Goal: Task Accomplishment & Management: Complete application form

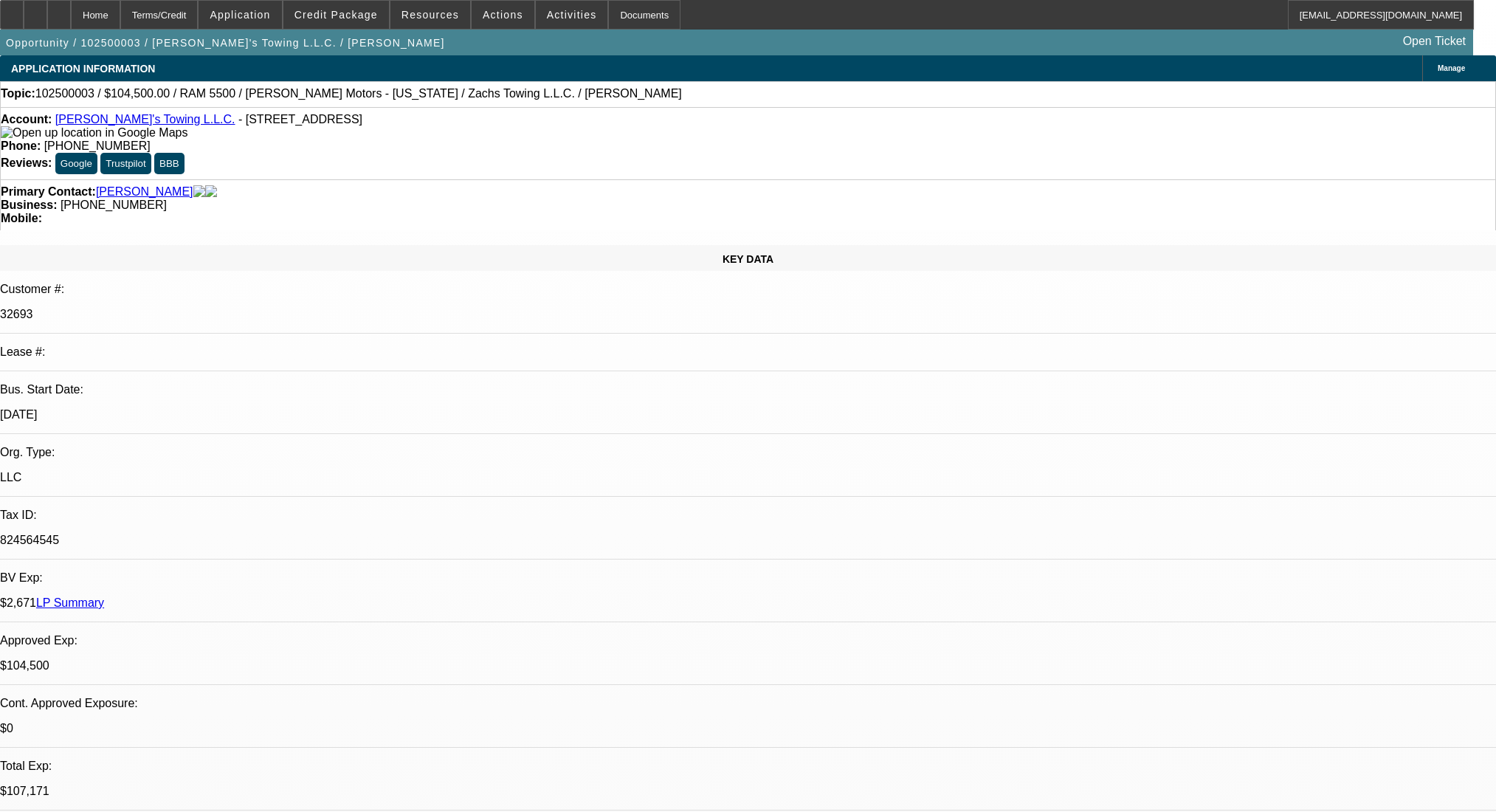
select select "0"
select select "3"
select select "0.2"
select select "17"
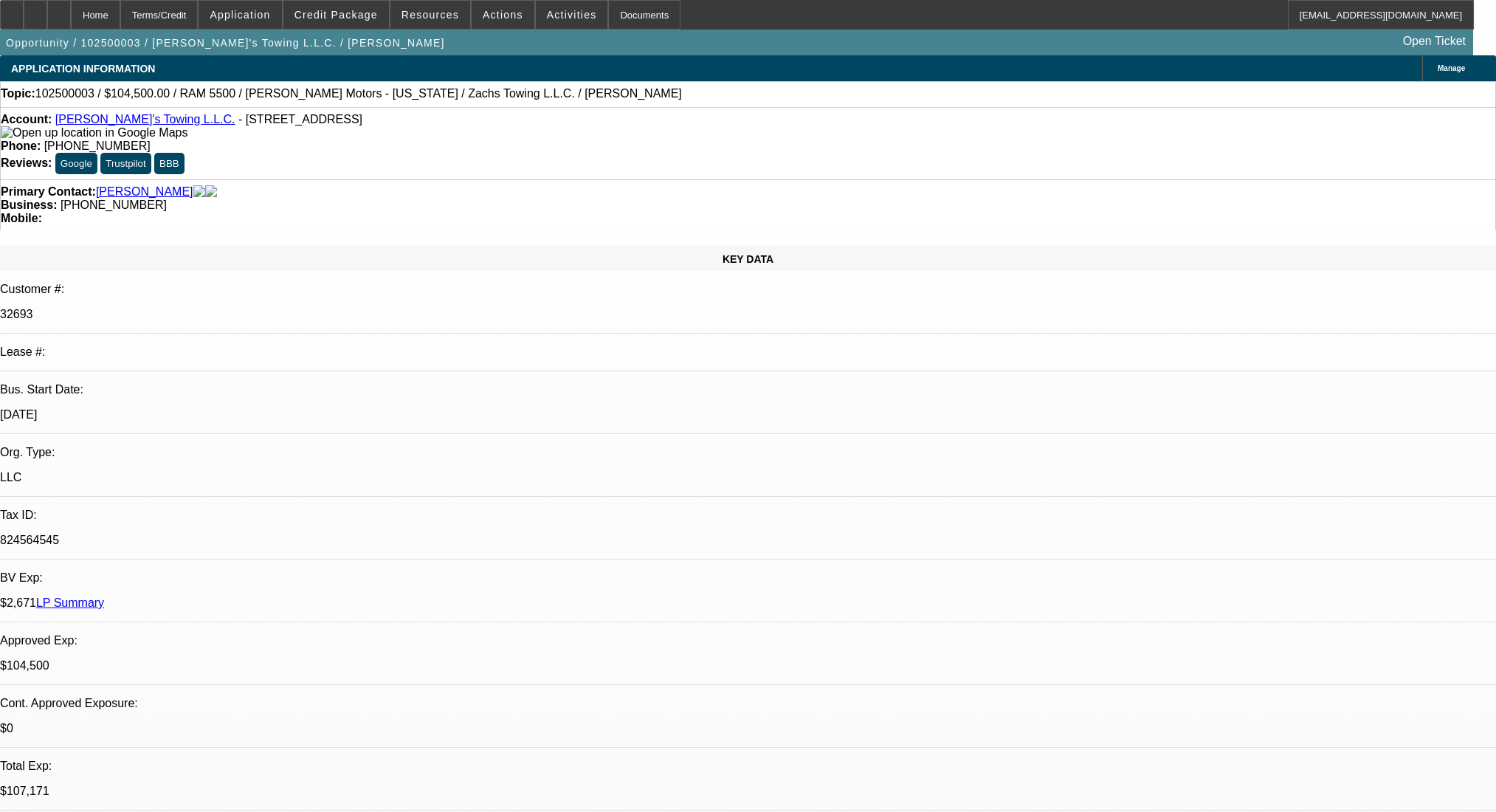
select select "0"
select select "3"
select select "0.2"
select select "17"
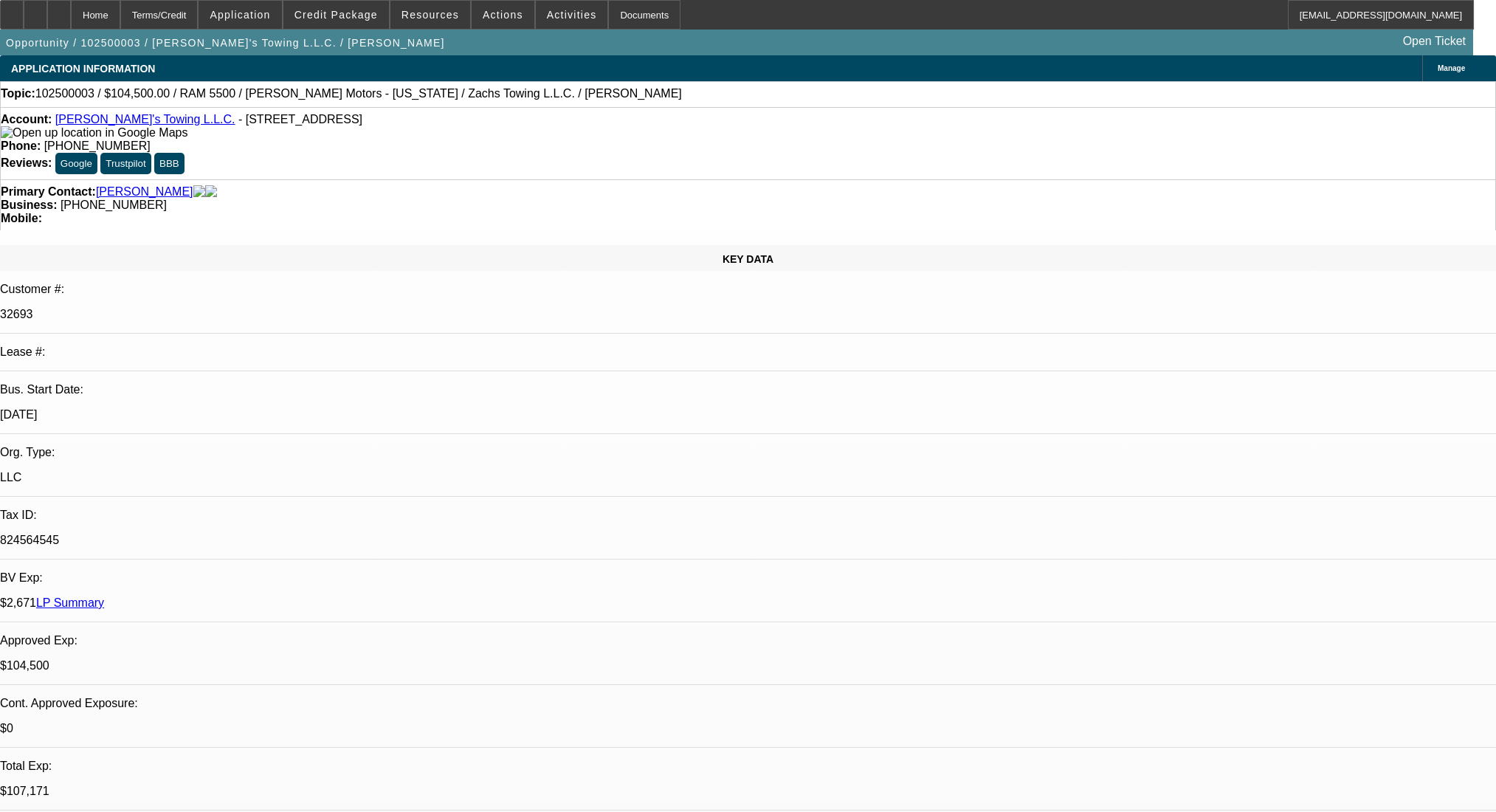
select select "0"
select select "3"
select select "0.2"
select select "17"
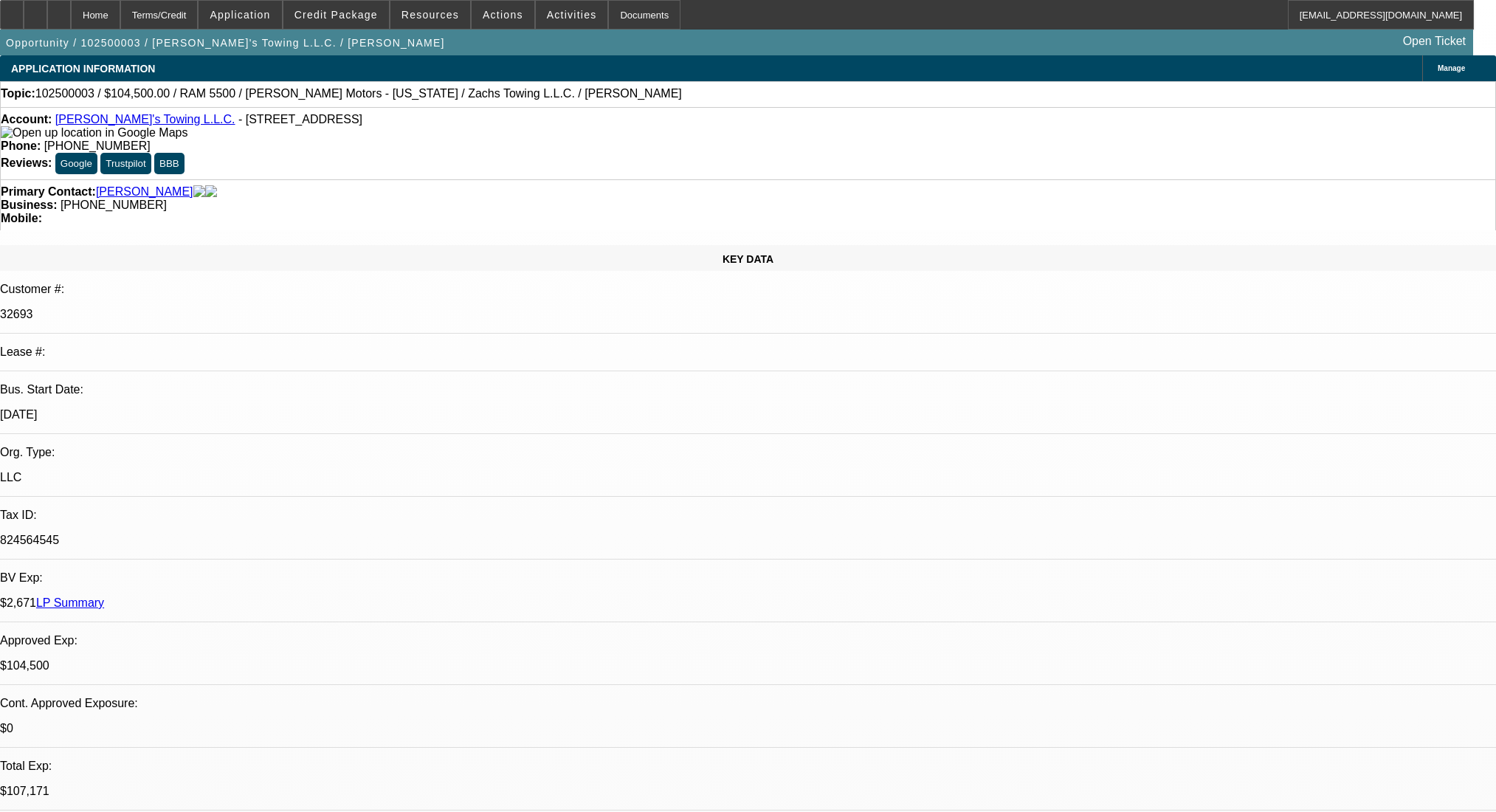
select select "0"
select select "2"
select select "0.2"
select select "17"
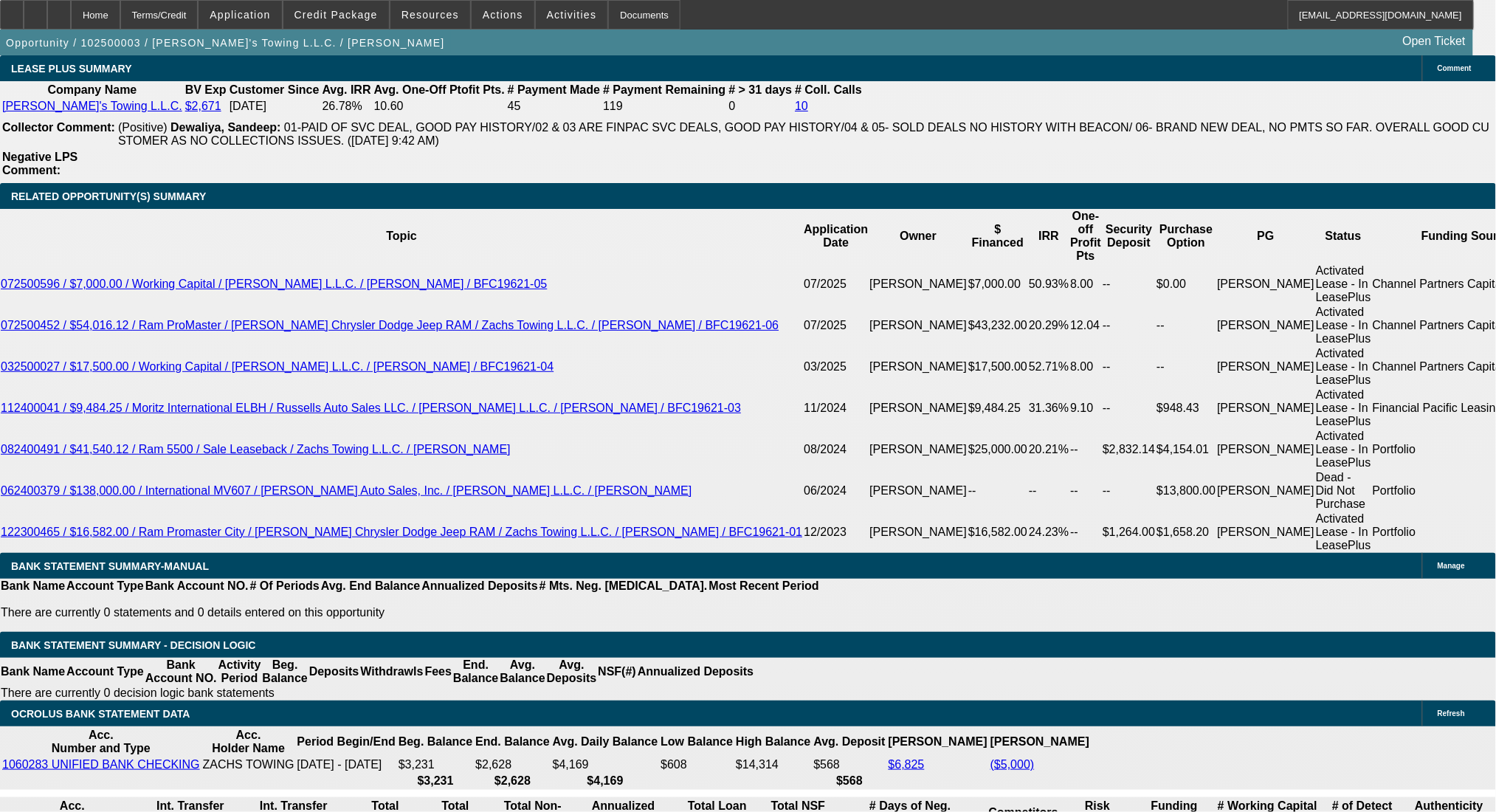
scroll to position [98, 0]
click at [1140, 133] on span "Reply" at bounding box center [1148, 134] width 26 height 11
click at [71, 10] on div at bounding box center [59, 14] width 23 height 30
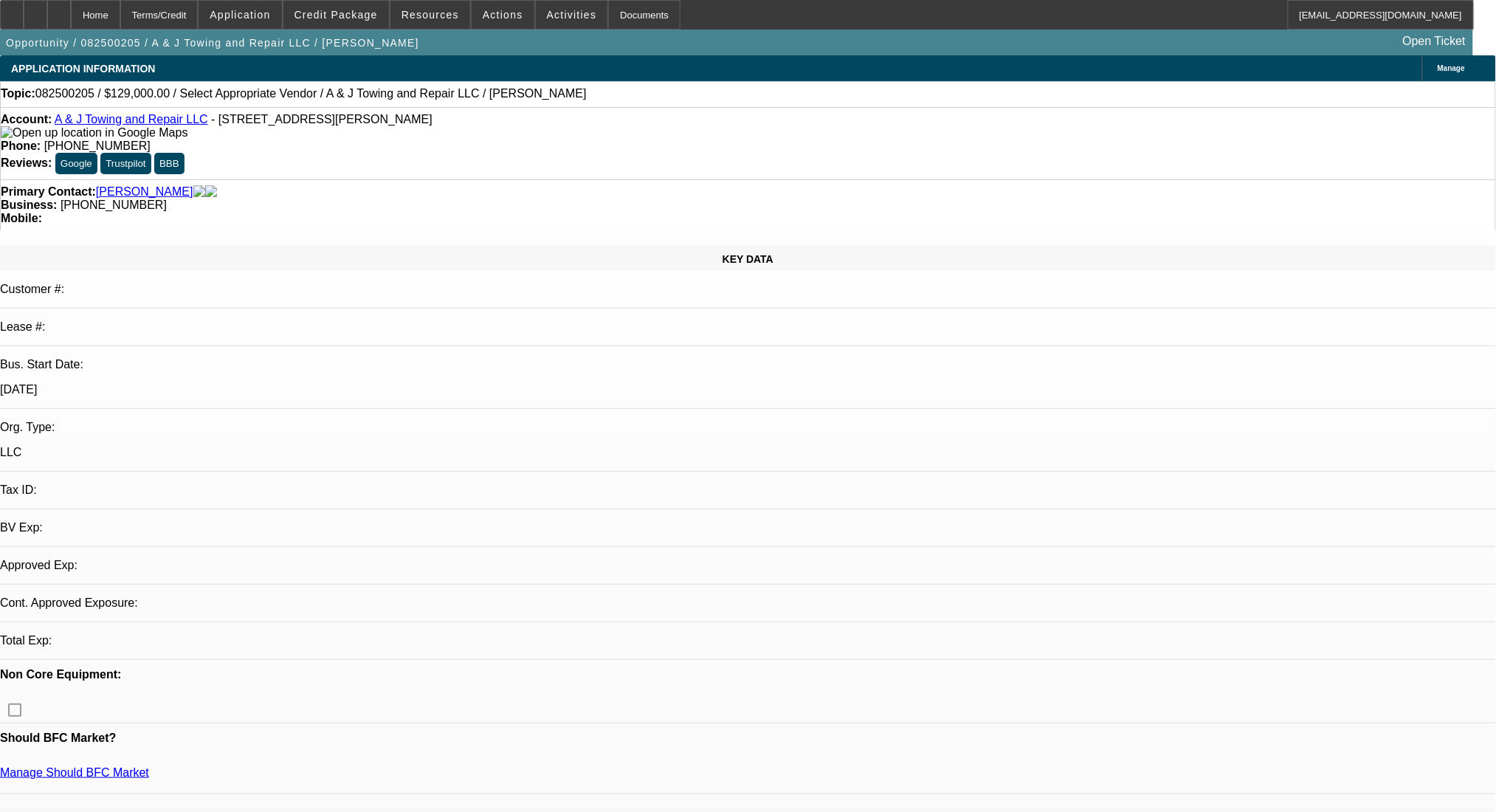
select select "0"
select select "2"
select select "0.1"
select select "4"
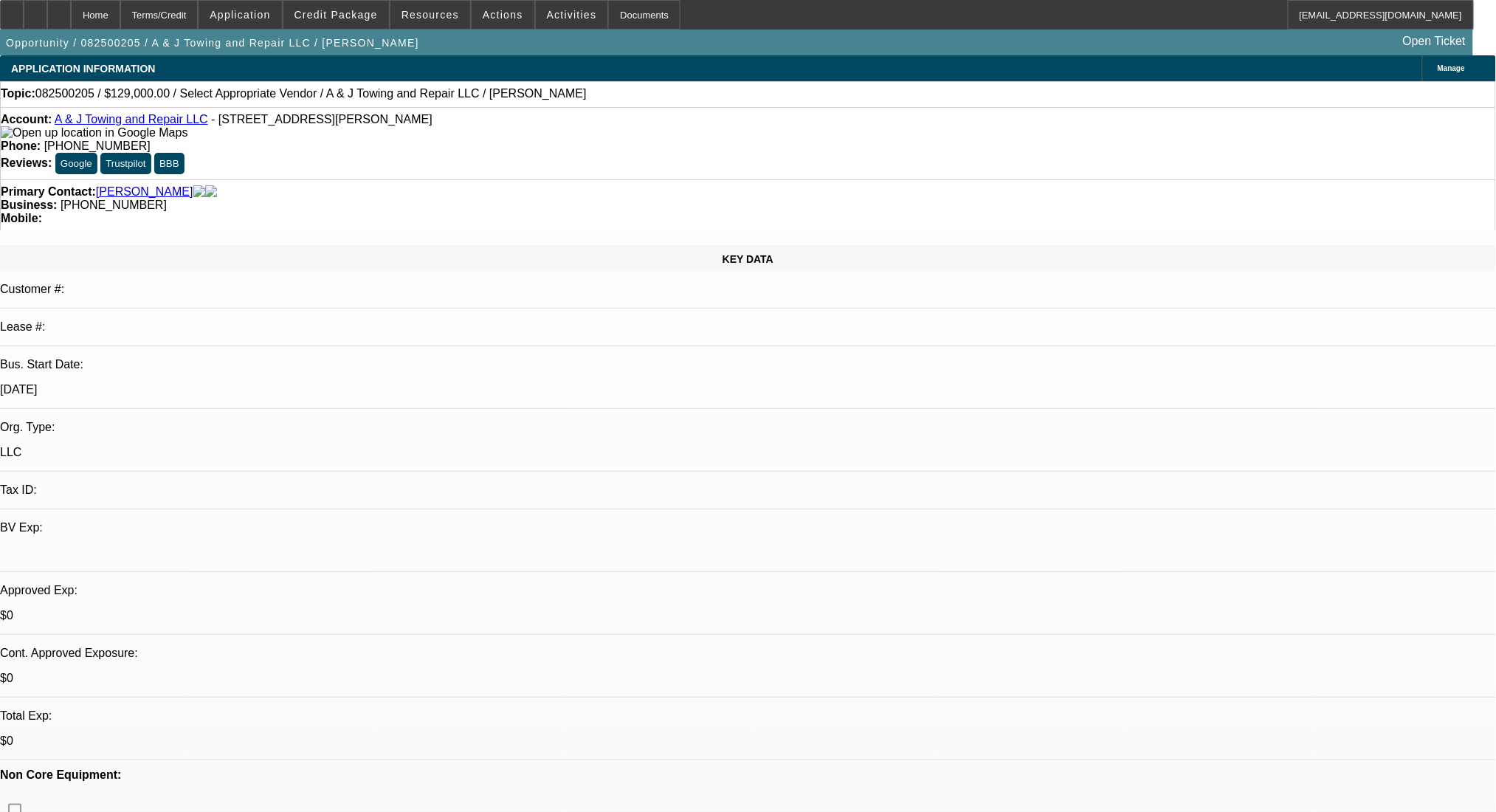
drag, startPoint x: 11, startPoint y: 626, endPoint x: 712, endPoint y: 395, distance: 738.1
click at [199, 10] on div "Terms/Credit" at bounding box center [158, 14] width 78 height 30
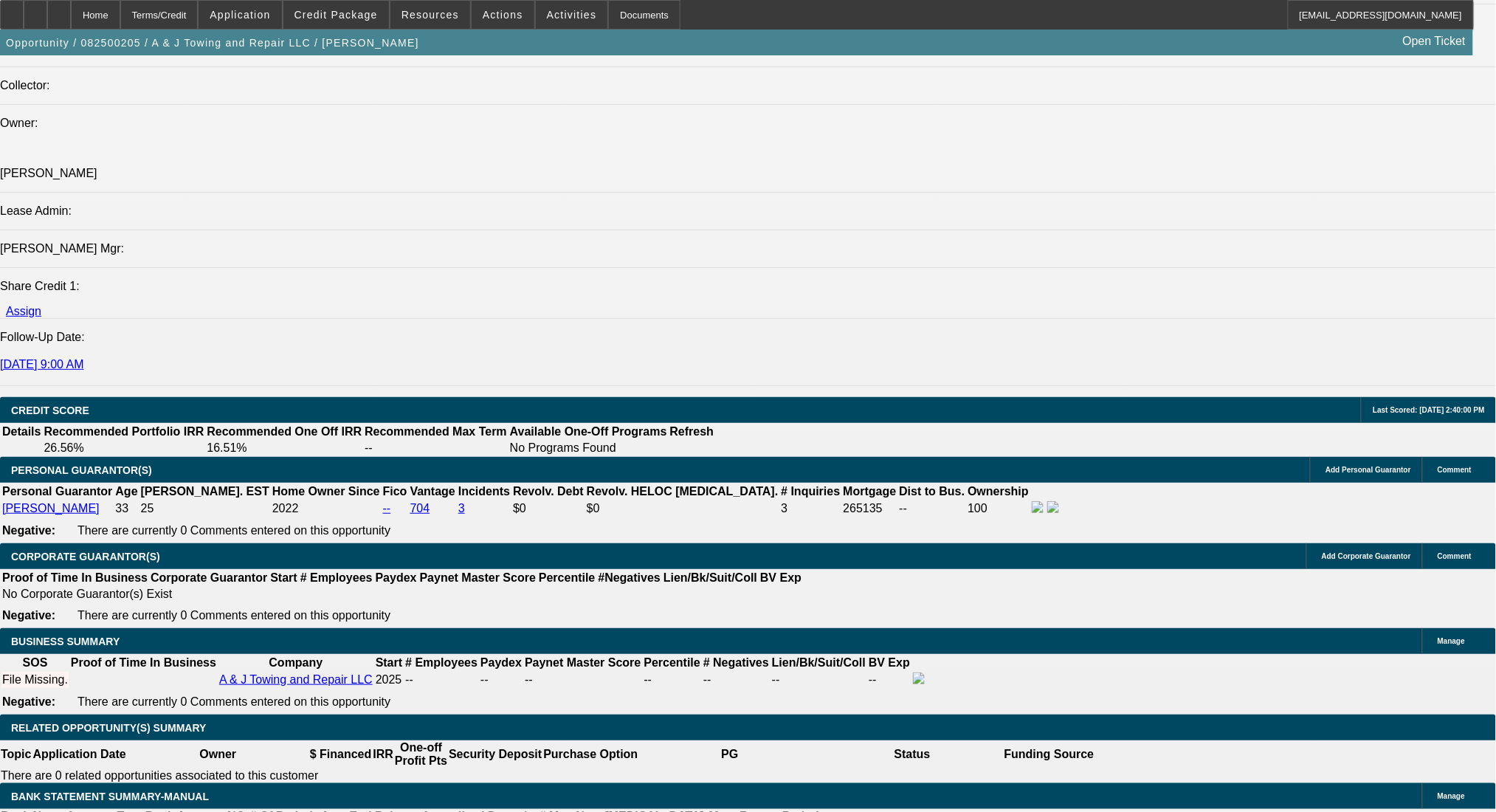
scroll to position [2066, 0]
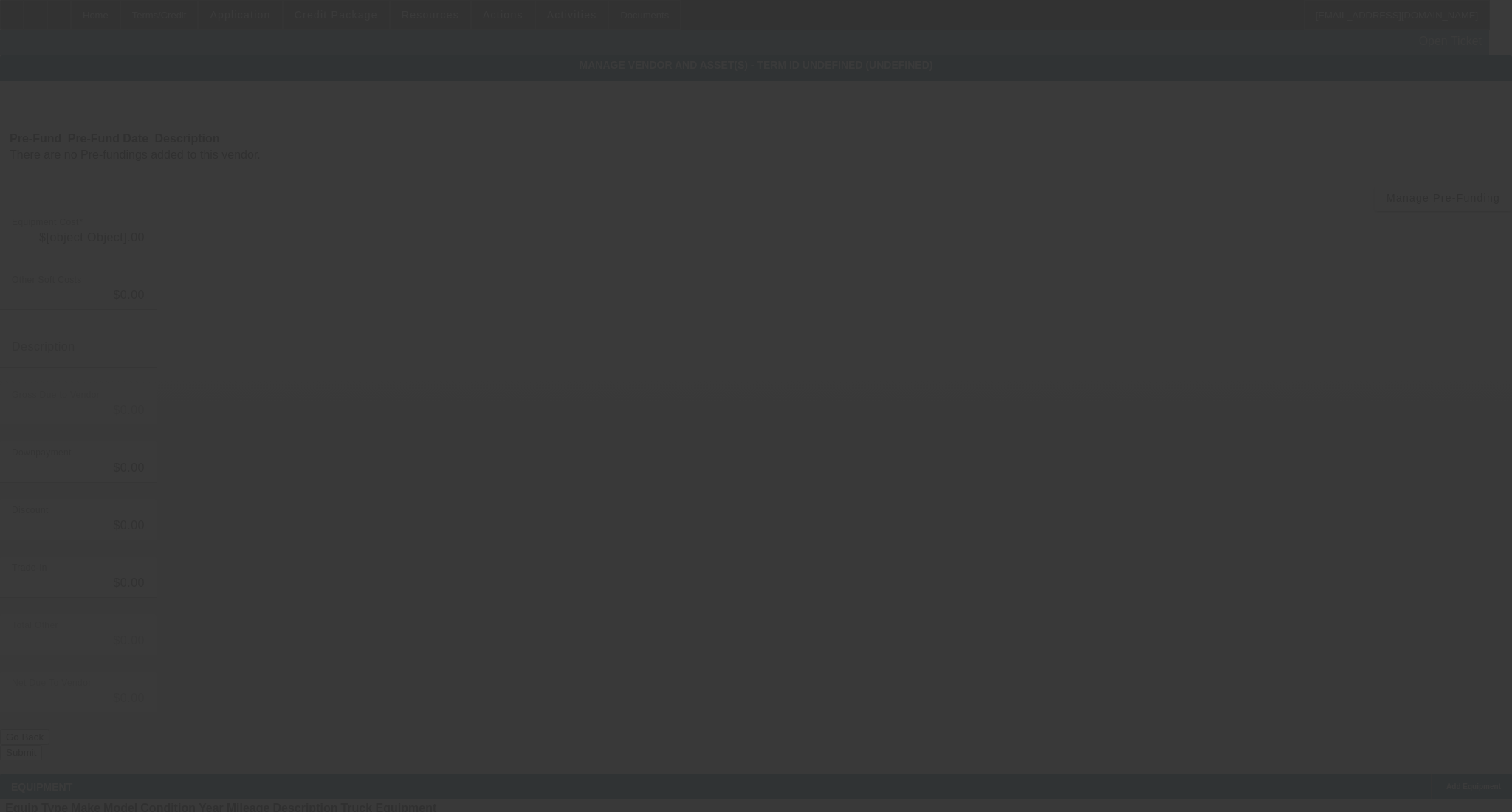
type input "$129,000.00"
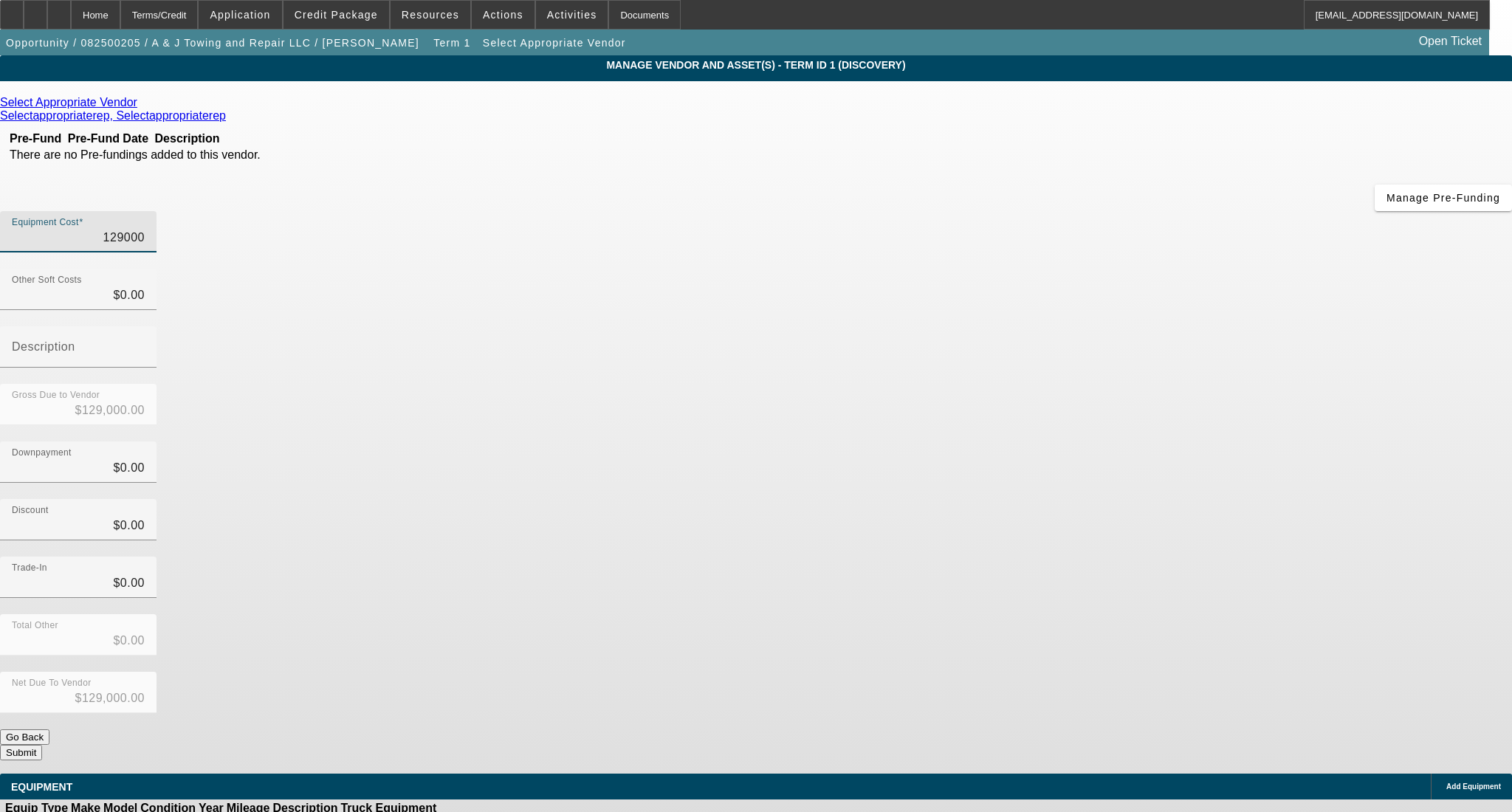
drag, startPoint x: 880, startPoint y: 127, endPoint x: 1162, endPoint y: 127, distance: 282.0
click at [1162, 211] on div "Equipment Cost 129000" at bounding box center [756, 240] width 1512 height 57
type input "9"
type input "$9.00"
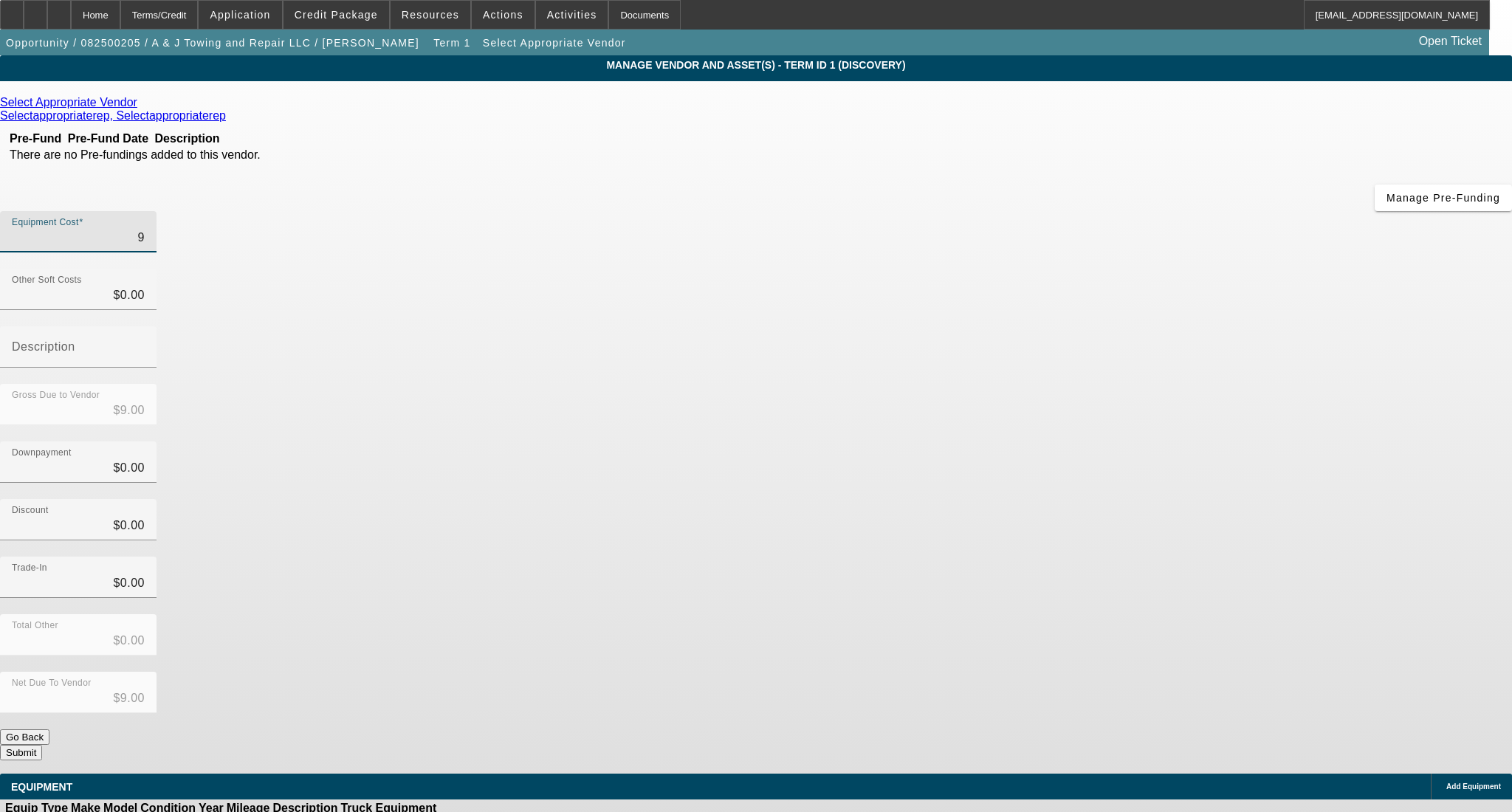
type input "95"
type input "$95.00"
type input "950"
type input "$950.00"
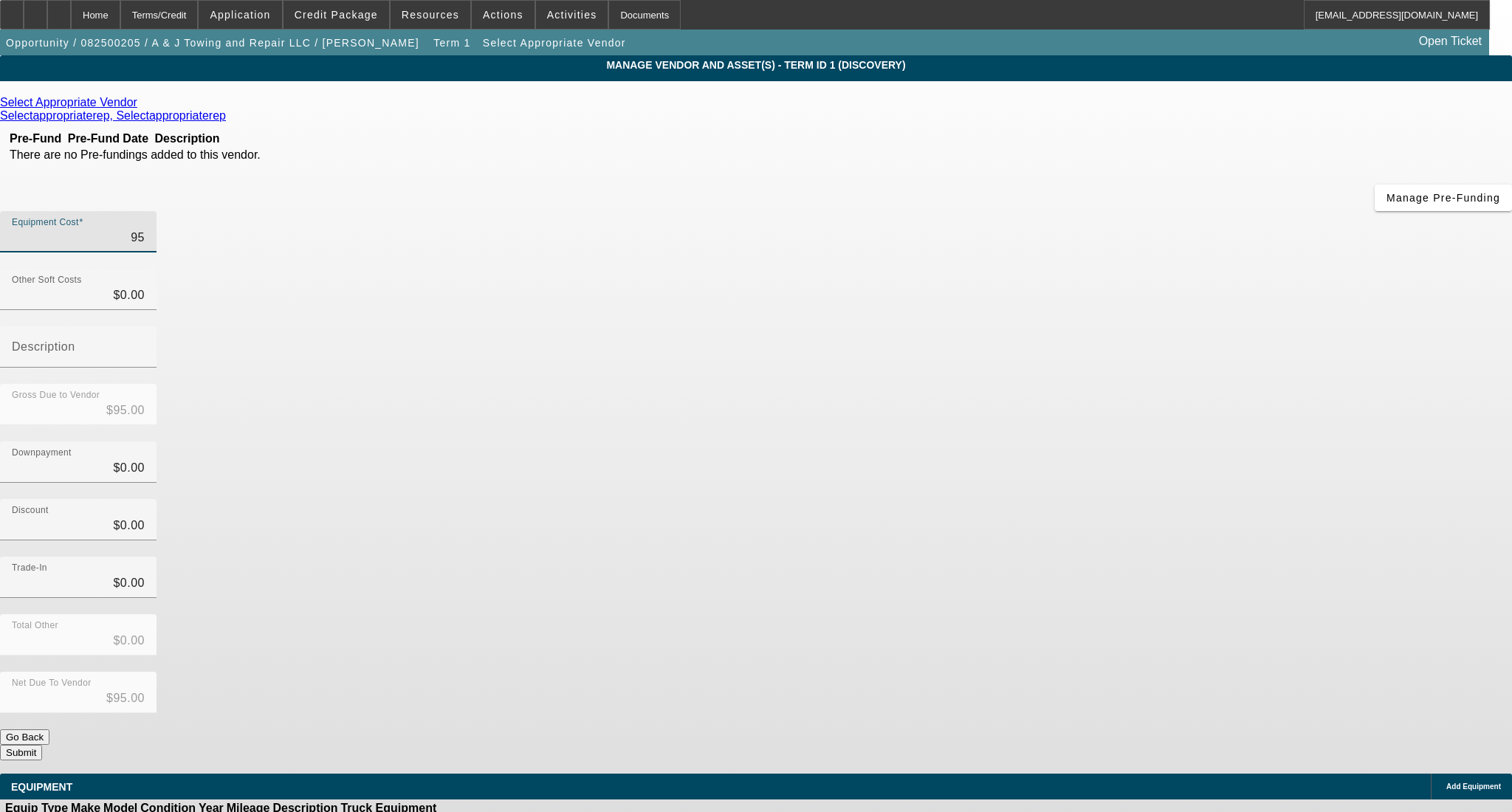
type input "$950.00"
type input "9500"
type input "$9,500.00"
type input "95000"
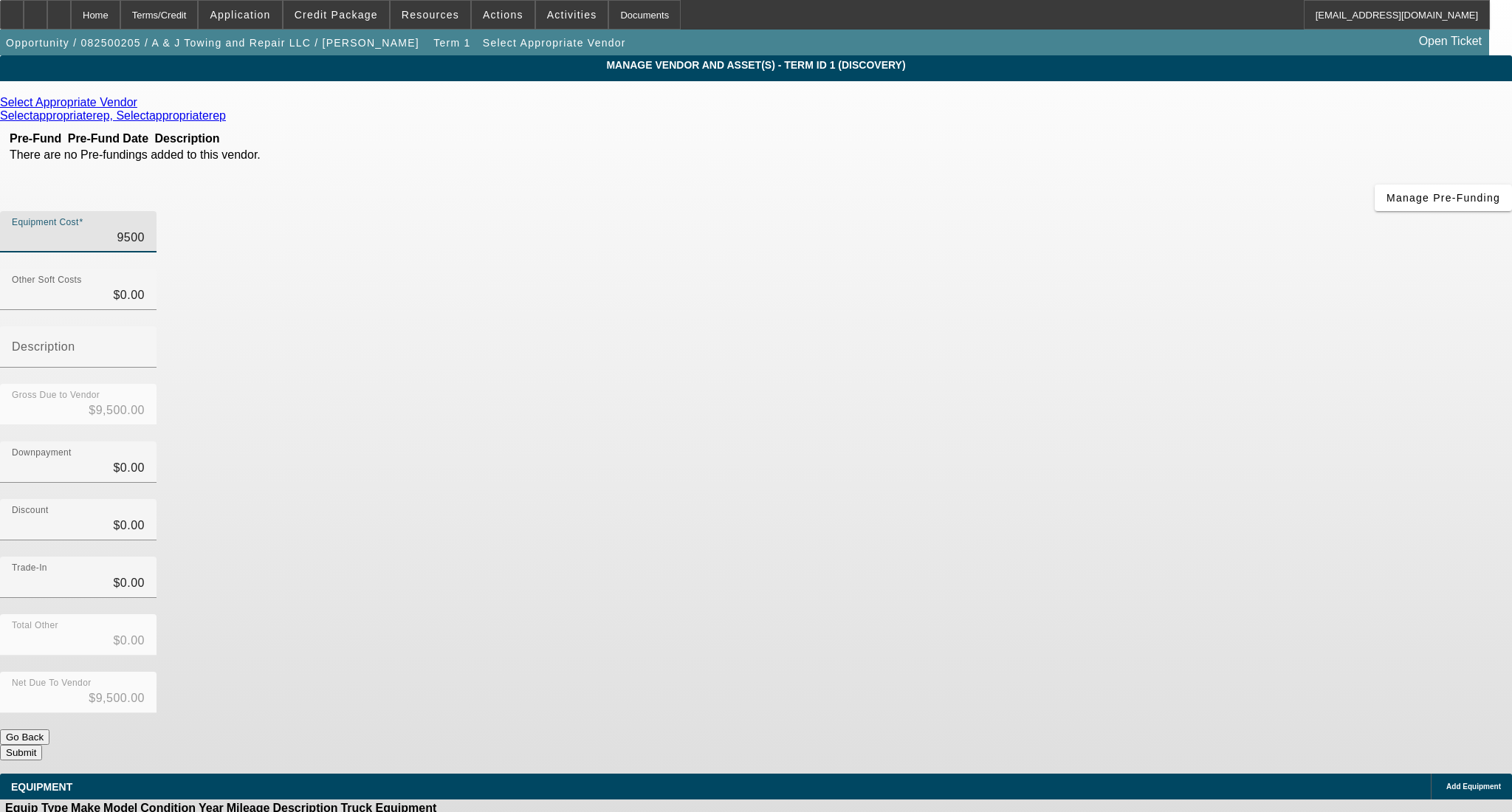
type input "$95,000.00"
click at [1149, 499] on div "Discount $0.00" at bounding box center [756, 527] width 1512 height 57
click at [141, 106] on icon at bounding box center [141, 102] width 0 height 13
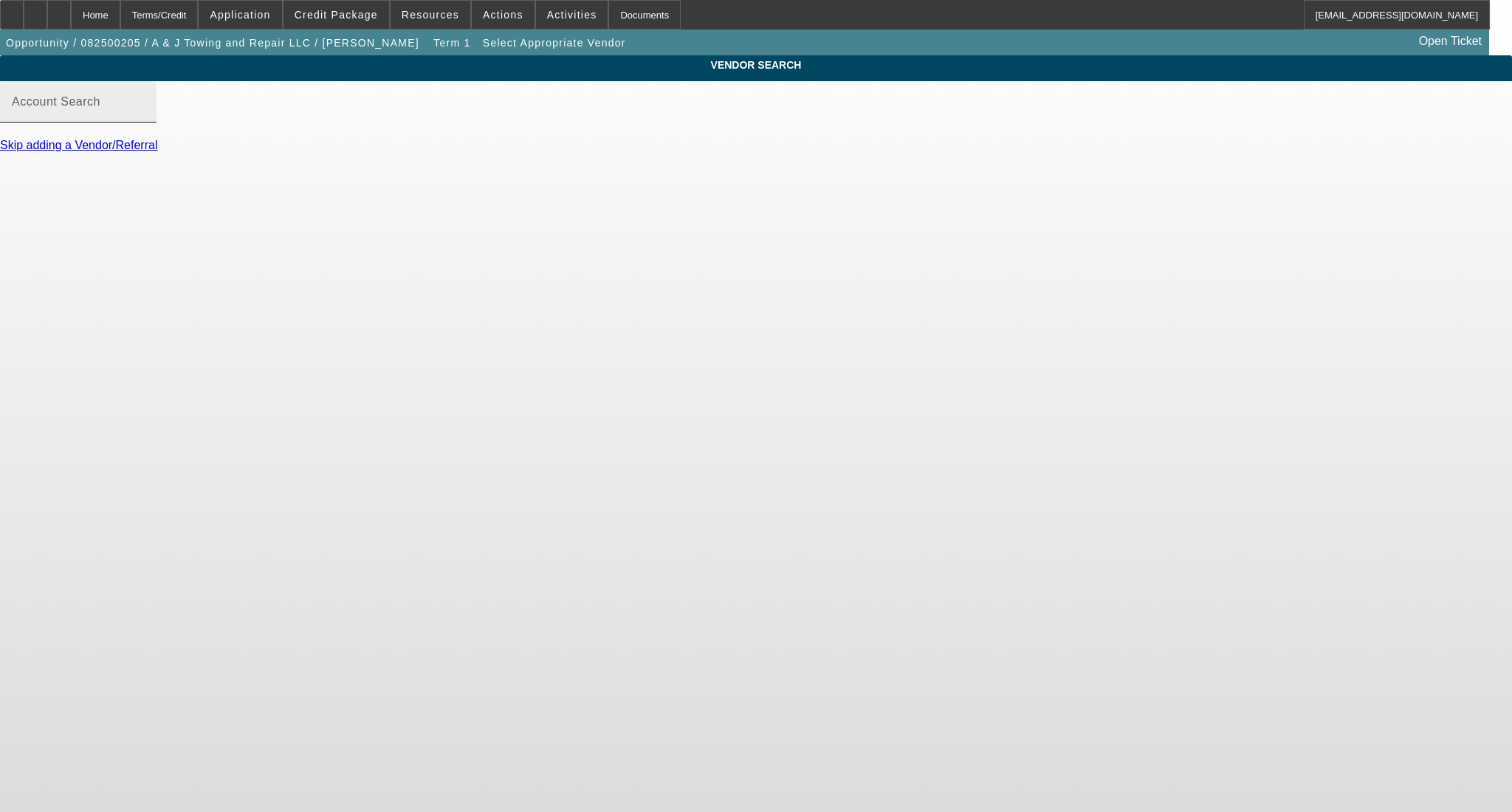
click at [145, 113] on div "Account Search" at bounding box center [78, 102] width 133 height 41
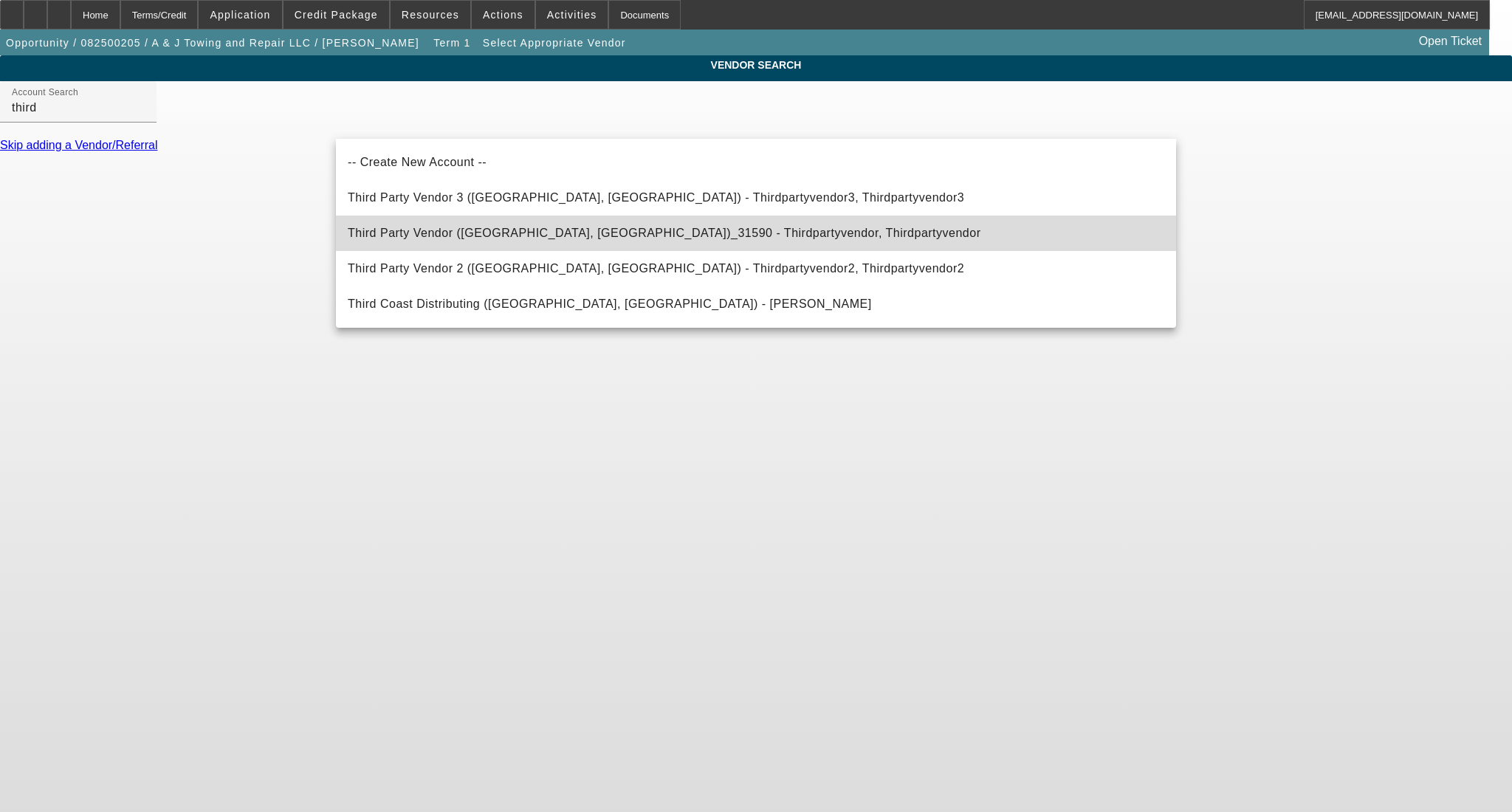
click at [626, 240] on span "Third Party Vendor (Northbrook, IL)_31590 - Thirdpartyvendor, Thirdpartyvendor" at bounding box center [664, 234] width 633 height 18
type input "Third Party Vendor (Northbrook, IL)_31590 - Thirdpartyvendor, Thirdpartyvendor"
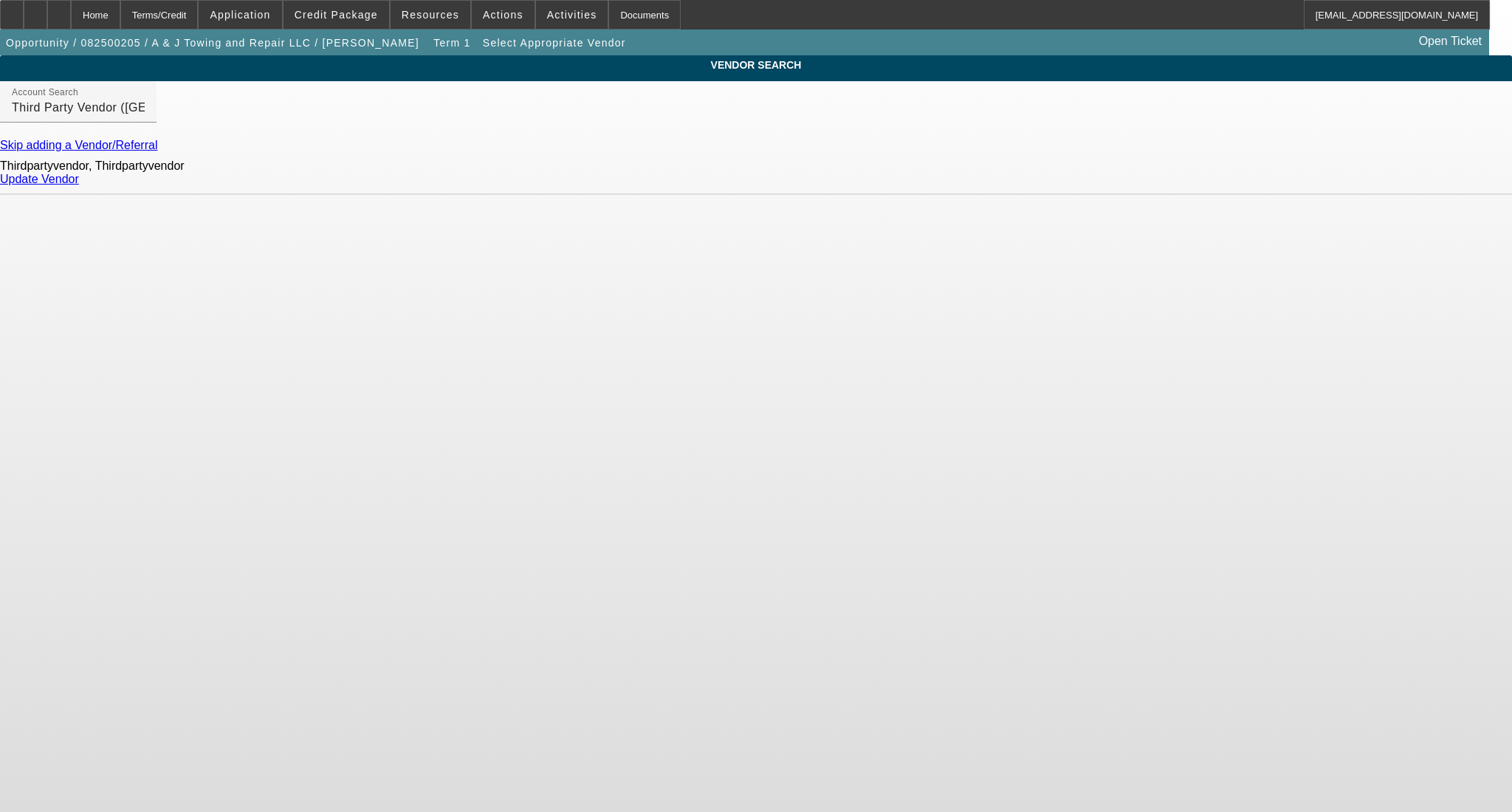
click at [79, 185] on link "Update Vendor" at bounding box center [39, 179] width 79 height 13
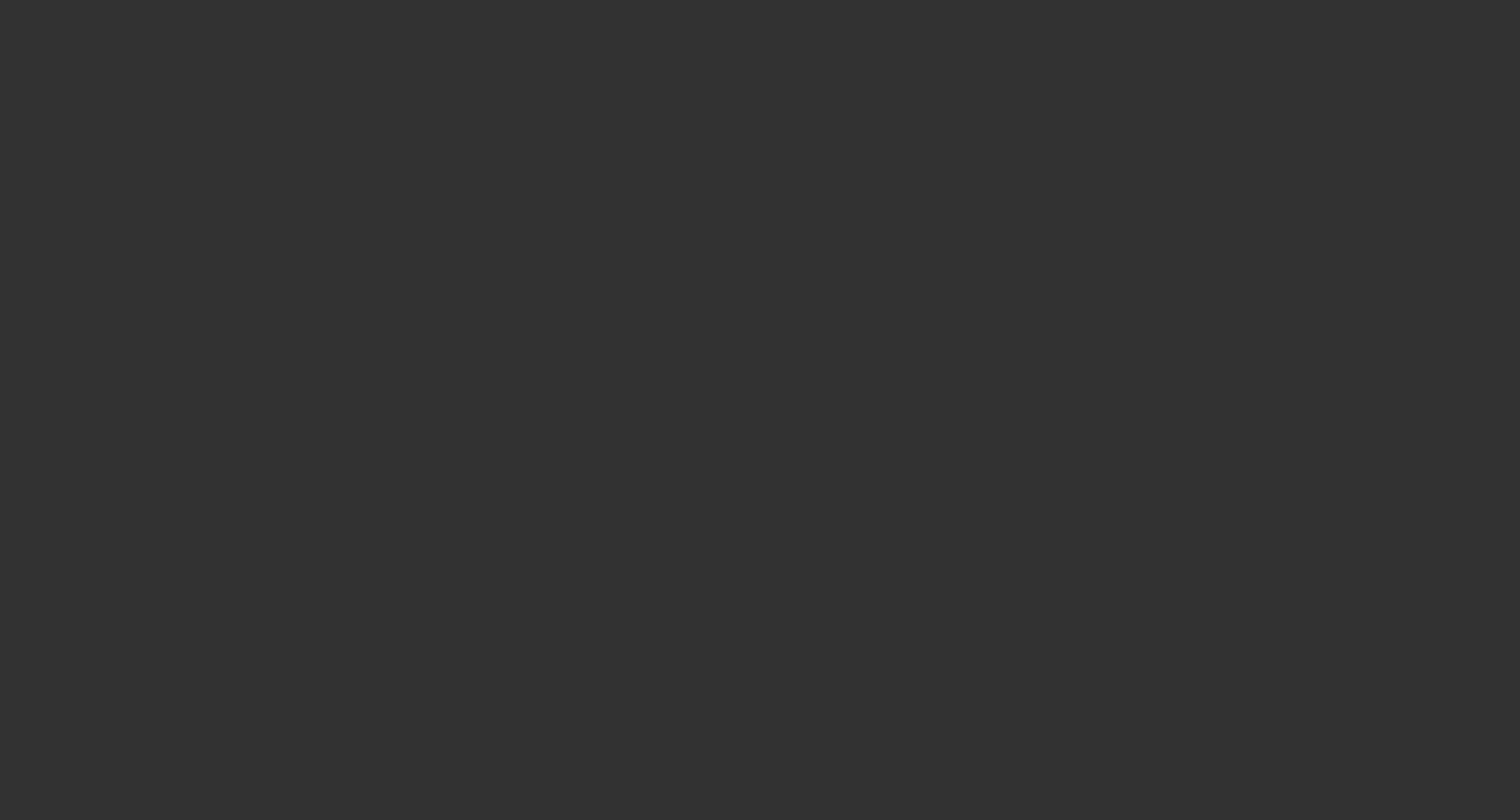
type input "$95,000.00"
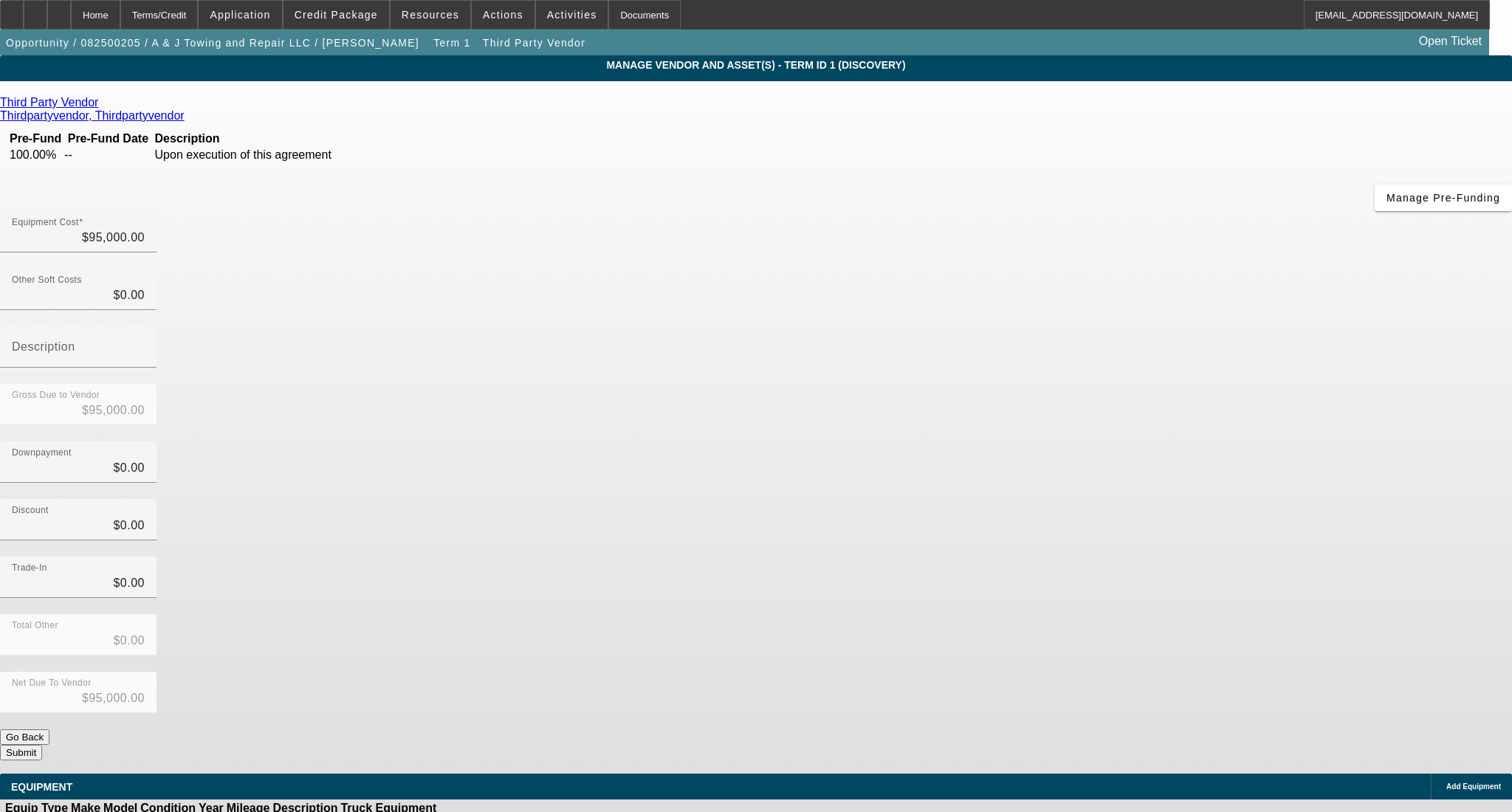
click at [42, 745] on button "Submit" at bounding box center [21, 752] width 42 height 15
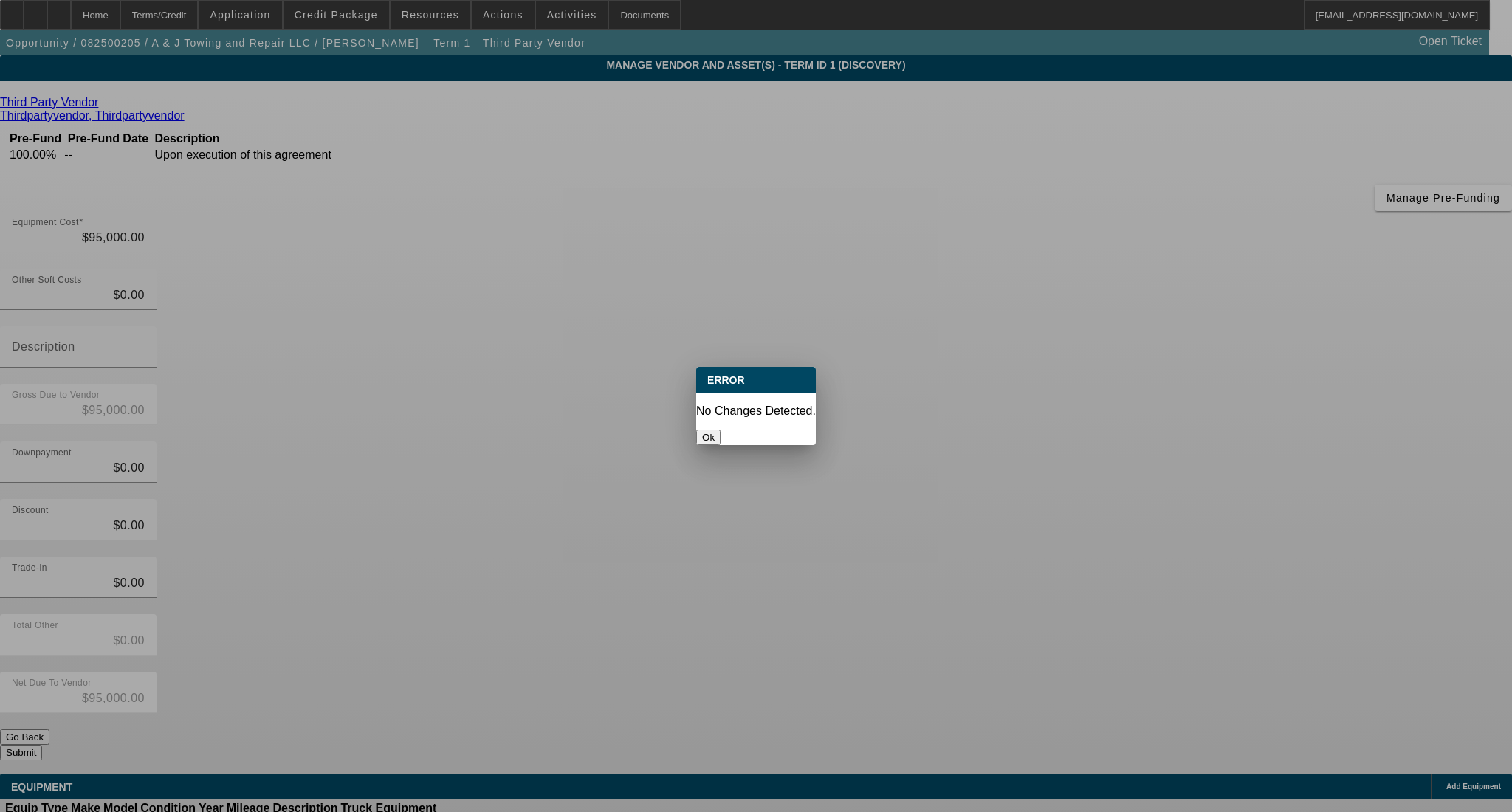
click at [721, 430] on button "Ok" at bounding box center [708, 437] width 24 height 15
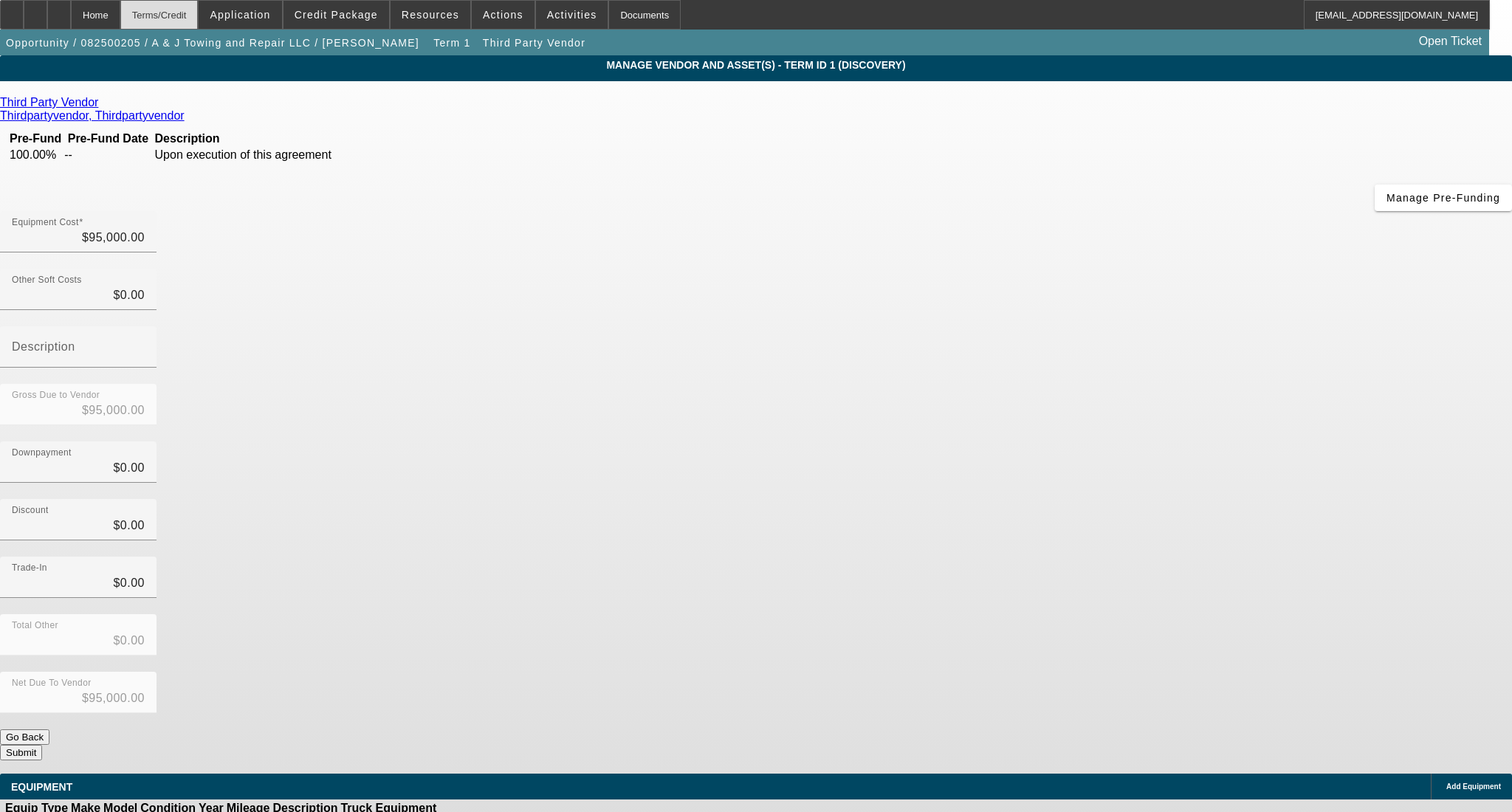
click at [172, 9] on div "Terms/Credit" at bounding box center [159, 14] width 78 height 30
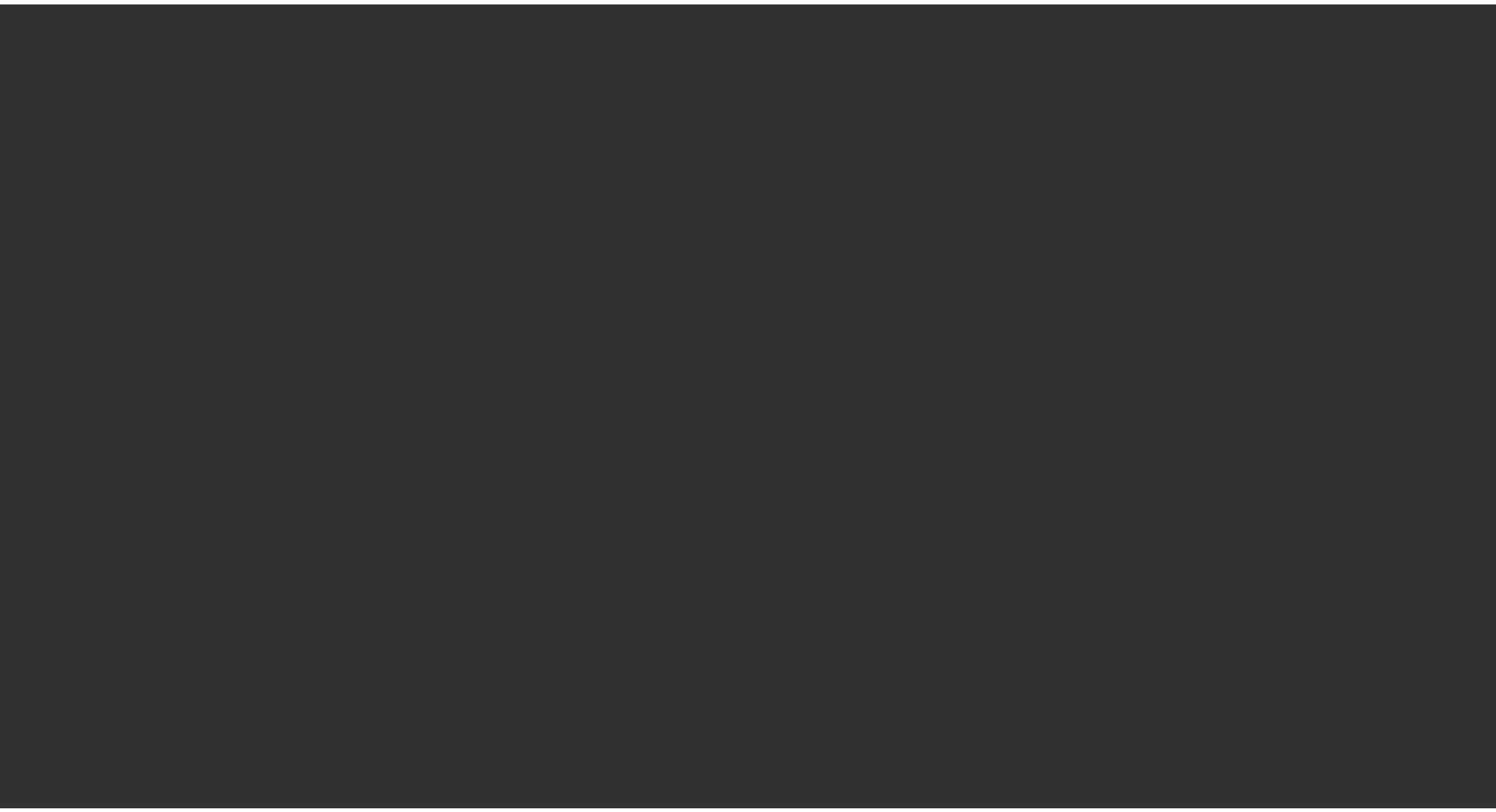
scroll to position [1374, 0]
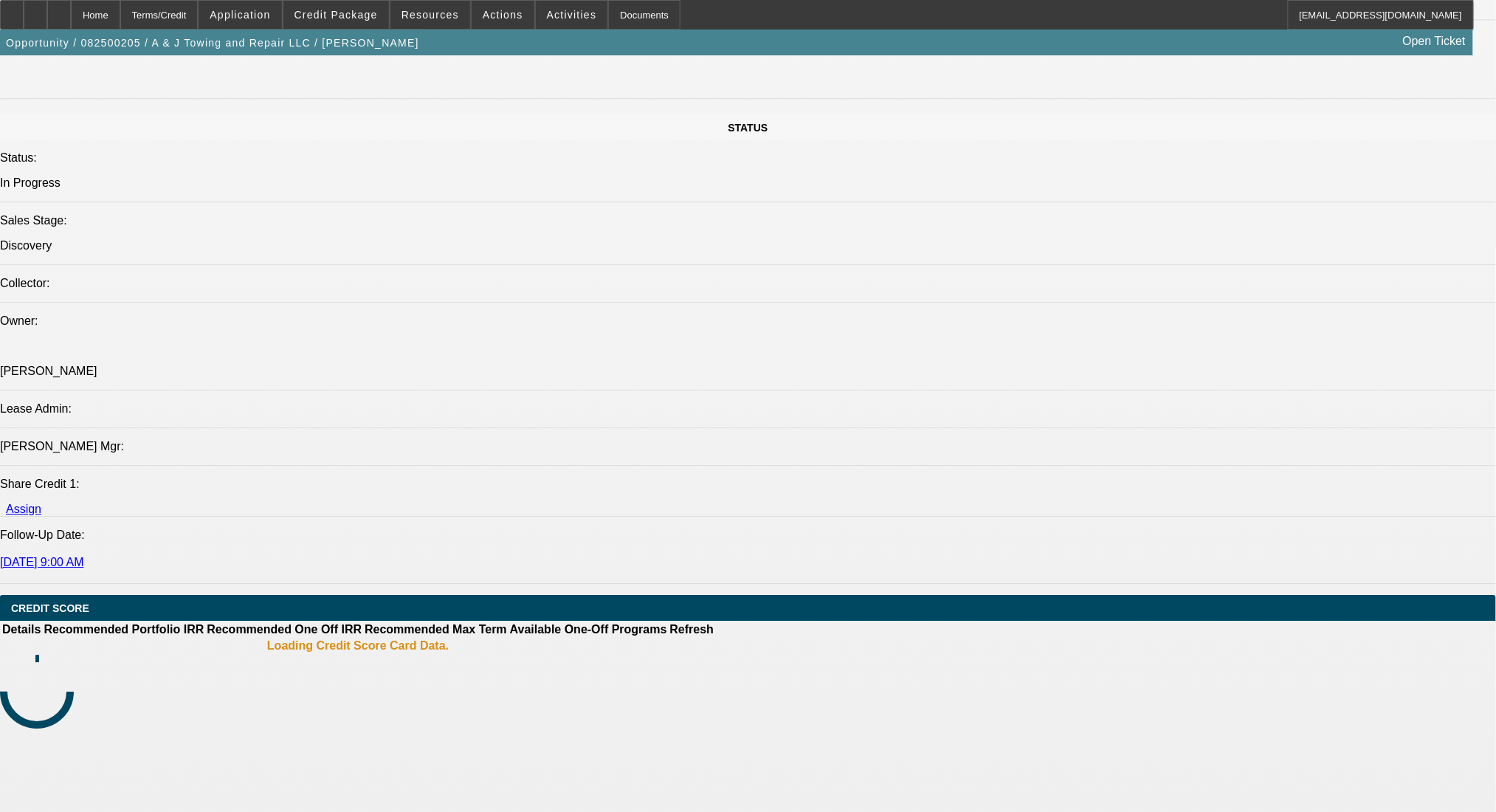
select select "0"
select select "2"
select select "0.1"
select select "4"
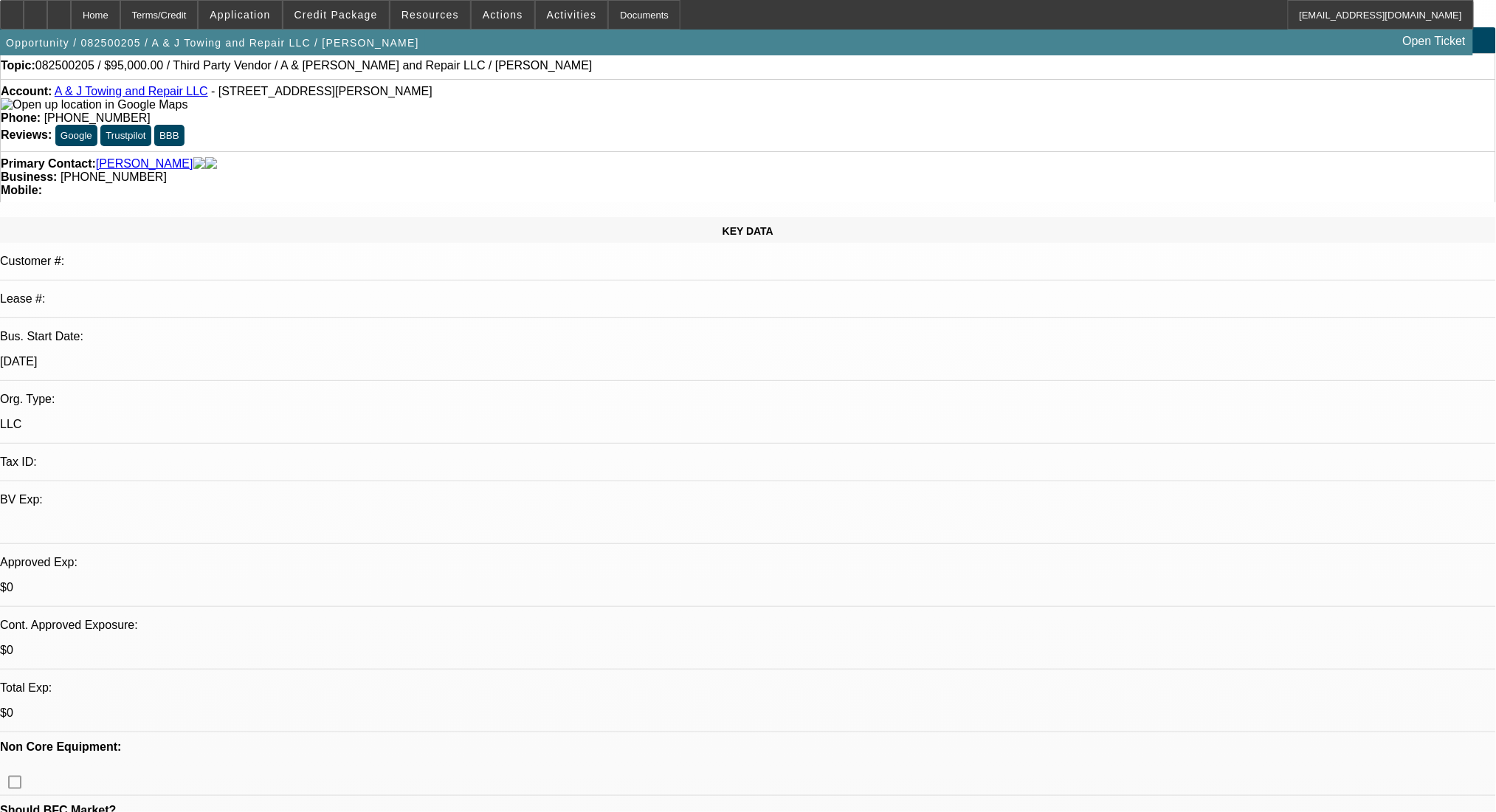
scroll to position [0, 0]
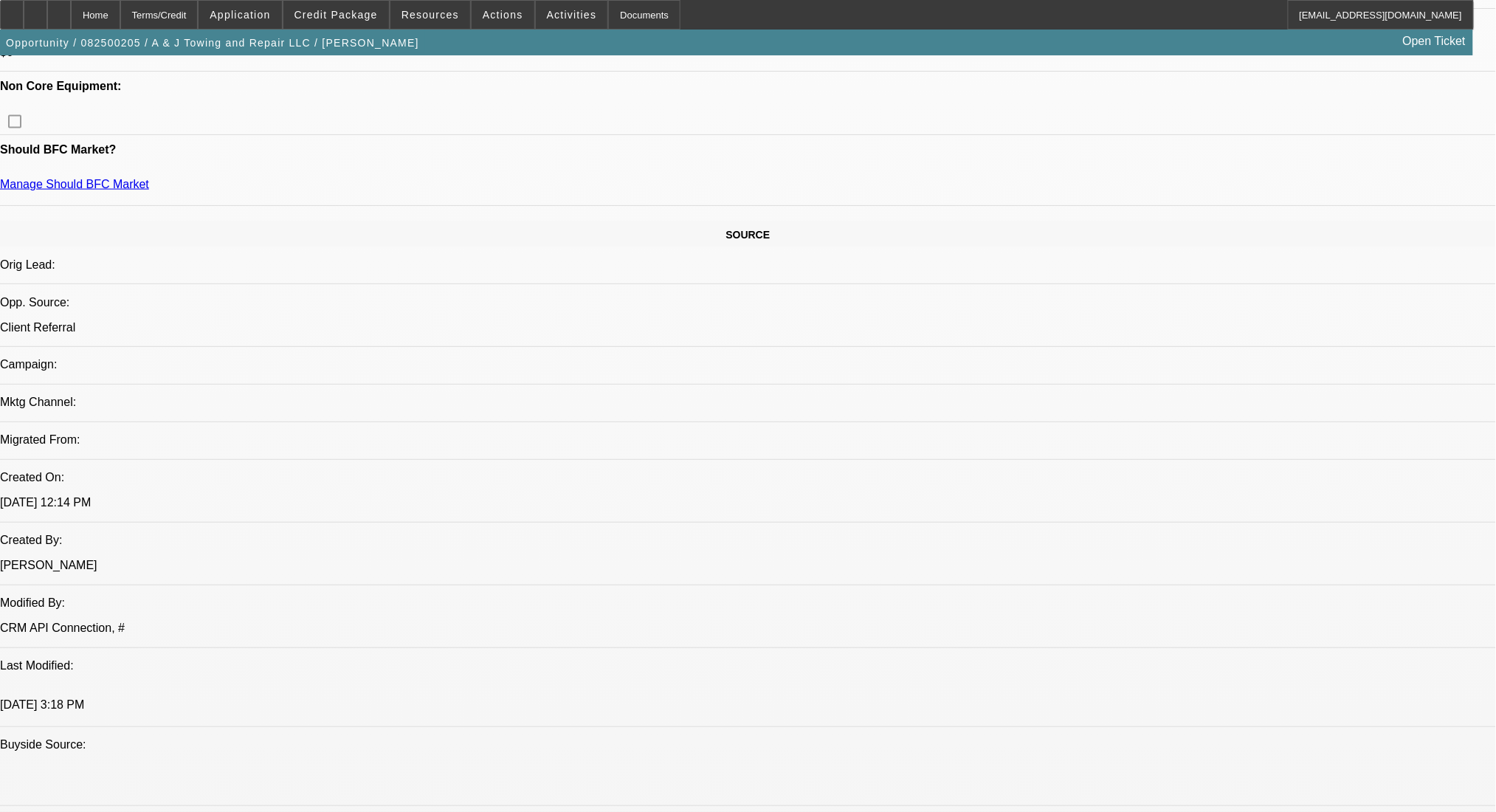
scroll to position [491, 0]
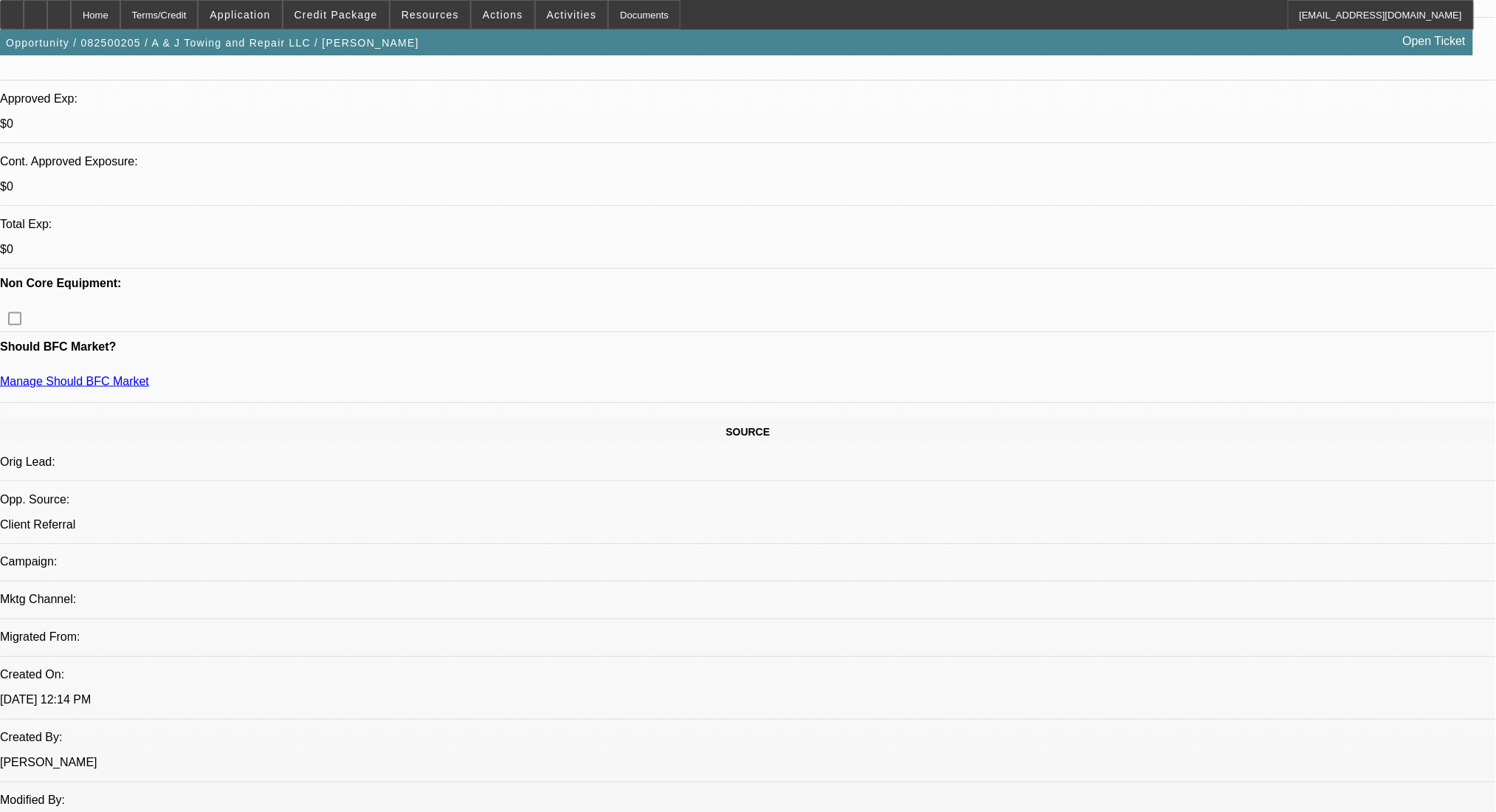
radio input "true"
type textarea "been towing for 10 years"
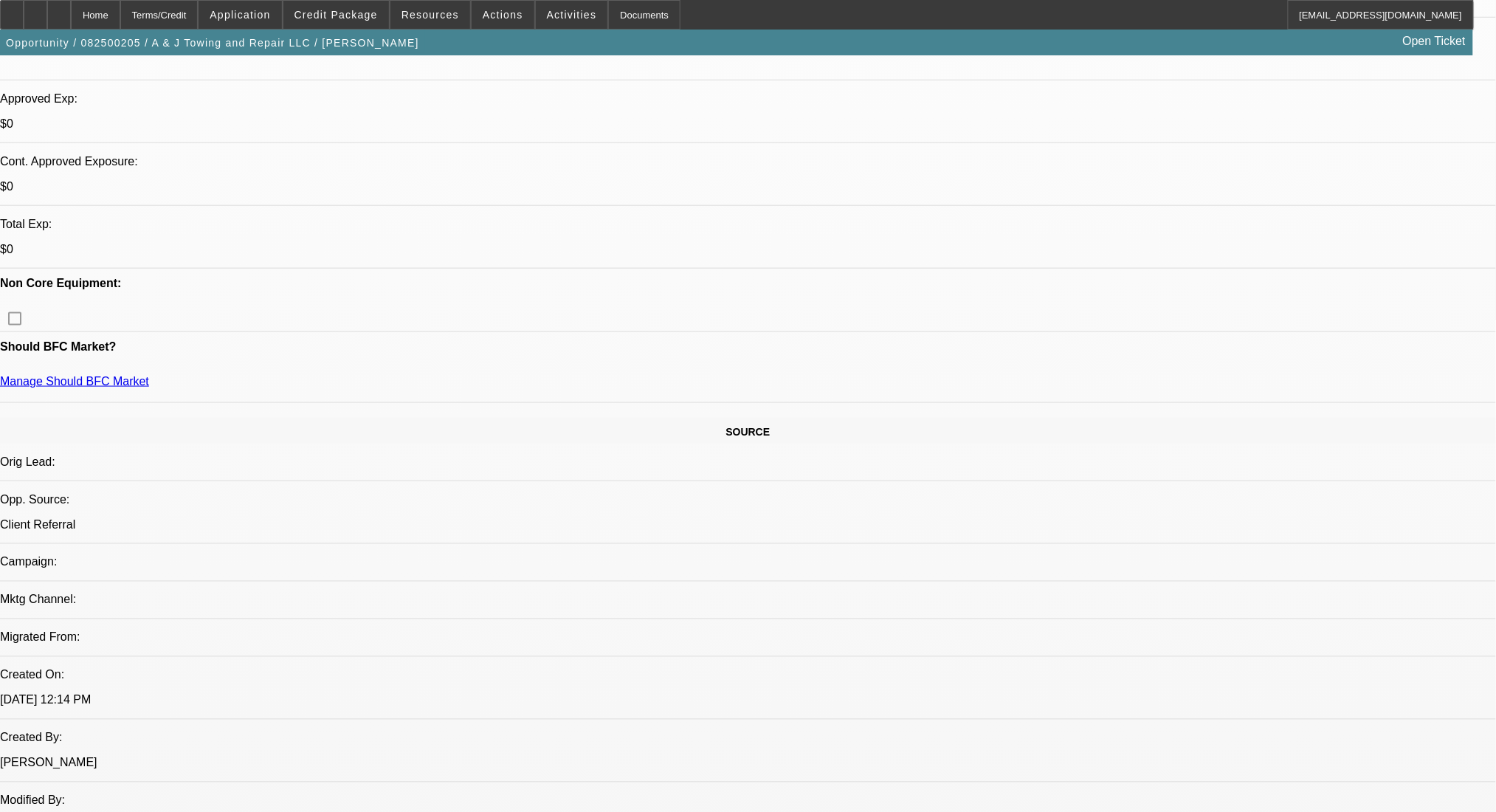
radio input "true"
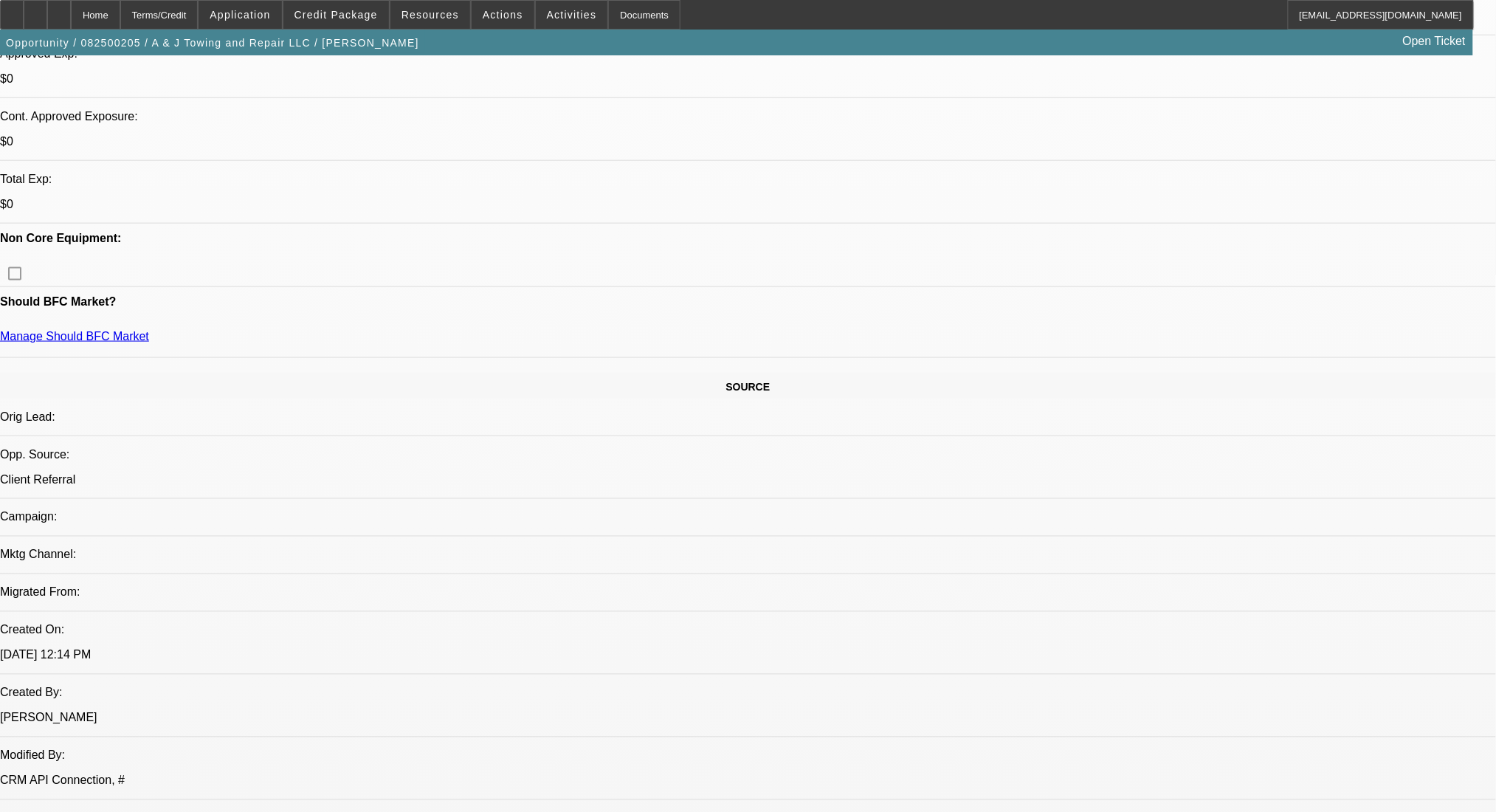
scroll to position [295, 0]
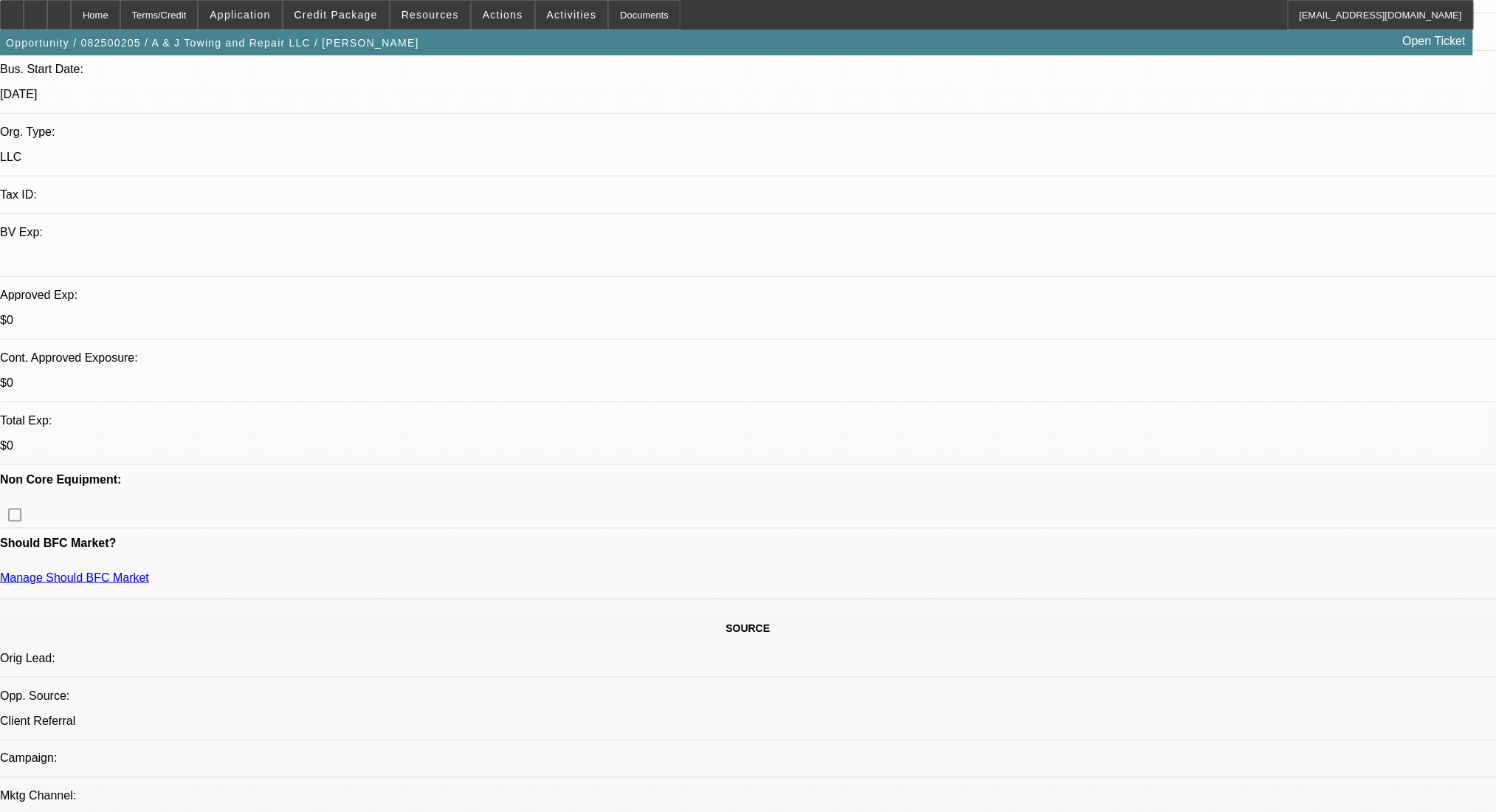
click at [359, 11] on span "Credit Package" at bounding box center [336, 14] width 83 height 12
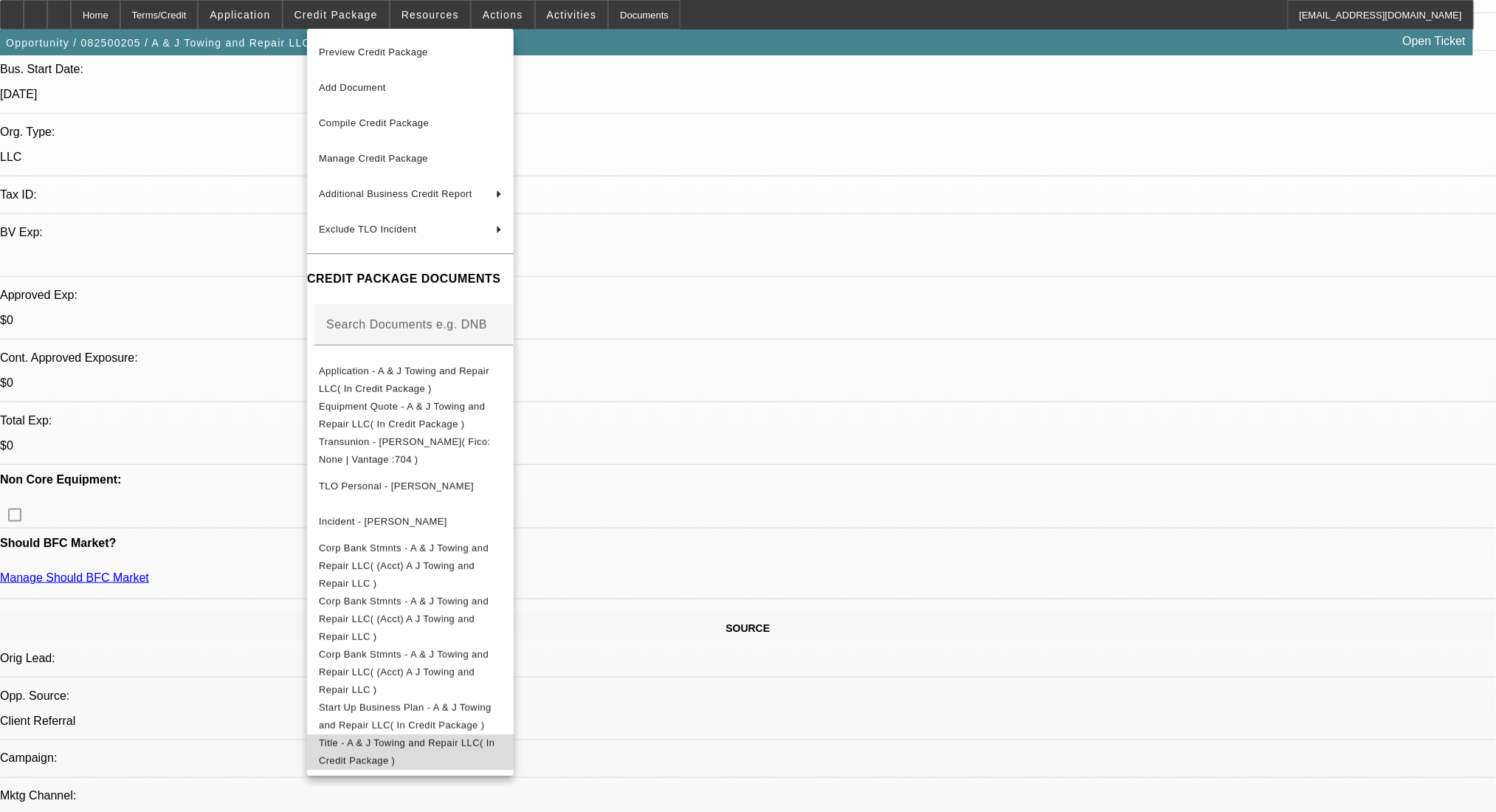
click at [494, 737] on span "Title - A & J Towing and Repair LLC( In Credit Package )" at bounding box center [406, 751] width 175 height 29
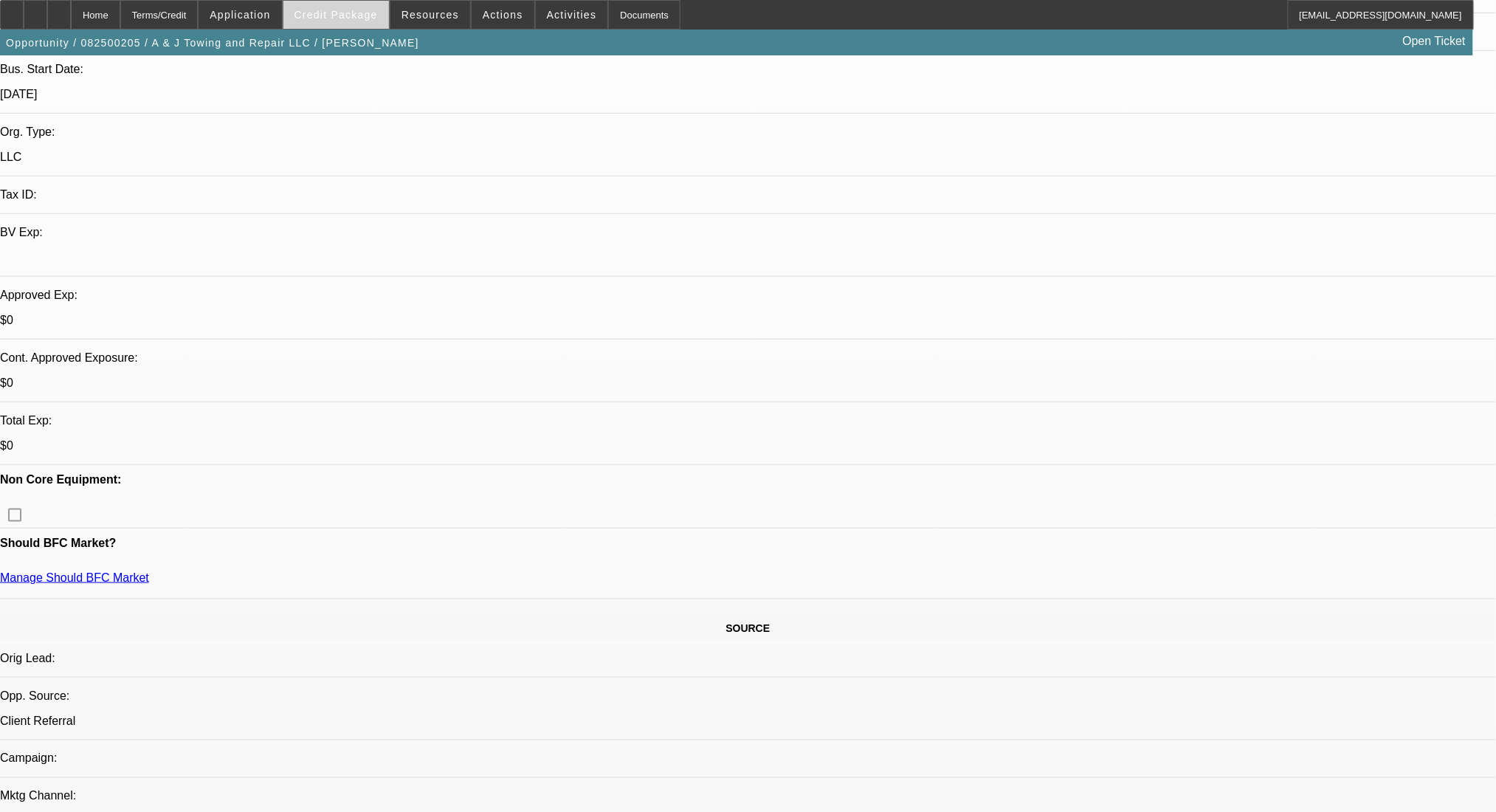
click at [312, 19] on span at bounding box center [337, 15] width 106 height 36
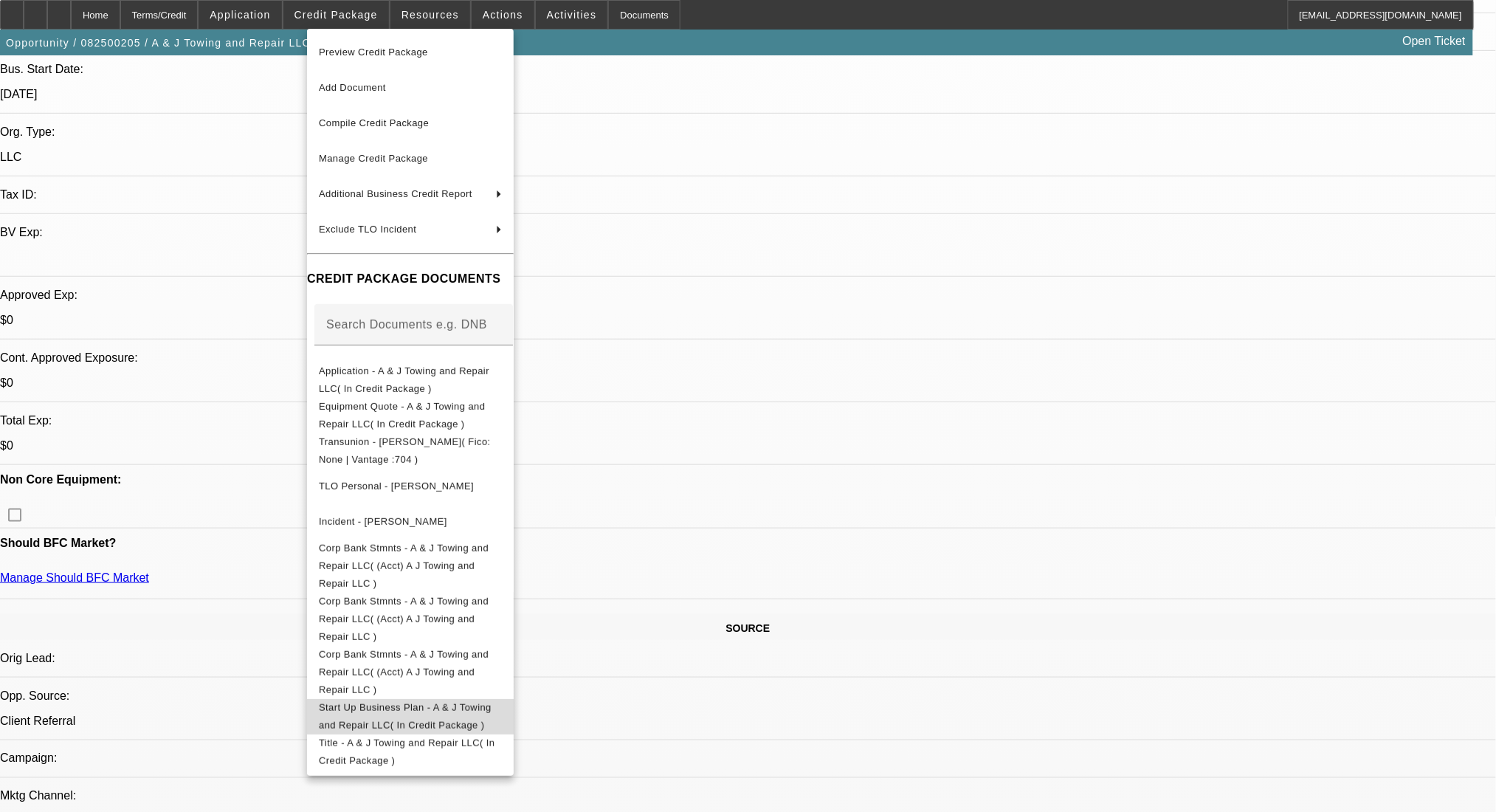
click at [449, 701] on span "Start Up Business Plan - A & J Towing and Repair LLC( In Credit Package )" at bounding box center [405, 715] width 173 height 29
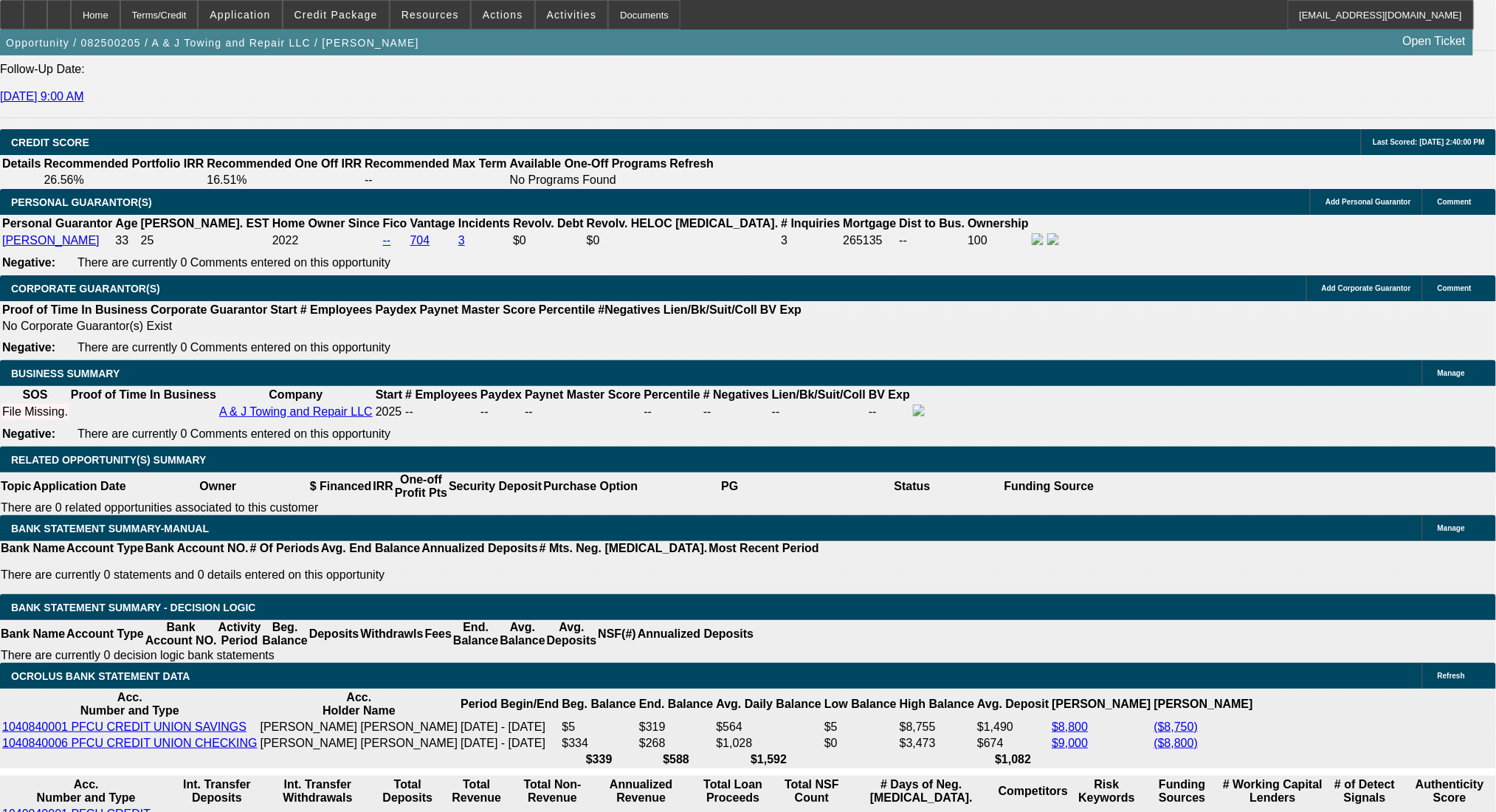
scroll to position [1933, 0]
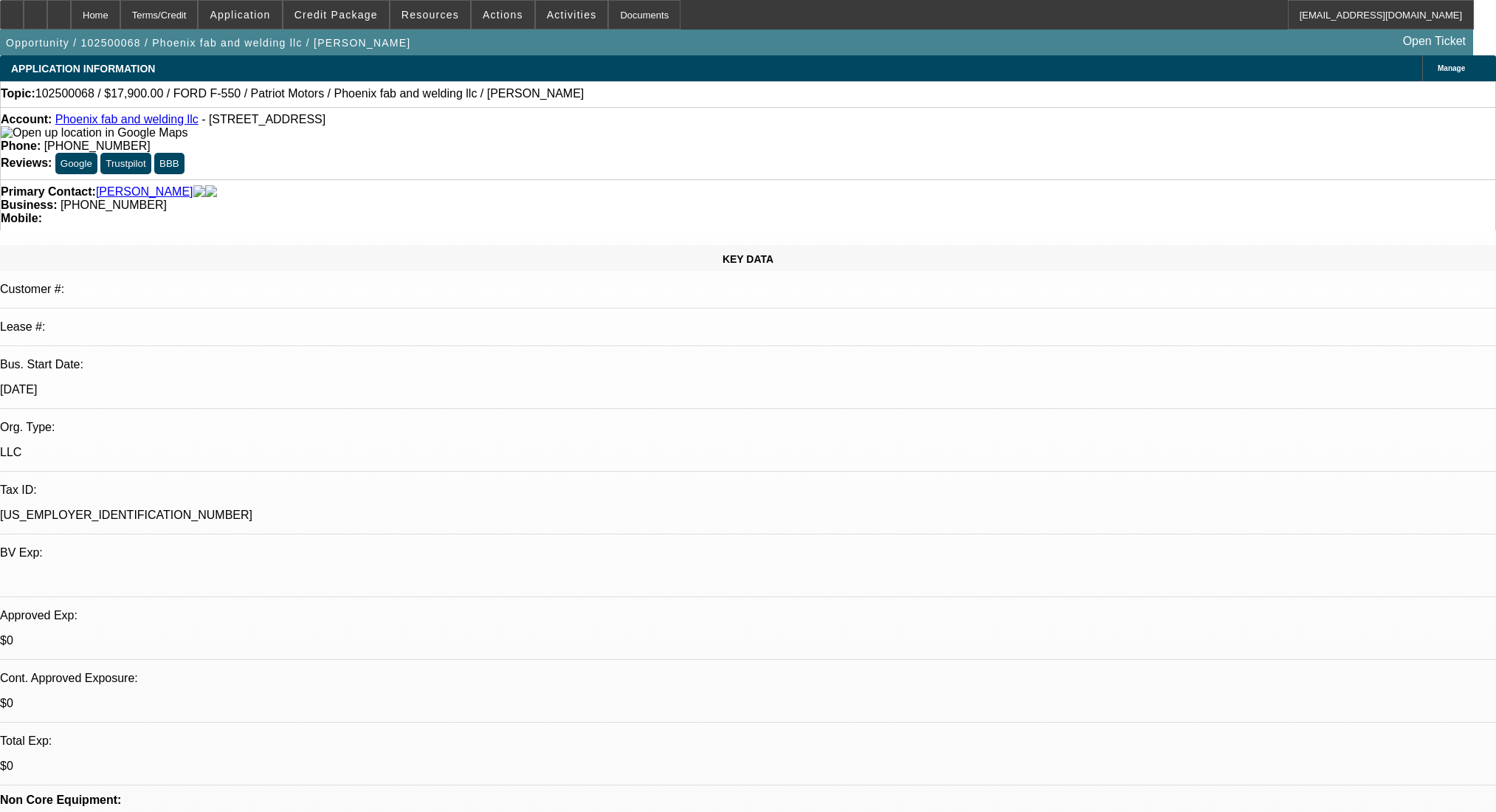
select select "0"
select select "6"
select select "0"
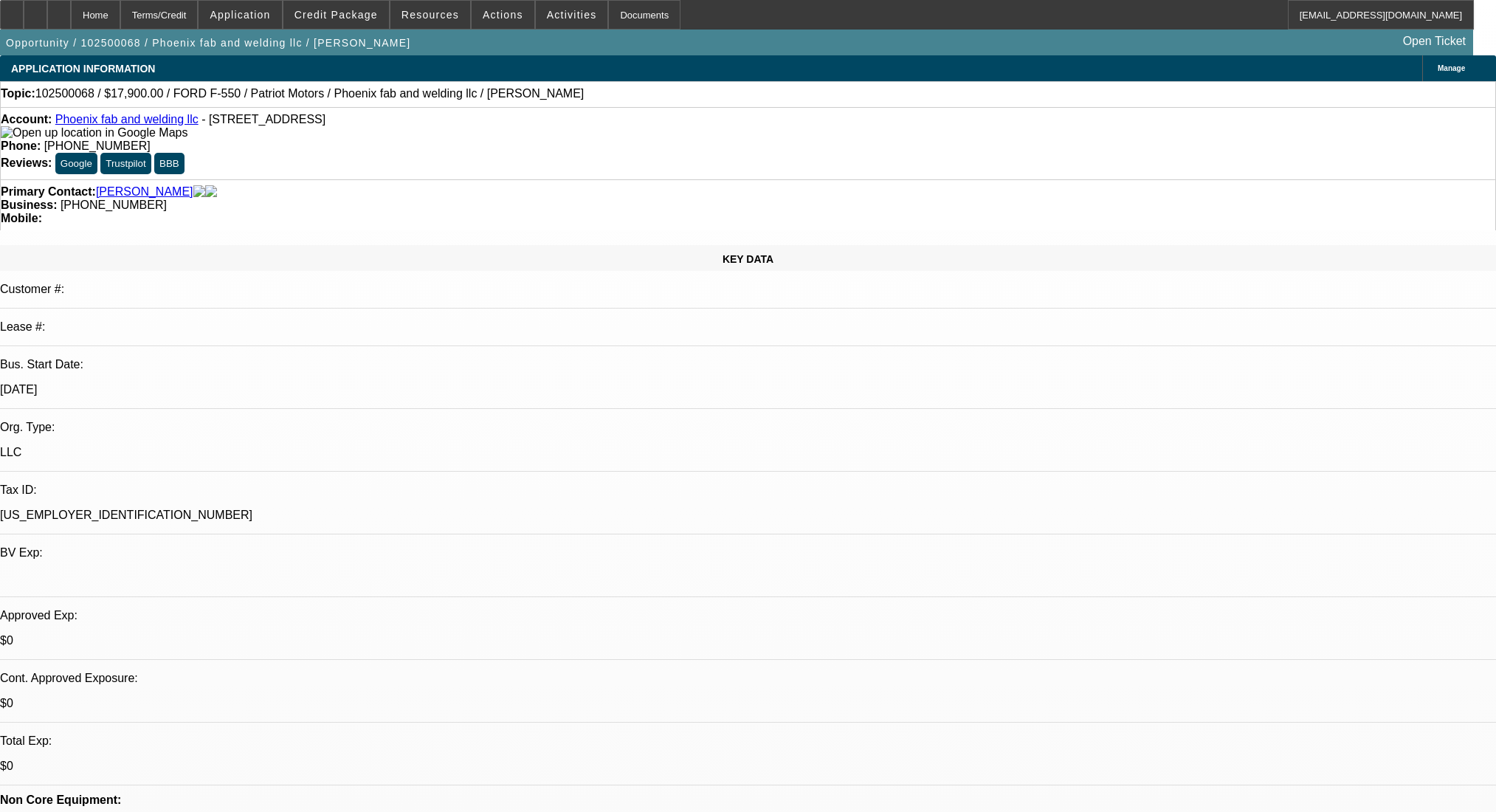
select select "0"
select select "6"
select select "0"
select select "2"
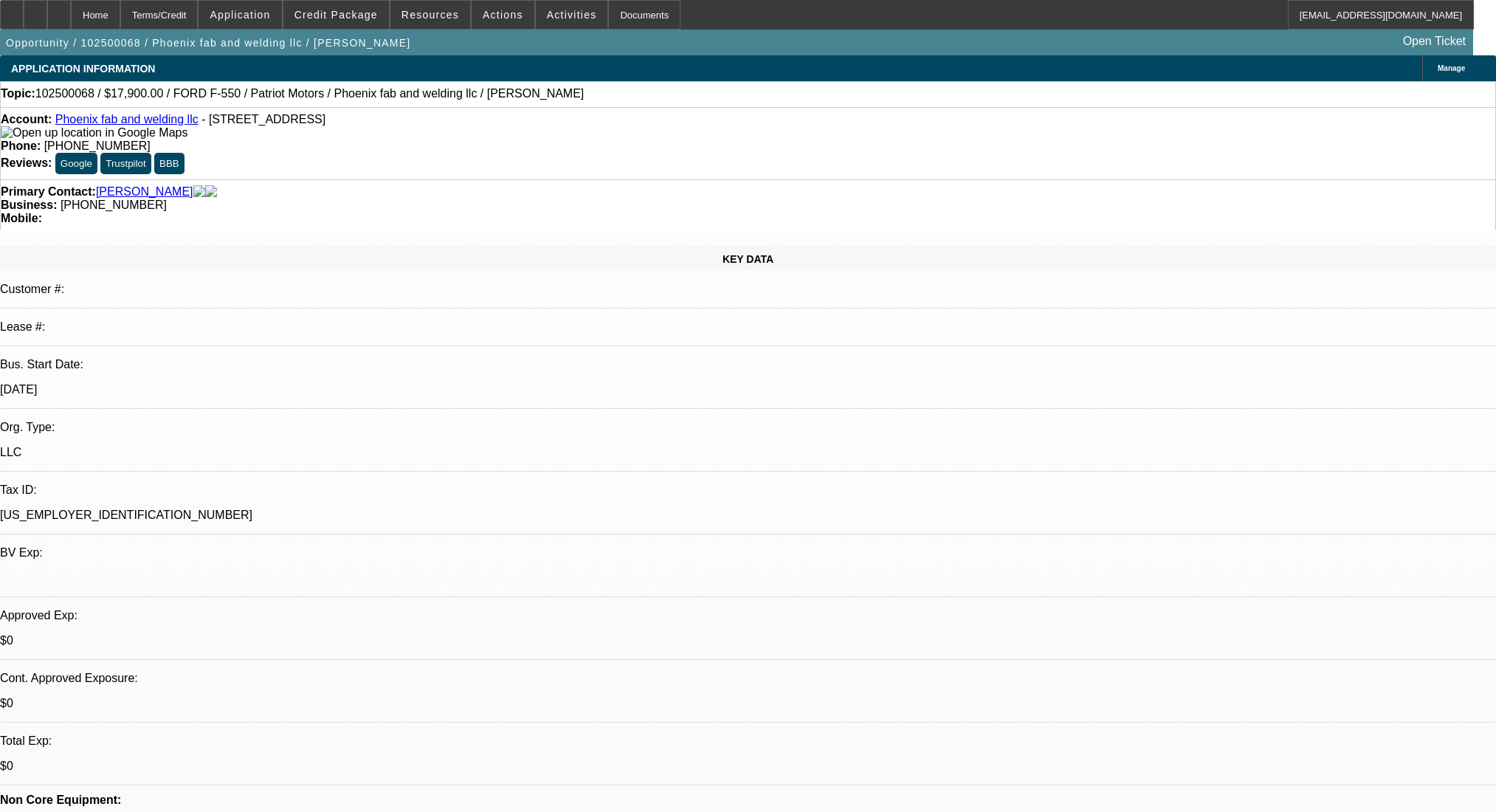
select select "2"
select select "0"
select select "6"
select select "0"
select select "2"
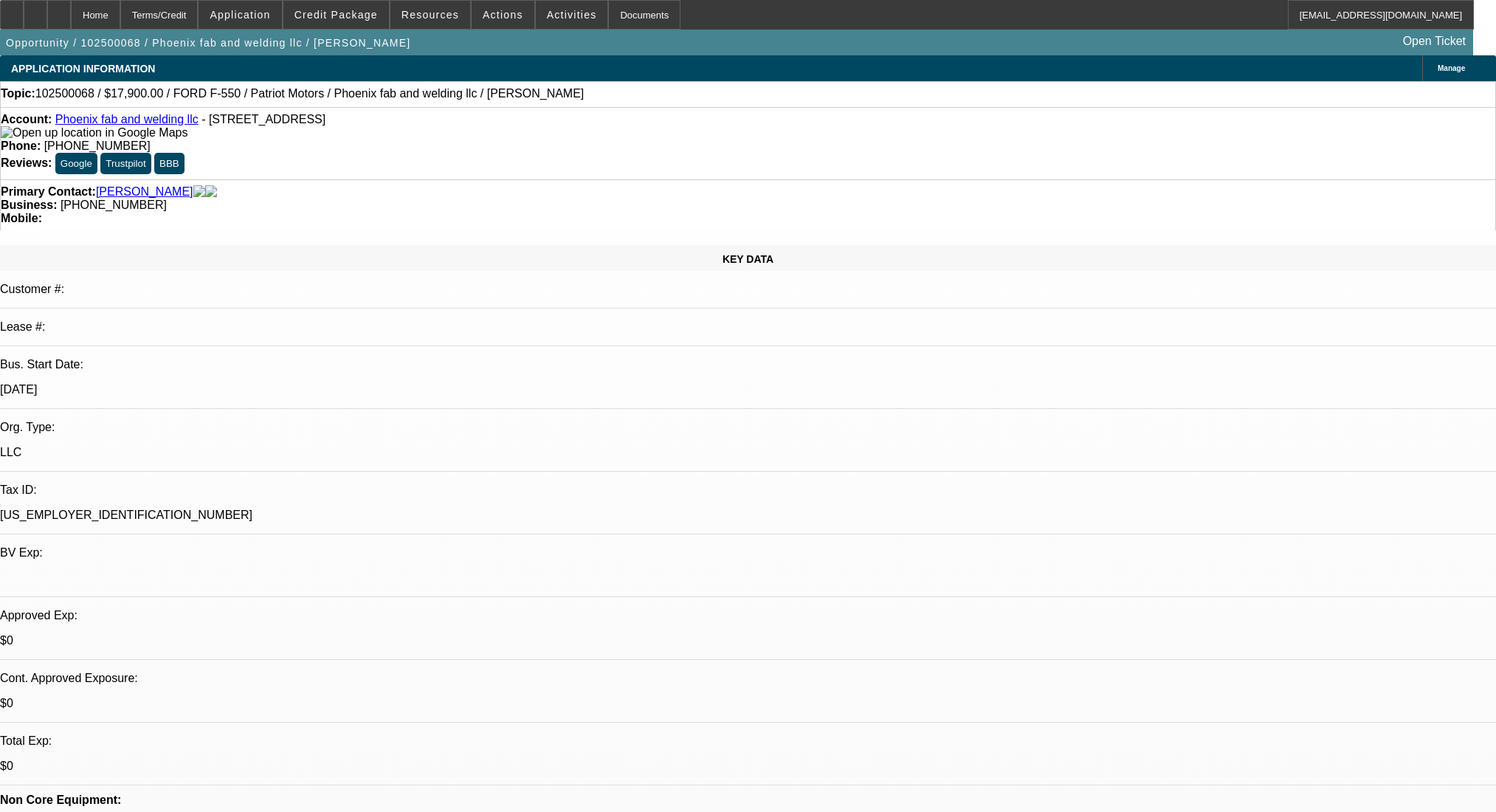
select select "2"
select select "0"
select select "6"
click at [199, 21] on div "Terms/Credit" at bounding box center [158, 14] width 78 height 30
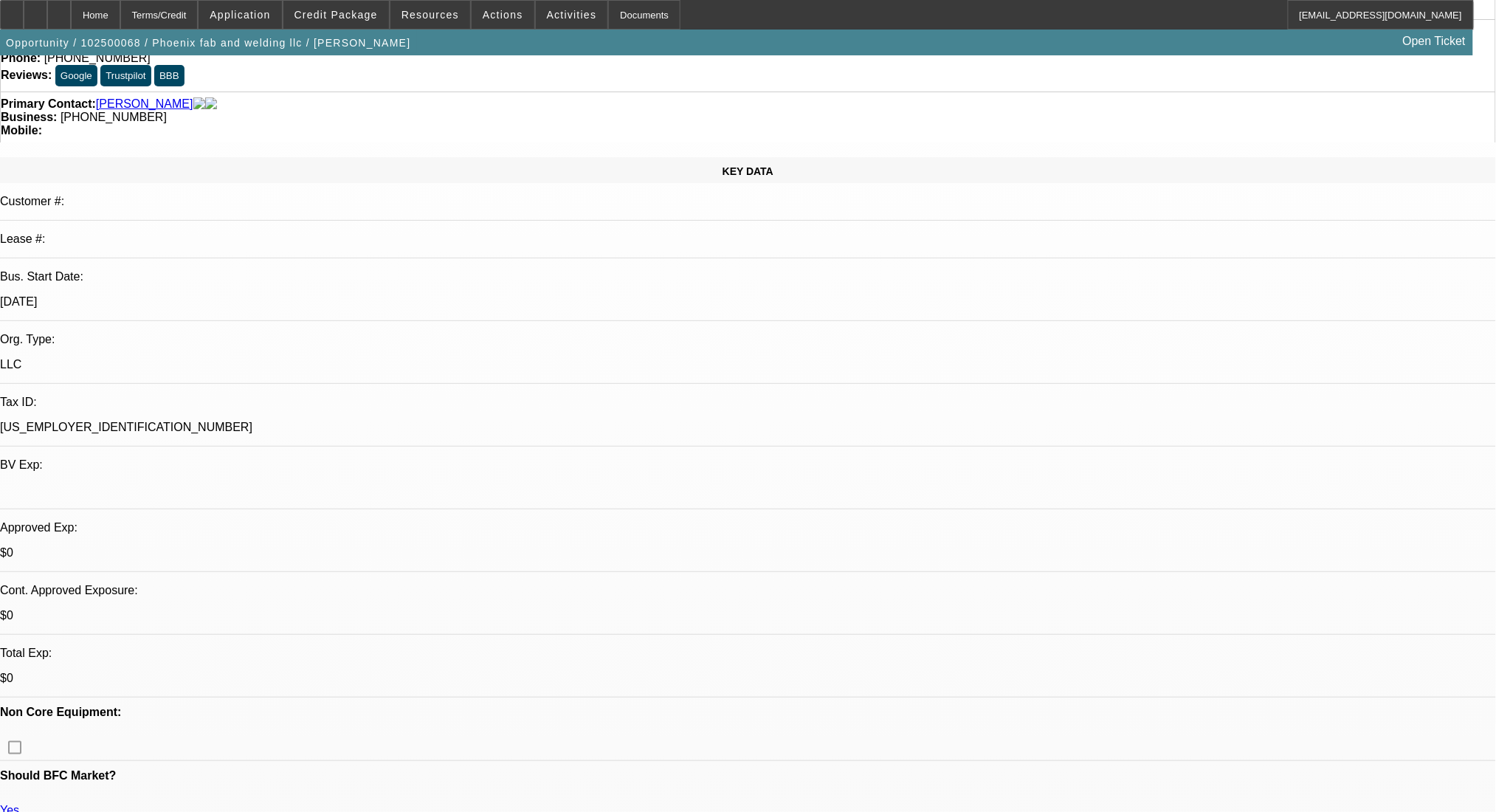
scroll to position [0, 0]
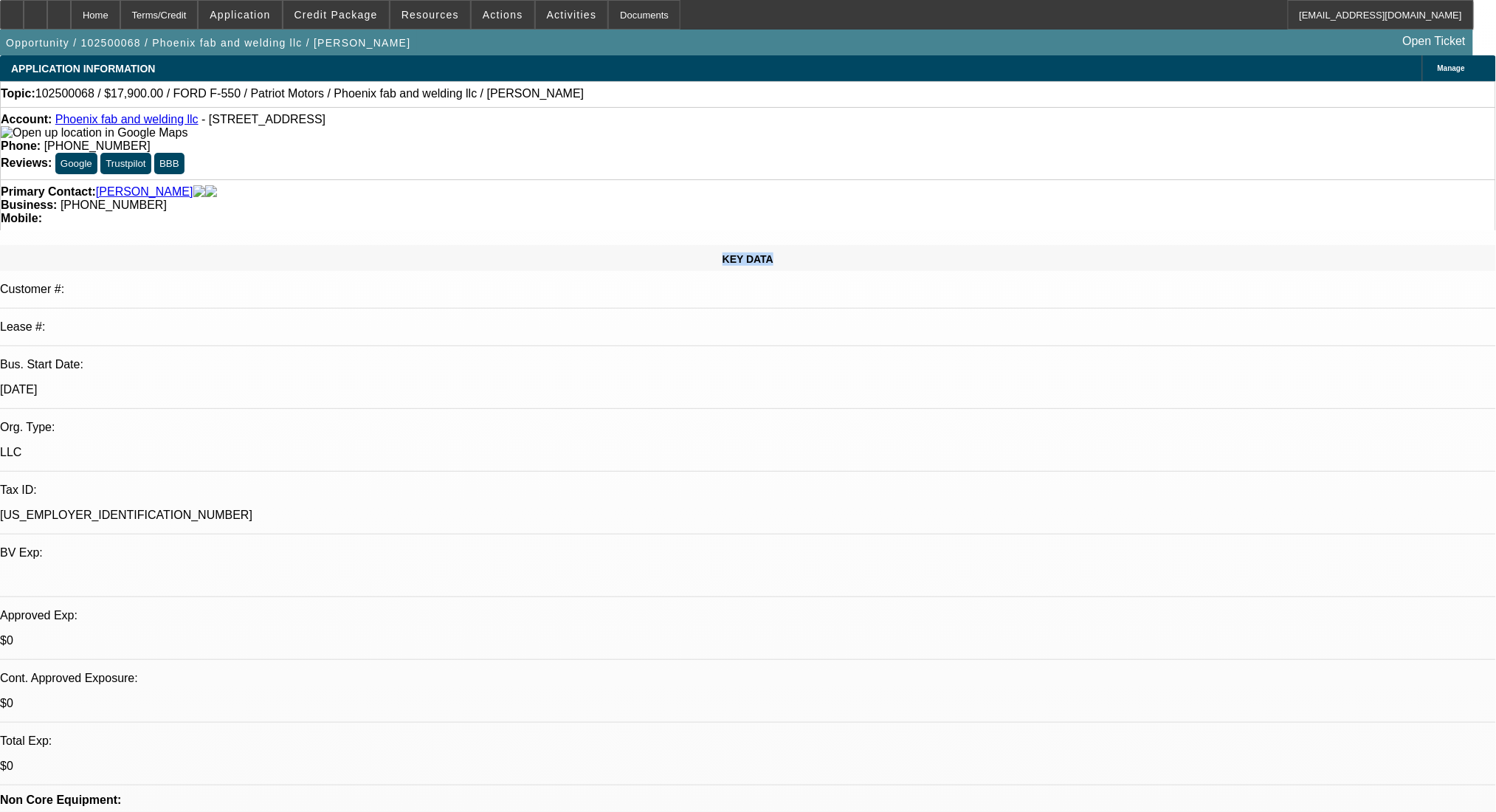
drag, startPoint x: 209, startPoint y: 206, endPoint x: 127, endPoint y: 212, distance: 82.2
click at [127, 245] on div "KEY DATA" at bounding box center [748, 258] width 1496 height 26
click at [193, 245] on div "KEY DATA Customer #: Lease #: Bus. Start Date: 12/1/22 Org. Type: LLC Tax ID: 8…" at bounding box center [748, 588] width 1496 height 686
click at [167, 199] on span "(803) 526-8277" at bounding box center [114, 205] width 107 height 13
drag, startPoint x: 633, startPoint y: 167, endPoint x: 599, endPoint y: 167, distance: 34.0
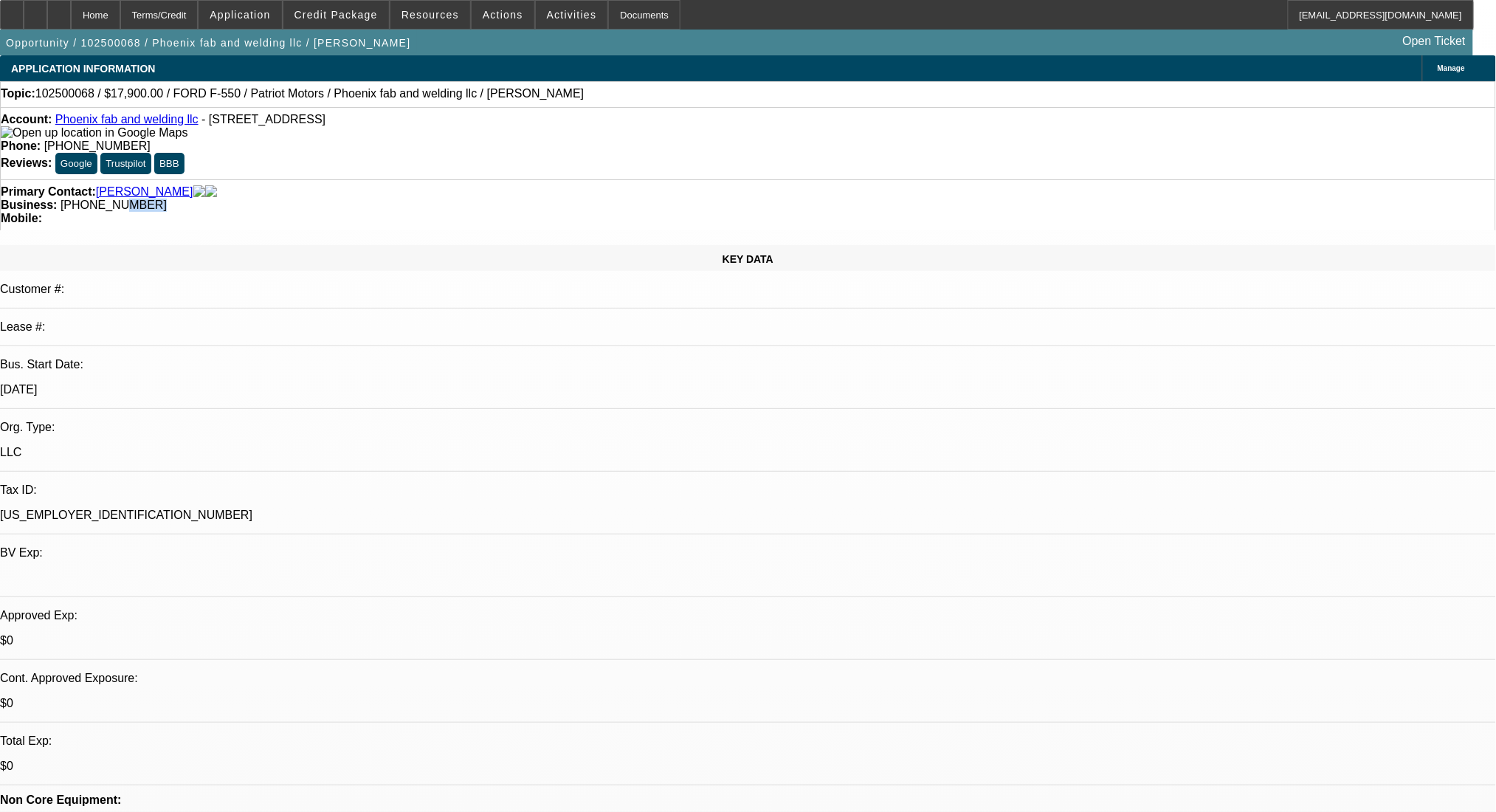
click at [599, 199] on div "Business: (803) 526-8277" at bounding box center [748, 205] width 1494 height 13
click at [721, 199] on div "Business: (803) 526-8277" at bounding box center [748, 205] width 1494 height 13
click at [189, 1] on div "Terms/Credit" at bounding box center [158, 14] width 78 height 30
click at [182, 2] on div "Terms/Credit" at bounding box center [158, 14] width 78 height 30
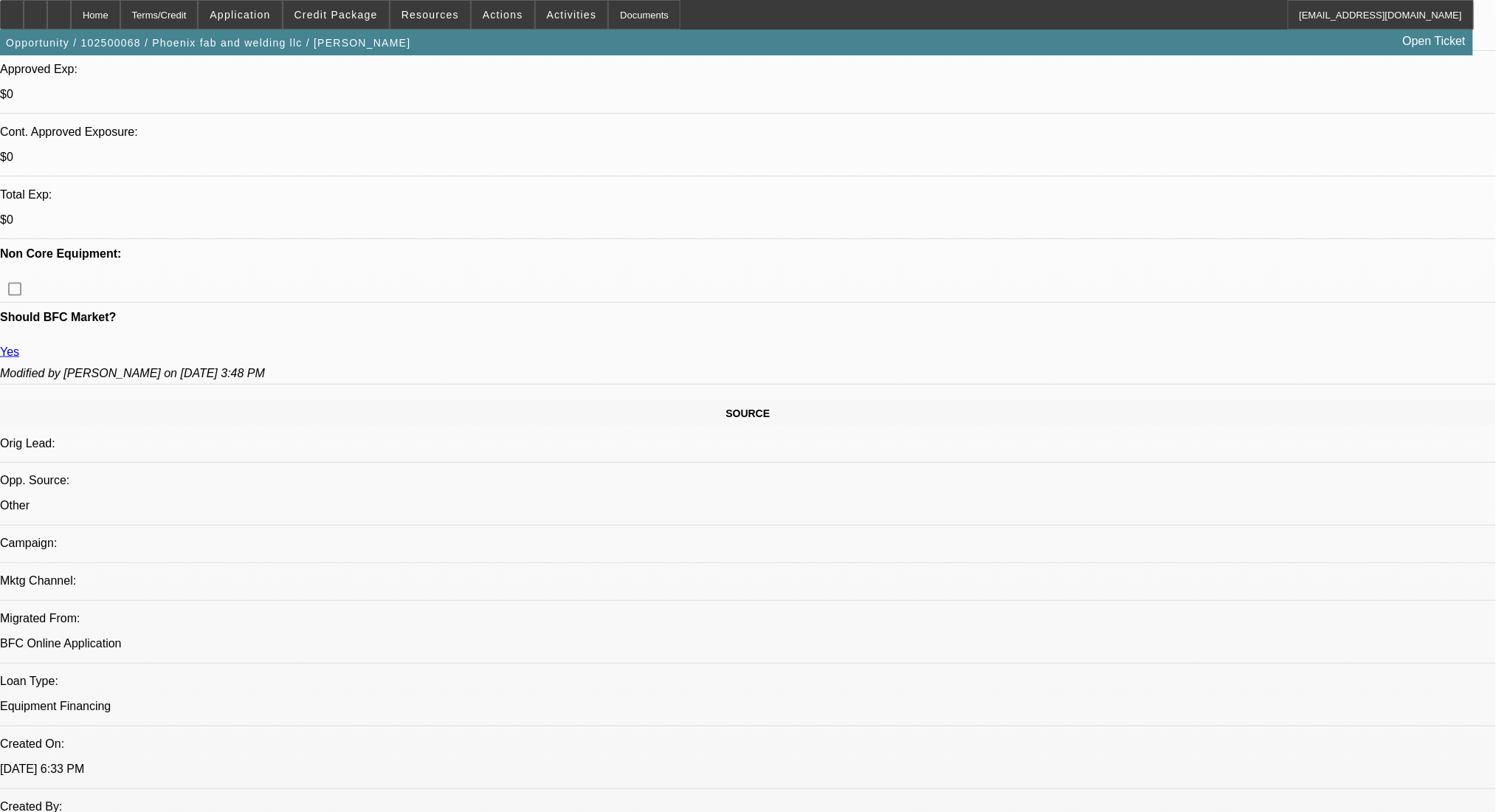
scroll to position [54, 0]
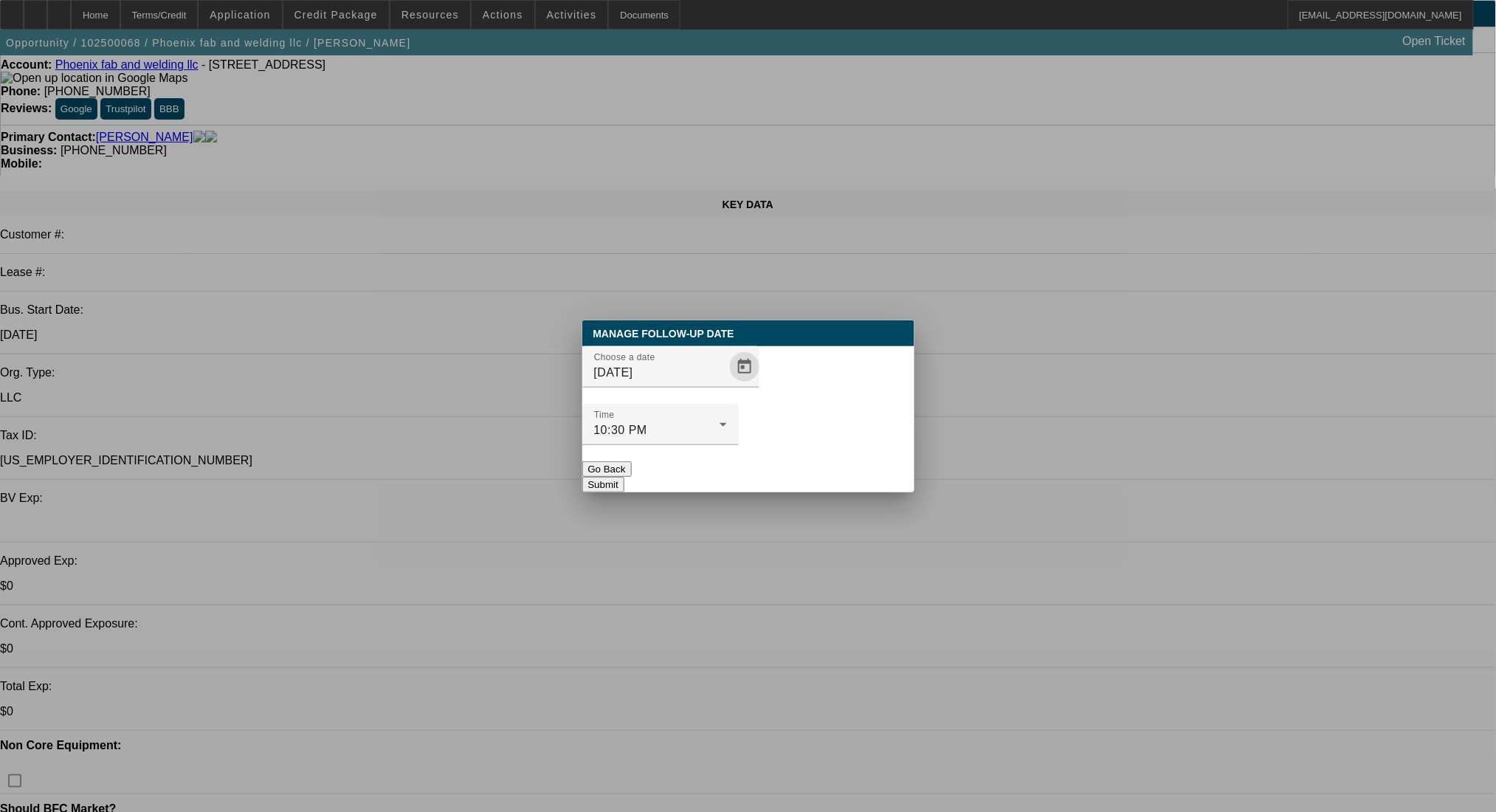
click at [727, 385] on span "Open calendar" at bounding box center [745, 367] width 36 height 36
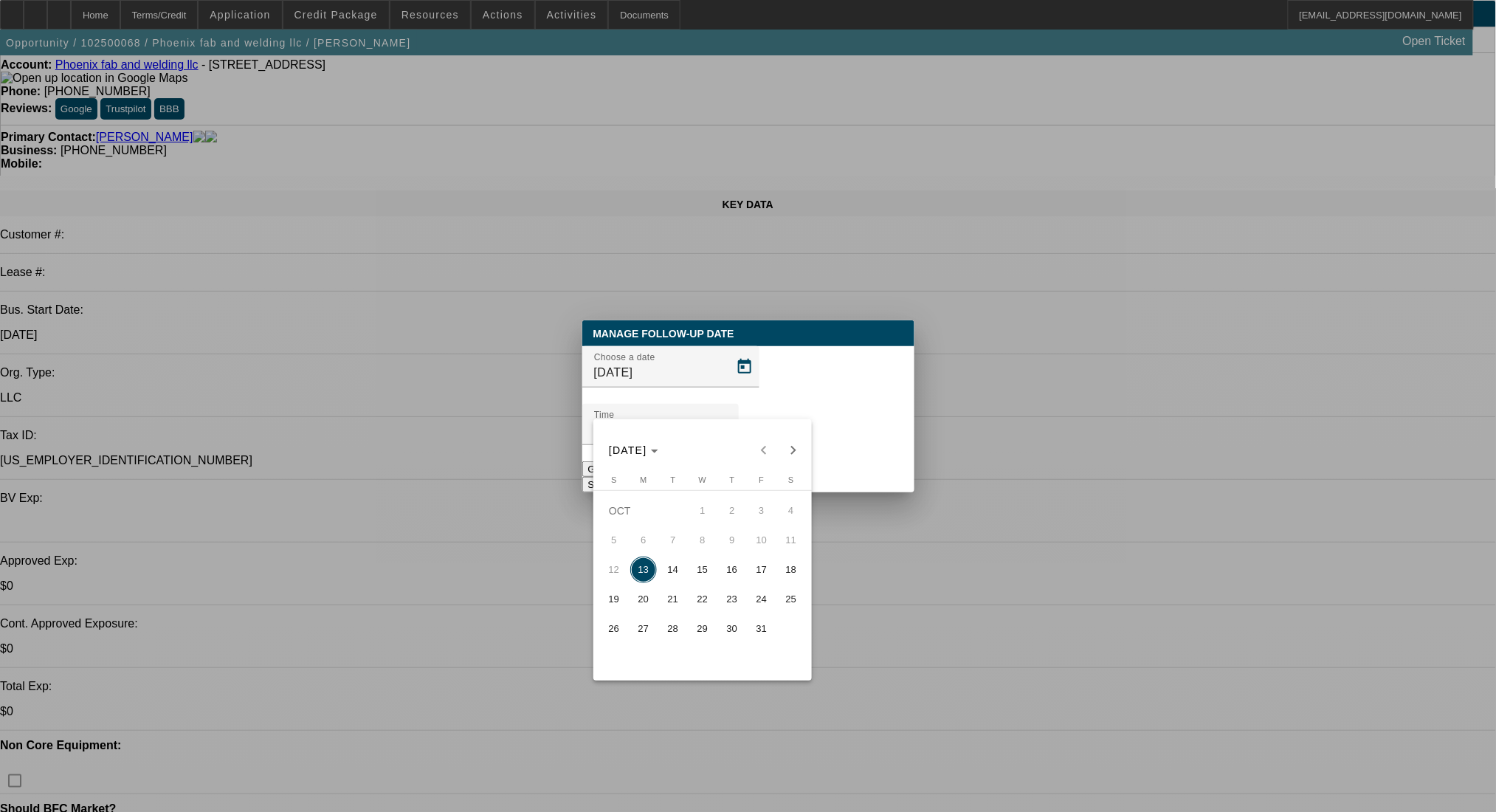
click at [675, 578] on span "14" at bounding box center [673, 570] width 27 height 27
type input "10/14/2025"
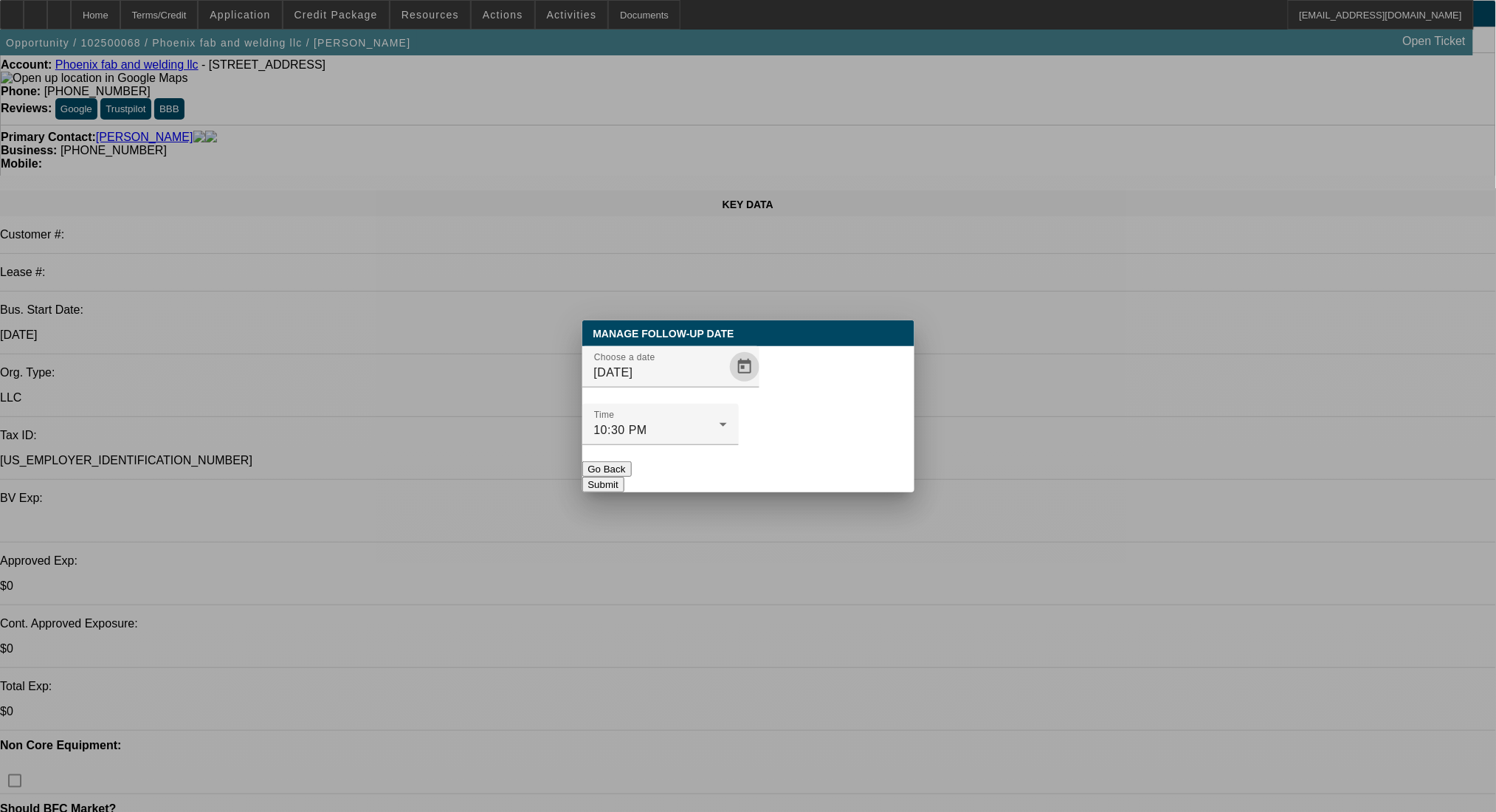
click at [624, 477] on button "Submit" at bounding box center [603, 484] width 42 height 15
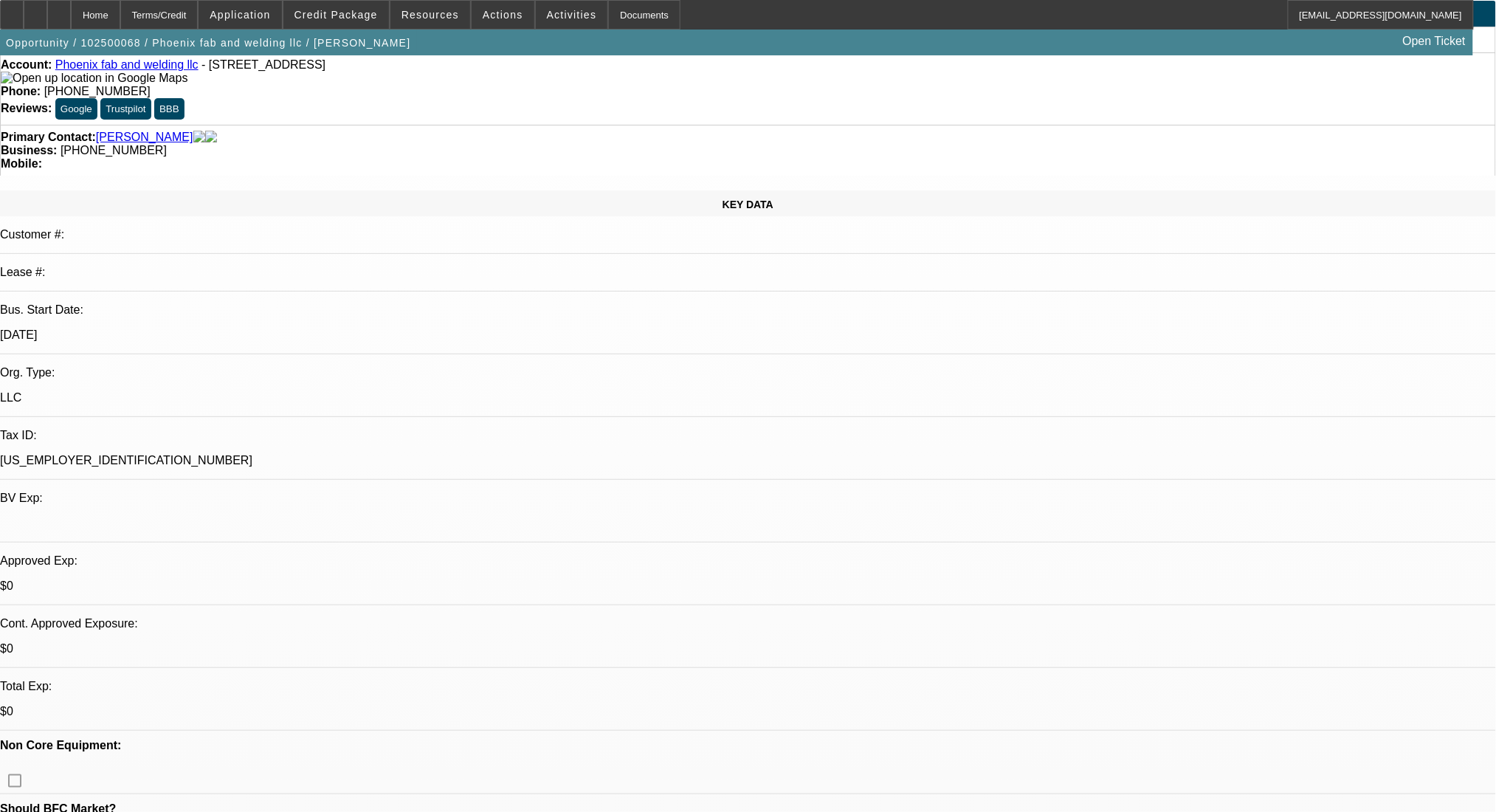
scroll to position [54, 0]
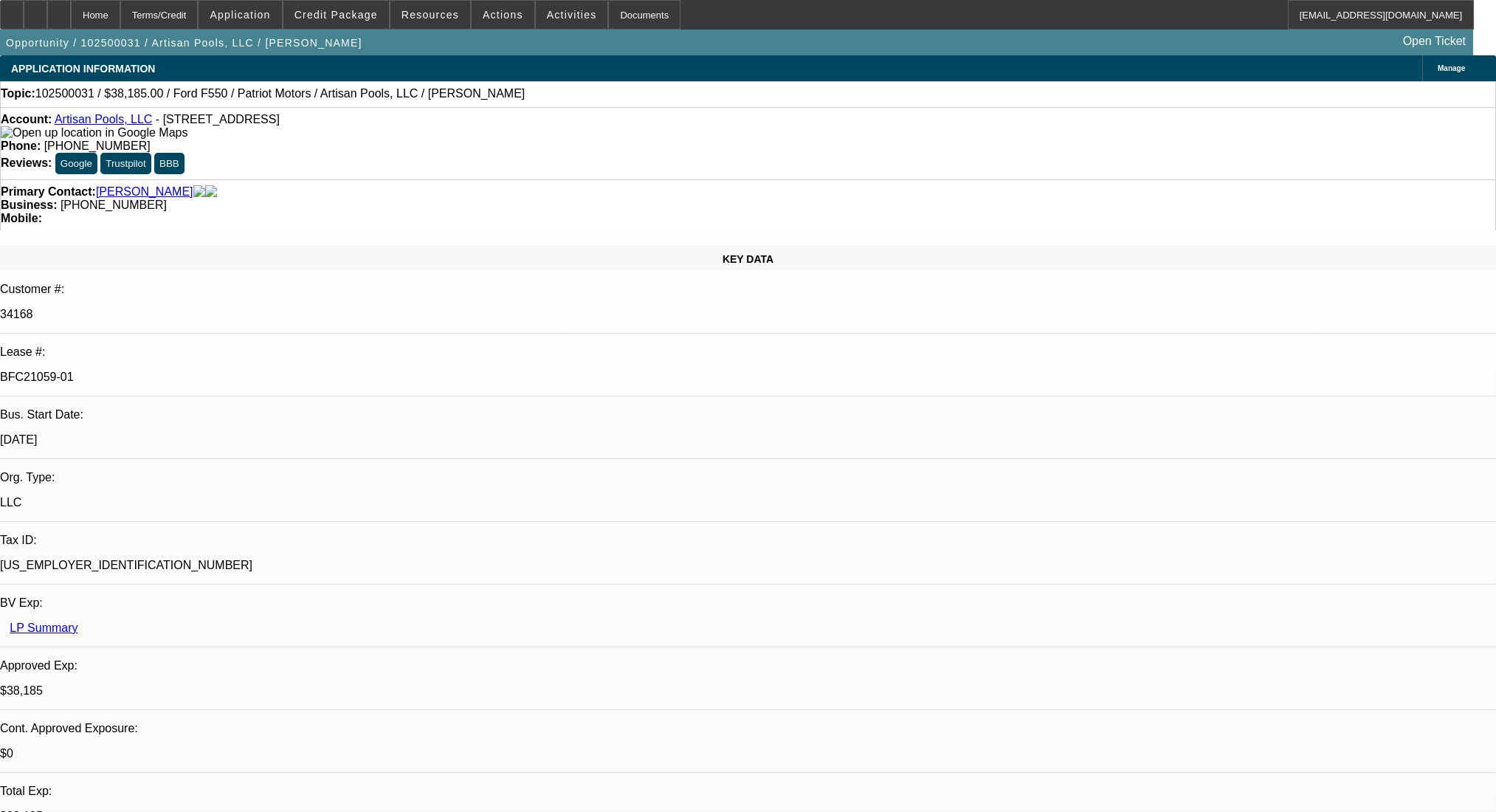
select select "0"
select select "3"
select select "0.1"
select select "4"
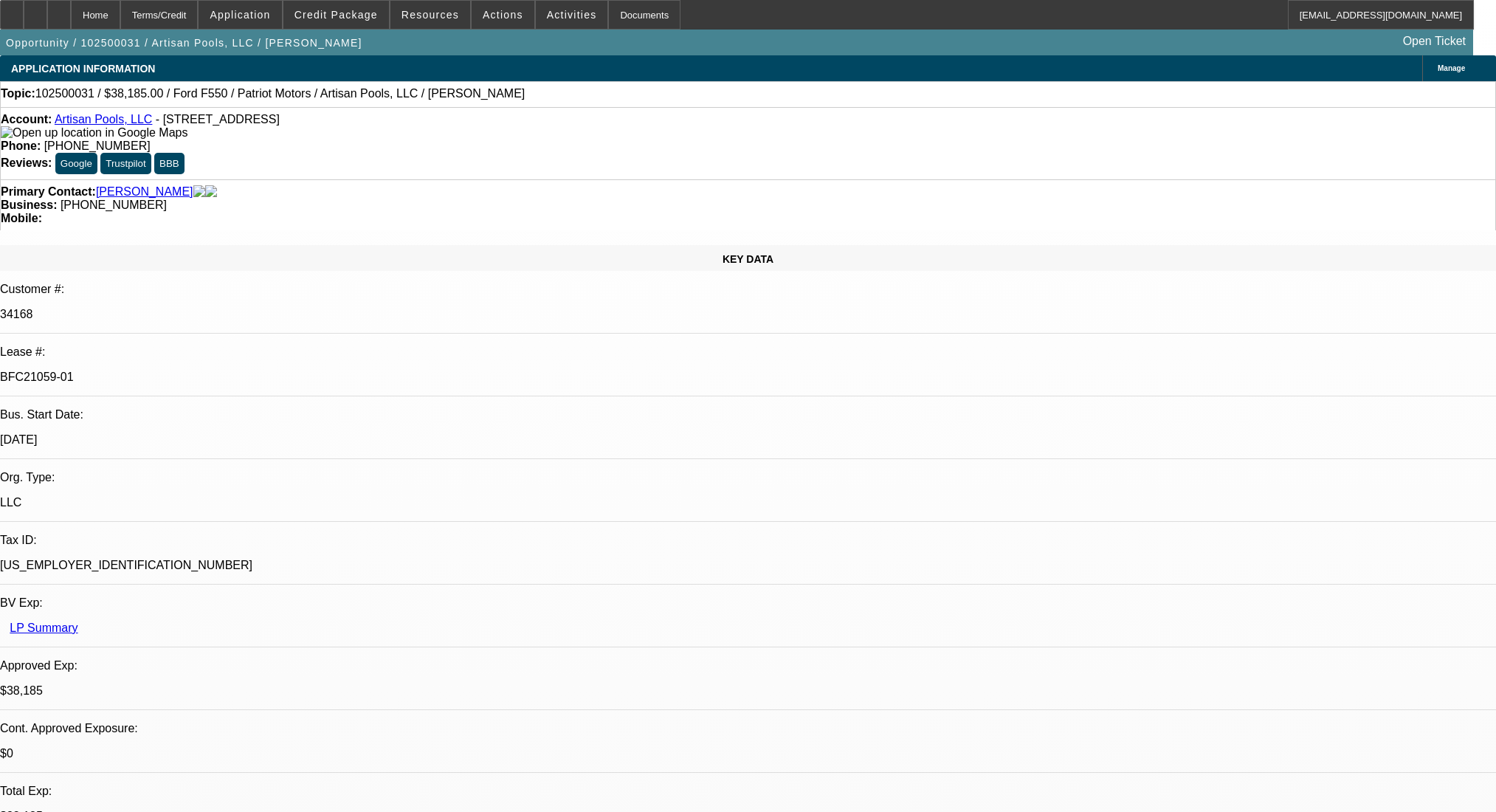
select select "0"
select select "0.1"
select select "4"
select select "0"
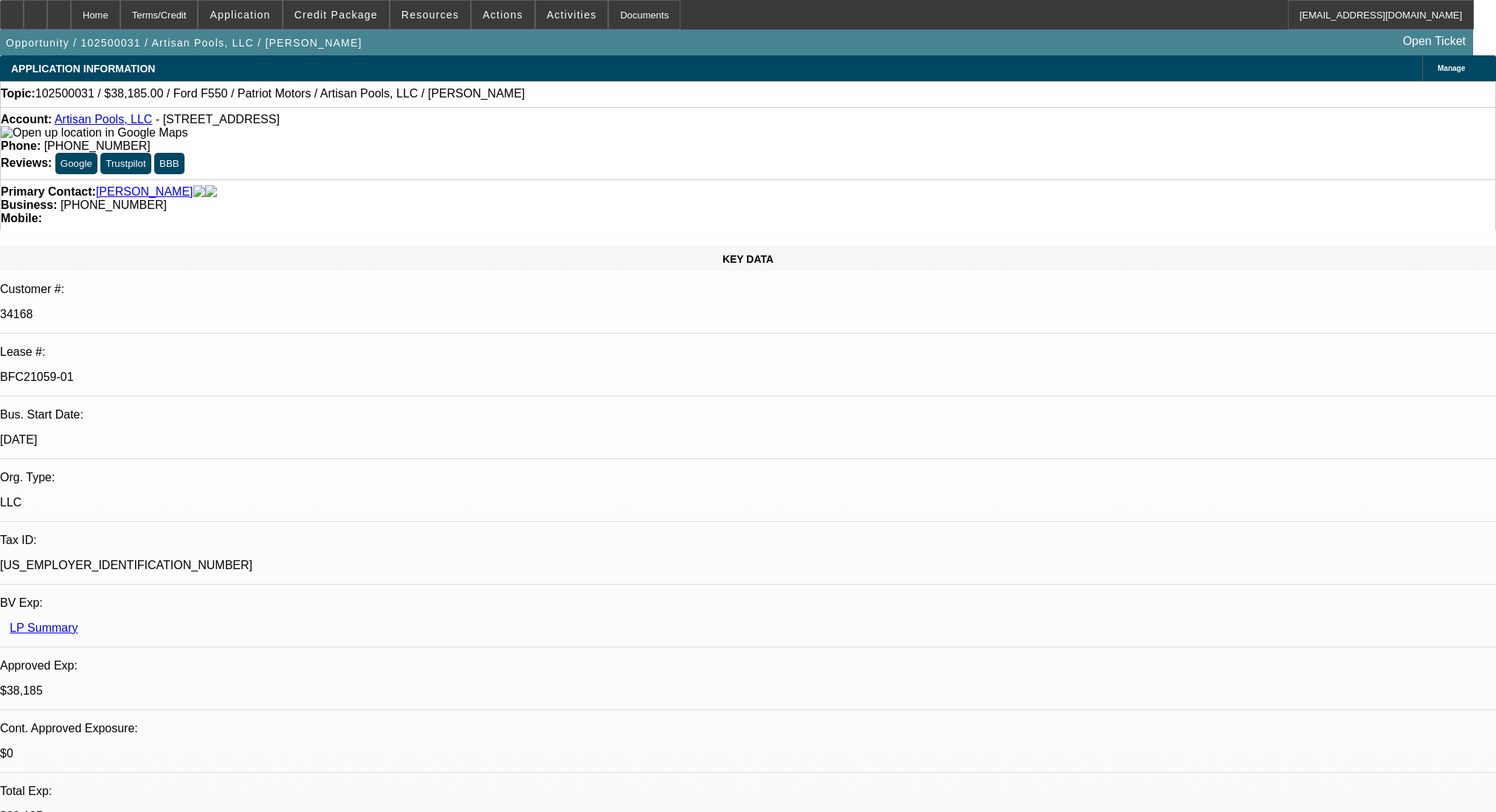
select select "0"
select select "3"
select select "0.1"
select select "4"
select select "0"
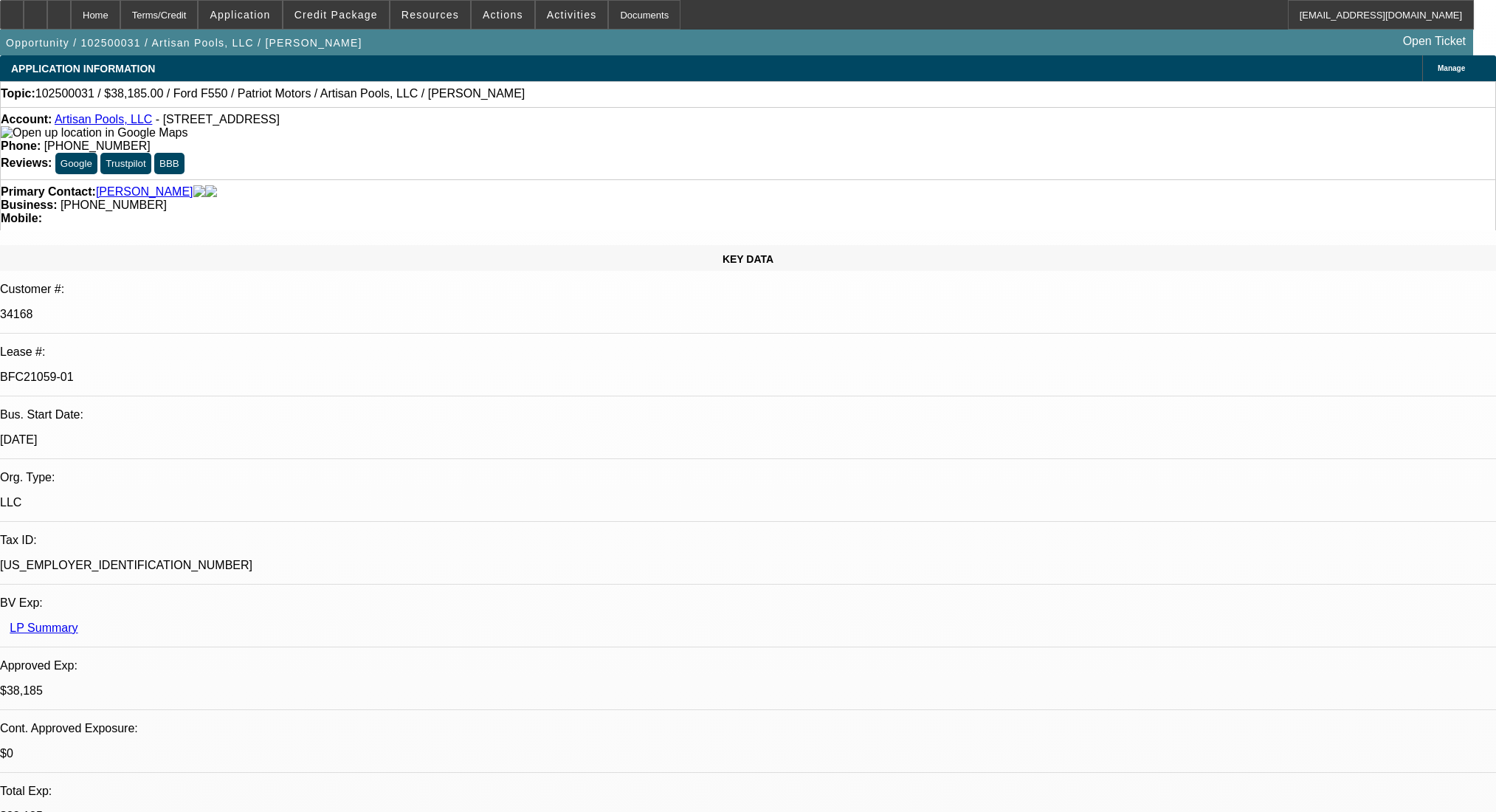
select select "0"
select select "3"
select select "0.1"
select select "4"
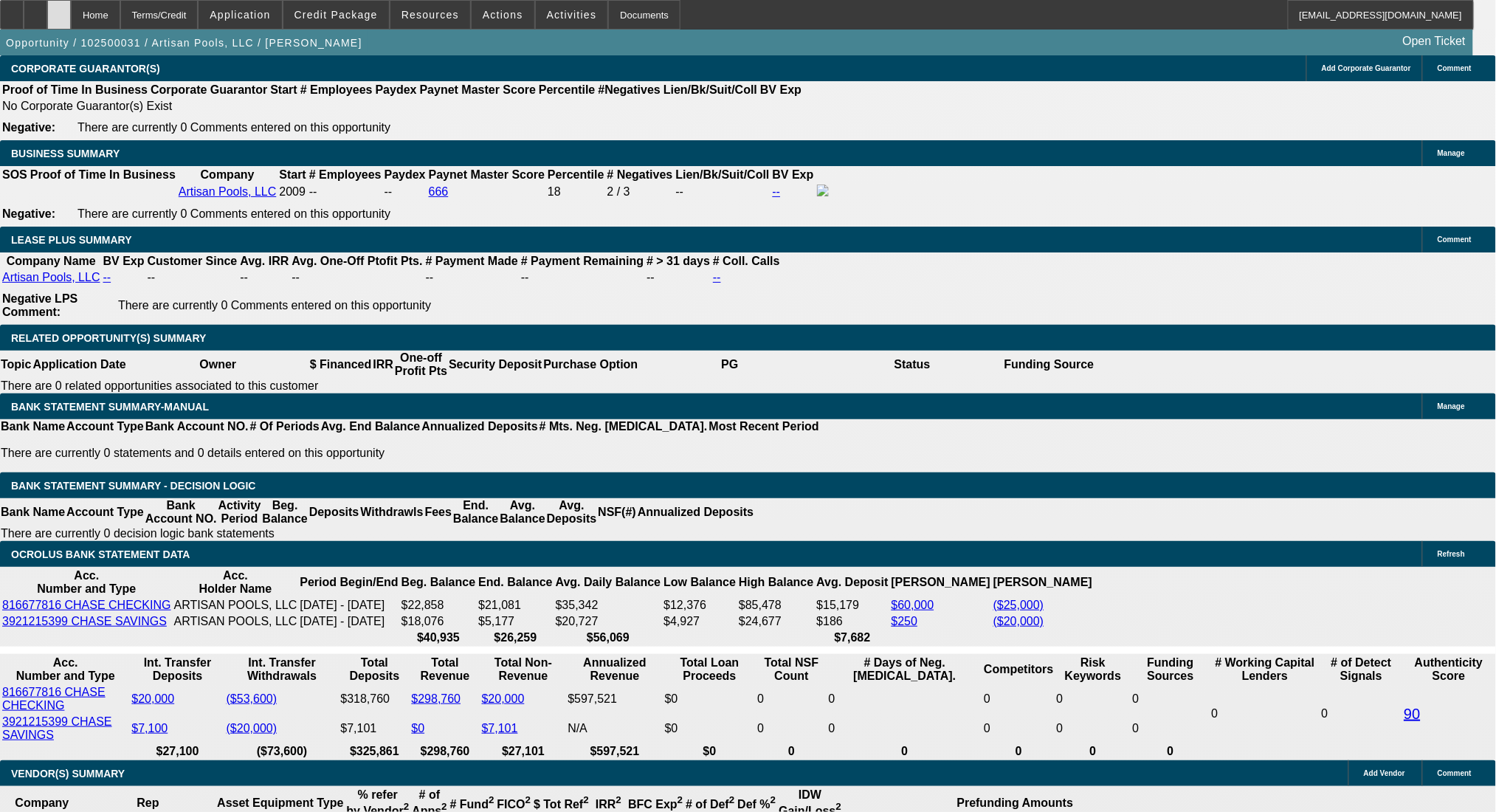
click at [71, 18] on div at bounding box center [59, 14] width 23 height 30
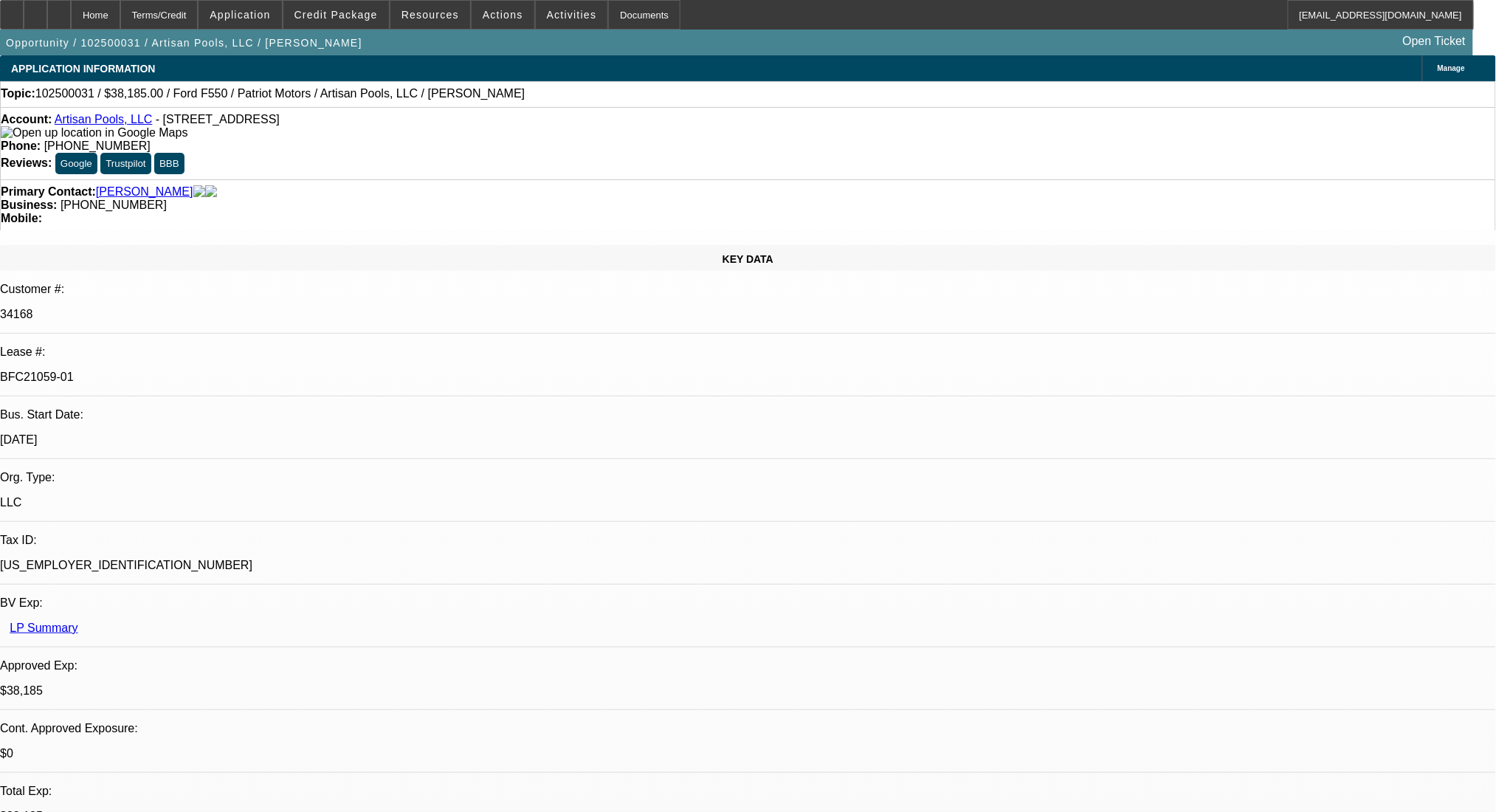
select select "0"
select select "3"
select select "0.1"
select select "4"
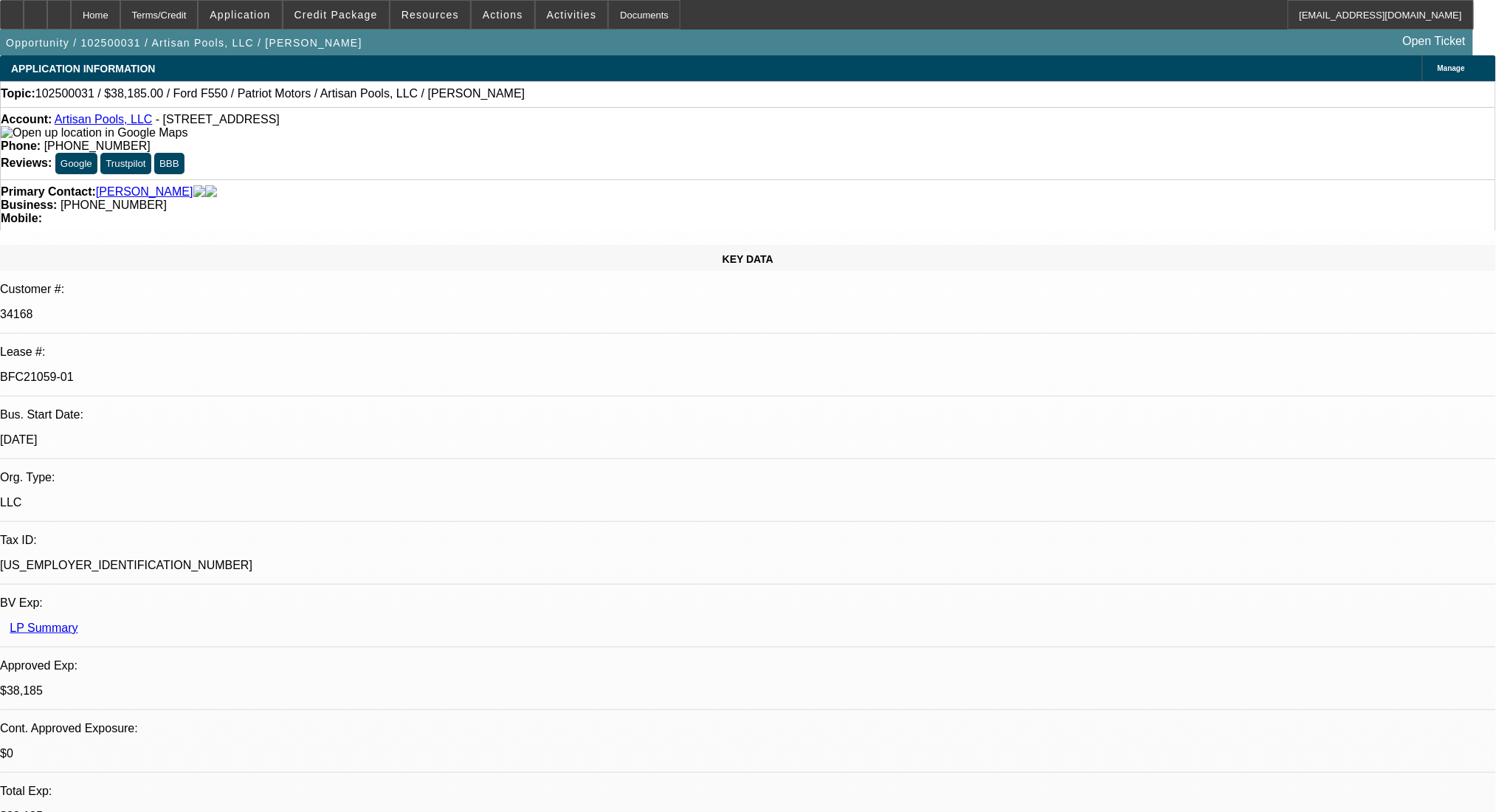
select select "0"
select select "0.1"
select select "4"
select select "0"
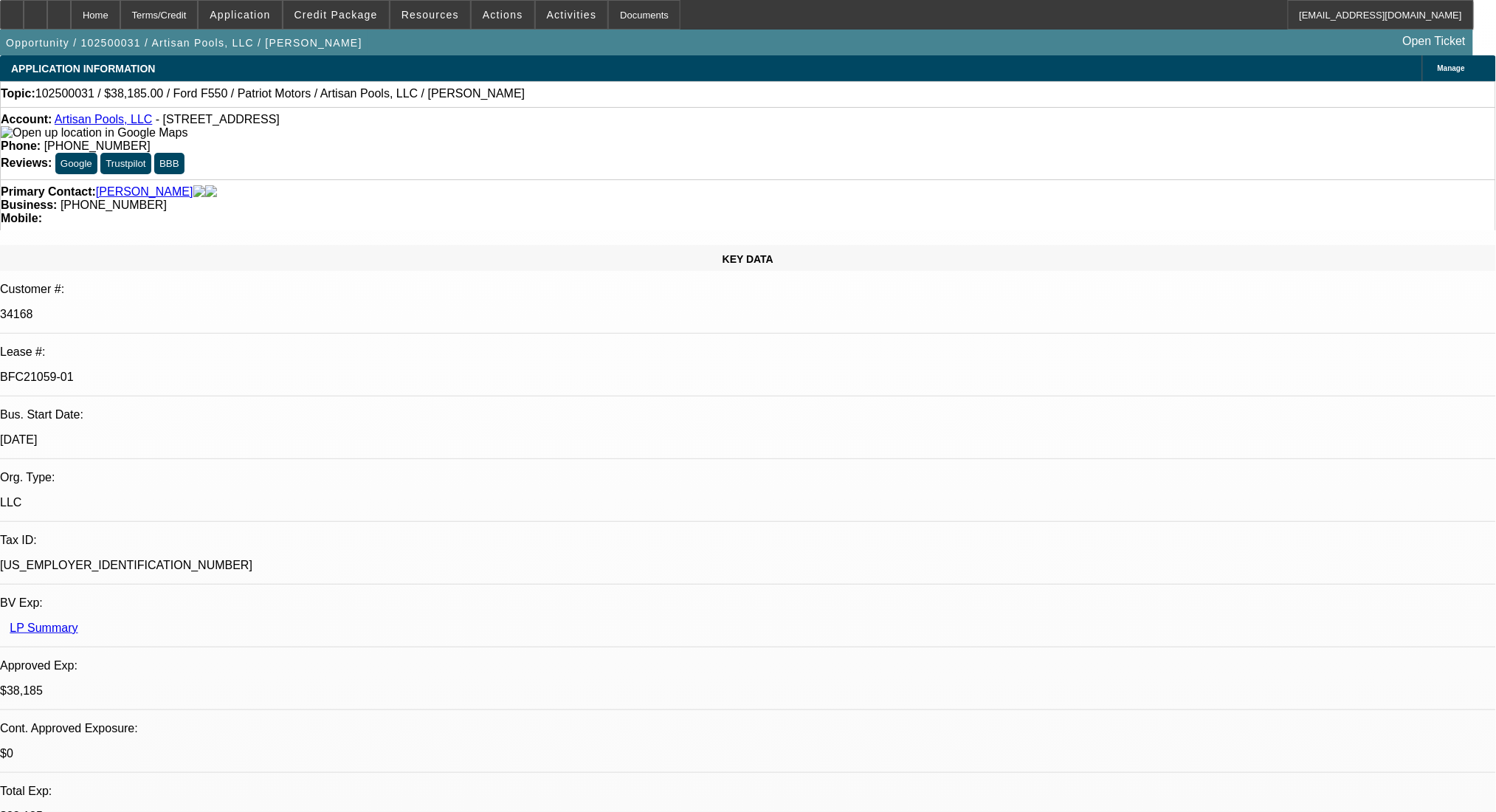
select select "0"
select select "3"
select select "0.1"
select select "4"
select select "0"
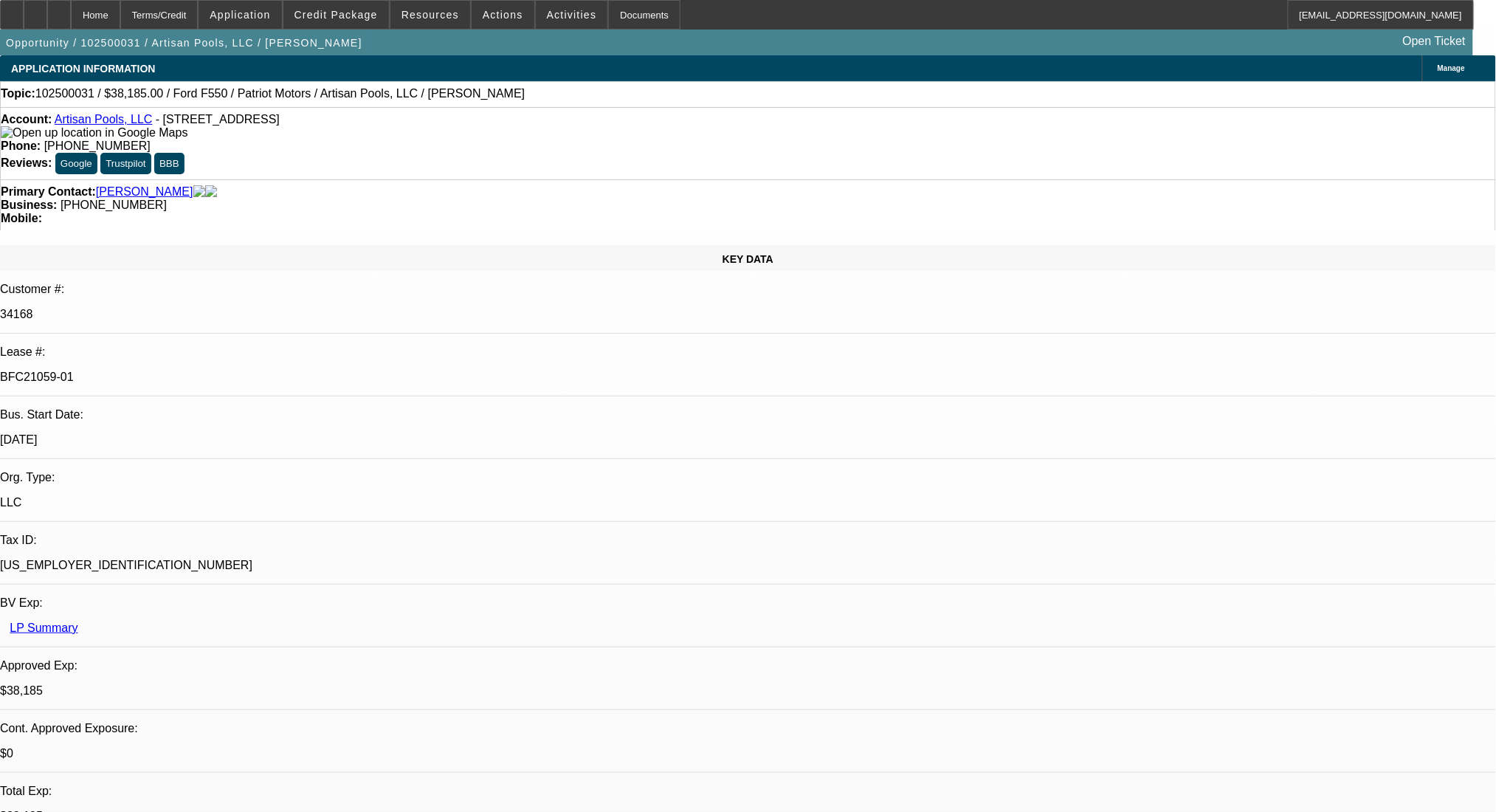
select select "0"
select select "3"
select select "0.1"
select select "4"
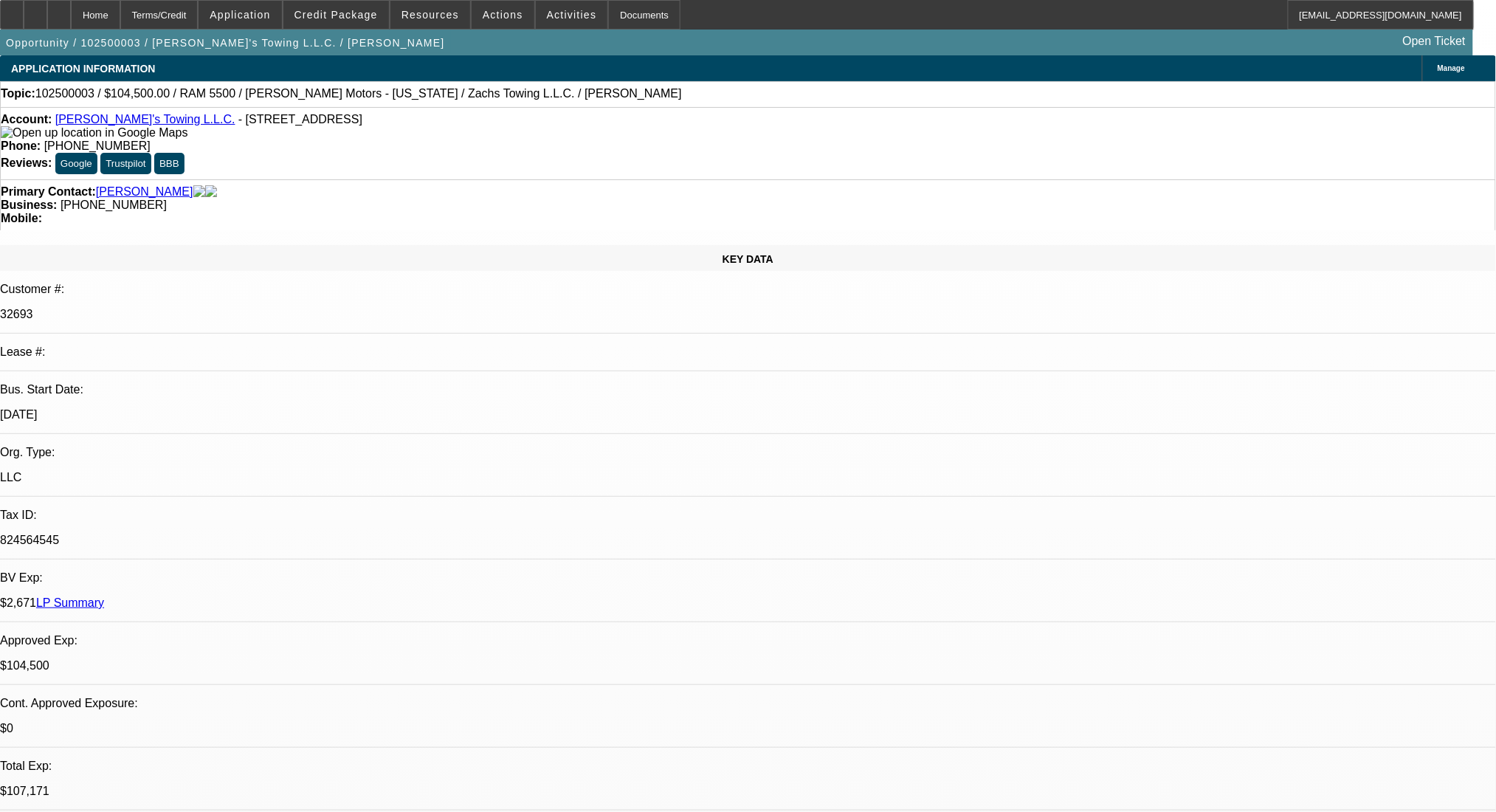
select select "0"
select select "3"
select select "0.2"
select select "17"
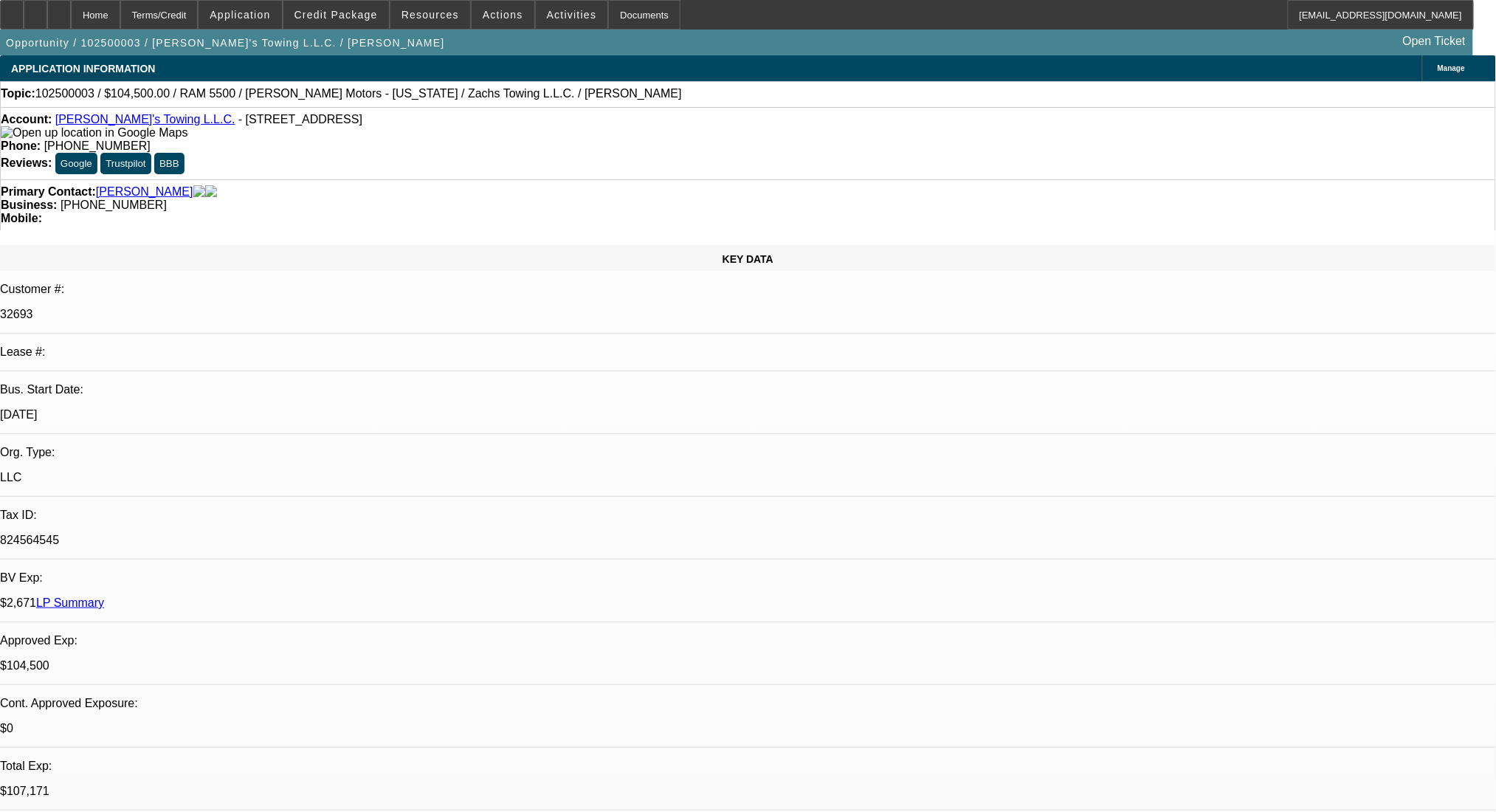
select select "0"
select select "3"
select select "0.2"
select select "17"
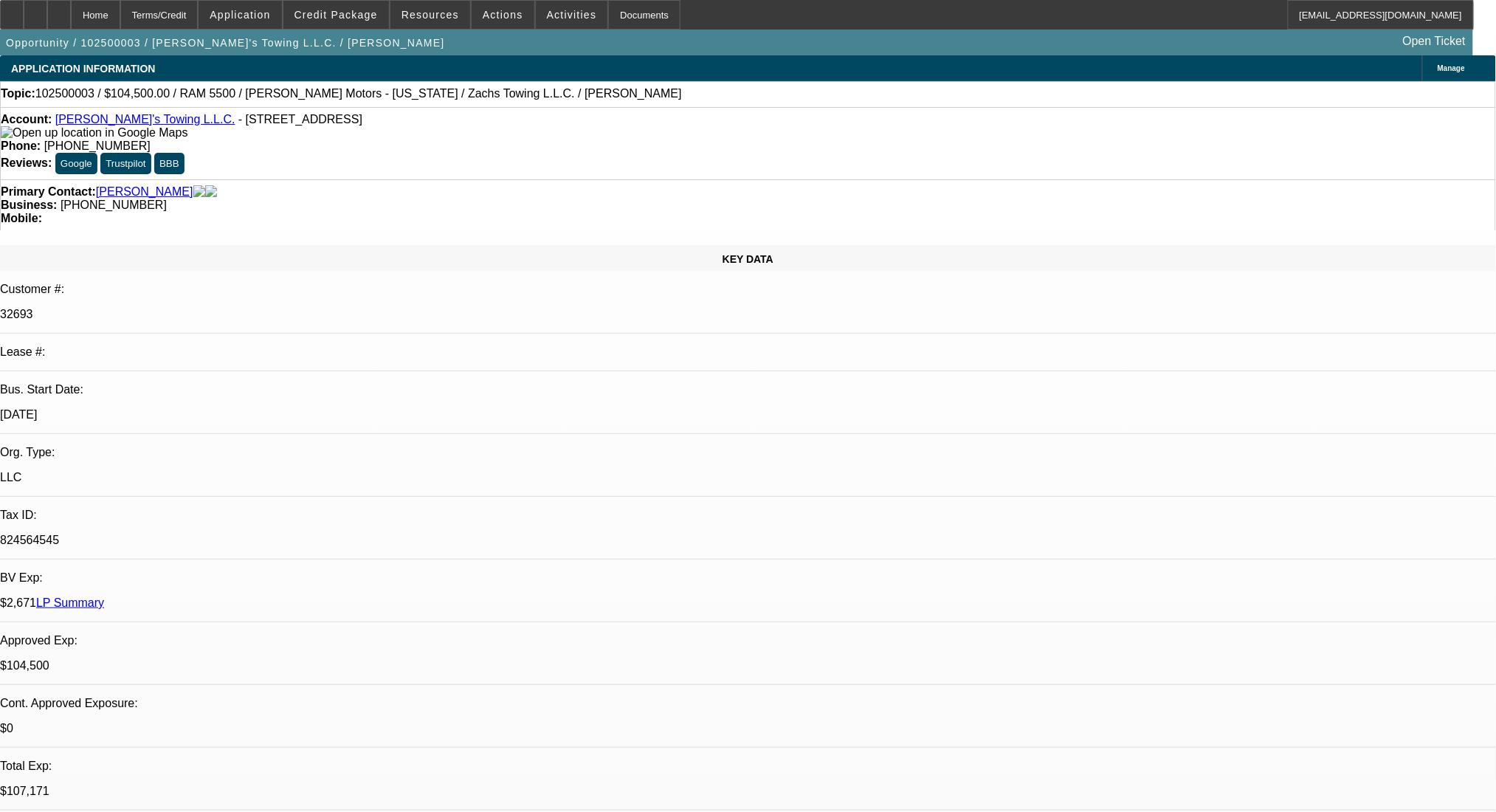
select select "0"
select select "3"
select select "0.2"
select select "17"
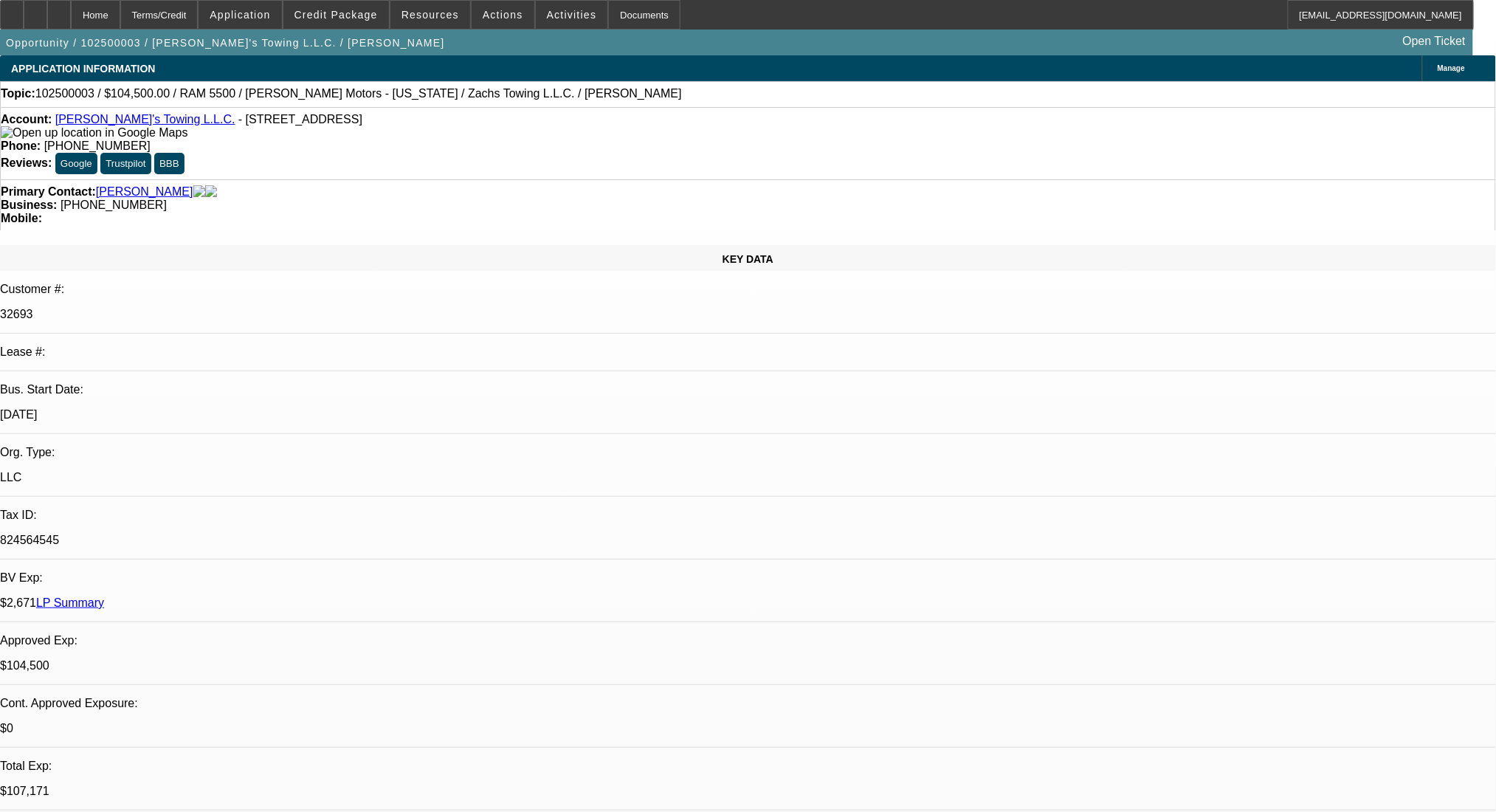
select select "0"
select select "2"
select select "0.2"
select select "17"
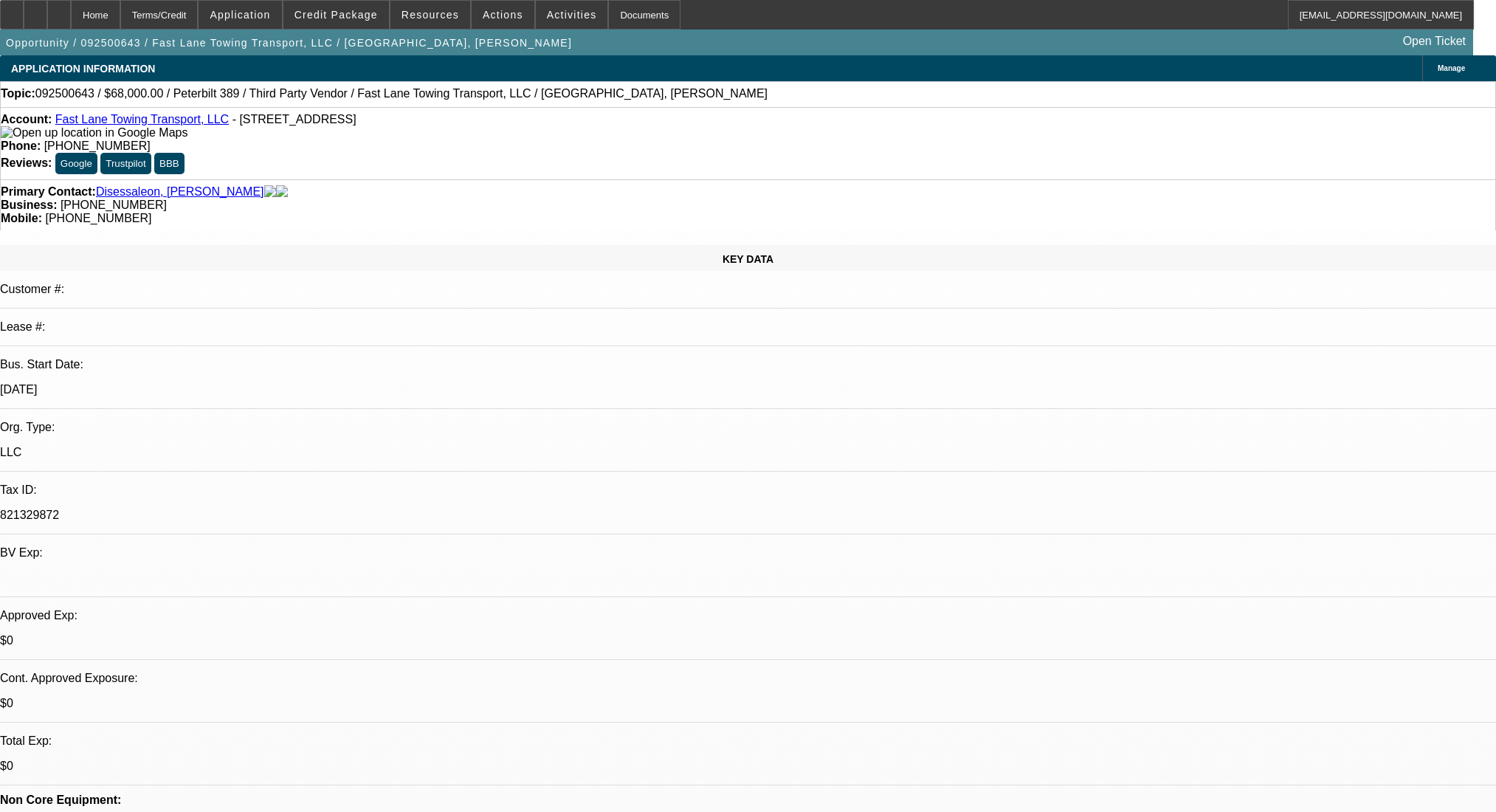
select select "0"
select select "2"
select select "0.1"
select select "4"
